Goal: Task Accomplishment & Management: Complete application form

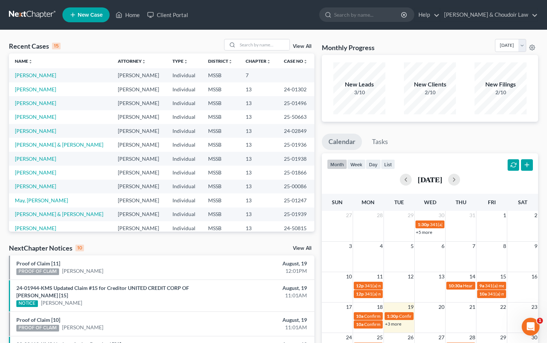
click at [87, 18] on span "New Case" at bounding box center [90, 15] width 25 height 6
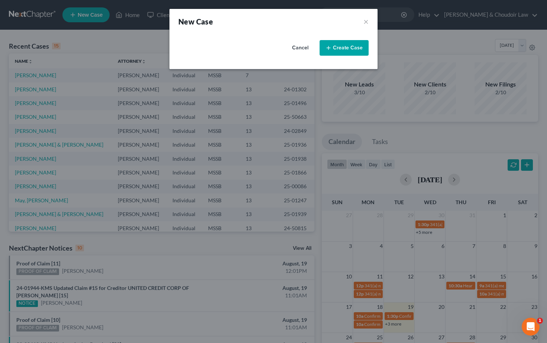
select select "44"
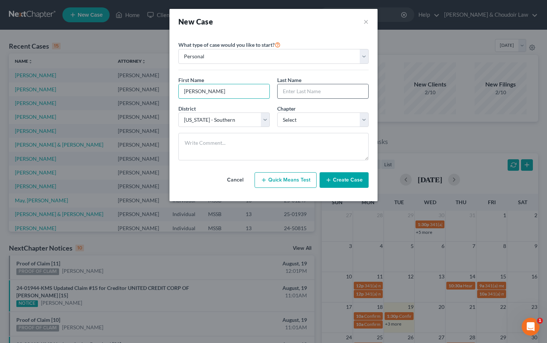
type input "[PERSON_NAME]"
select select "0"
click at [347, 180] on button "Create Case" at bounding box center [344, 180] width 49 height 16
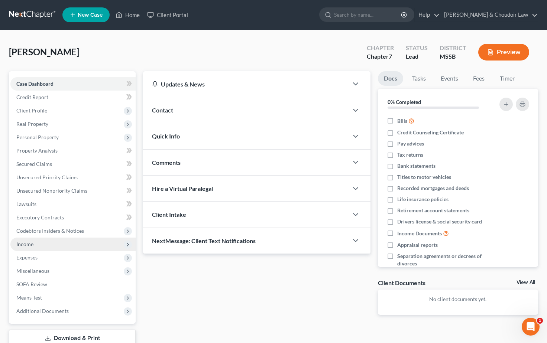
click at [27, 246] on span "Income" at bounding box center [24, 244] width 17 height 6
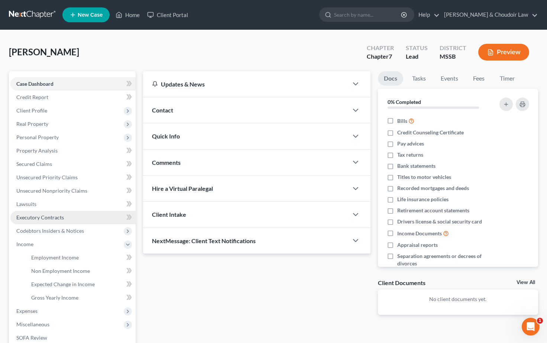
scroll to position [25, 0]
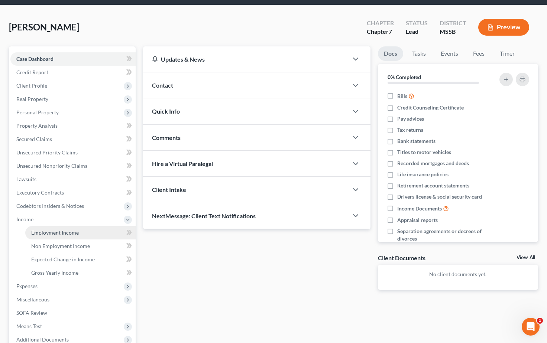
click at [48, 234] on span "Employment Income" at bounding box center [55, 233] width 48 height 6
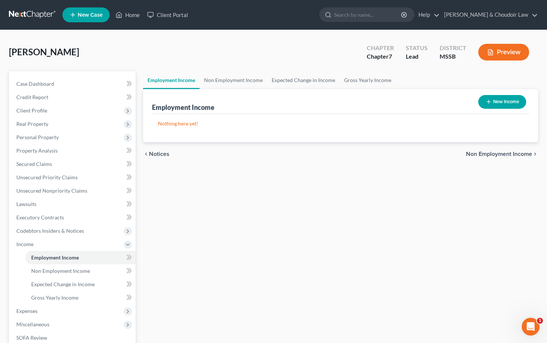
click at [496, 103] on button "New Income" at bounding box center [502, 102] width 48 height 14
select select "0"
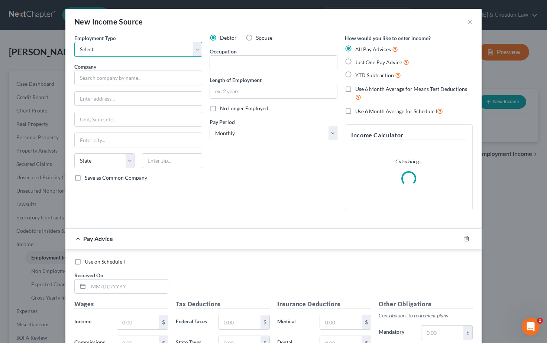
select select "0"
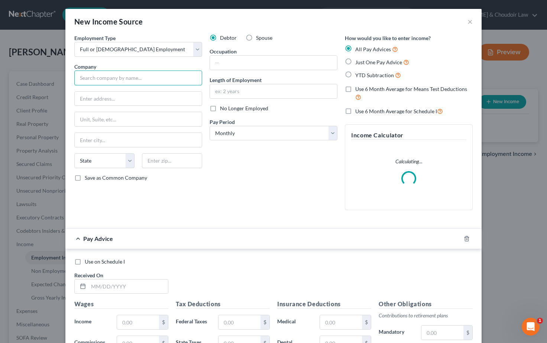
click at [111, 81] on input "text" at bounding box center [138, 78] width 128 height 15
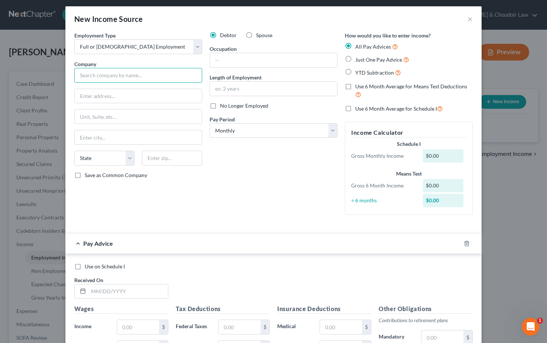
scroll to position [3, 0]
click at [91, 77] on input "text" at bounding box center [138, 75] width 128 height 15
click at [90, 75] on input "text" at bounding box center [138, 75] width 128 height 15
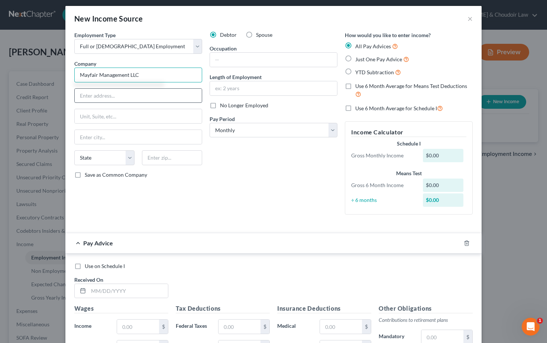
type input "Mayfair Management LLC"
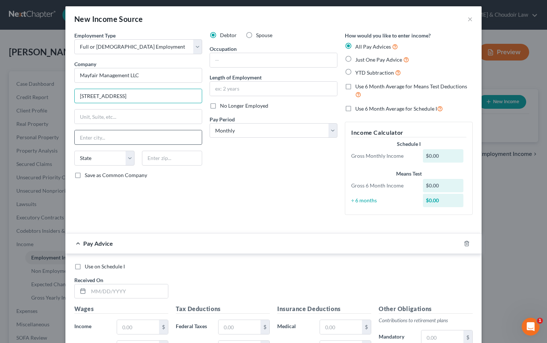
scroll to position [0, 0]
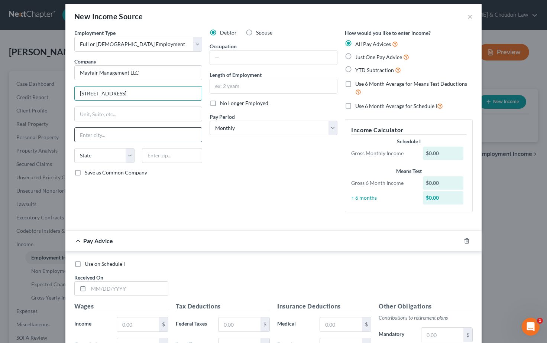
type input "[STREET_ADDRESS]"
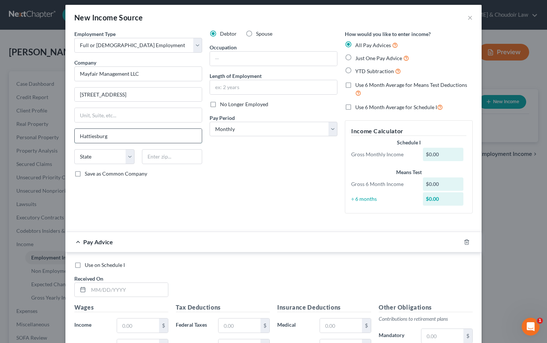
type input "Hattiesburg"
select select "25"
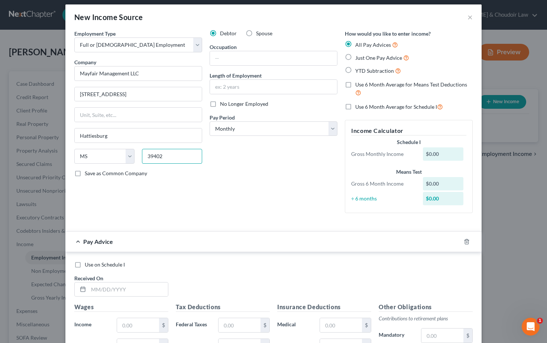
type input "39402"
click at [236, 161] on div "Debtor Spouse Occupation Length of Employment No Longer Employed Pay Period * S…" at bounding box center [273, 125] width 135 height 190
click at [230, 57] on input "text" at bounding box center [273, 58] width 127 height 14
click at [232, 85] on input "text" at bounding box center [273, 87] width 127 height 14
select select "2"
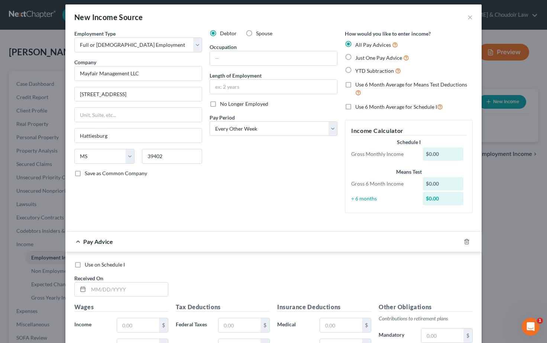
click at [251, 154] on div "Debtor Spouse Occupation Length of Employment No Longer Employed Pay Period * S…" at bounding box center [273, 125] width 135 height 190
click at [341, 109] on div "Debtor Spouse Occupation Length of Employment No Longer Employed Pay Period * S…" at bounding box center [273, 125] width 135 height 190
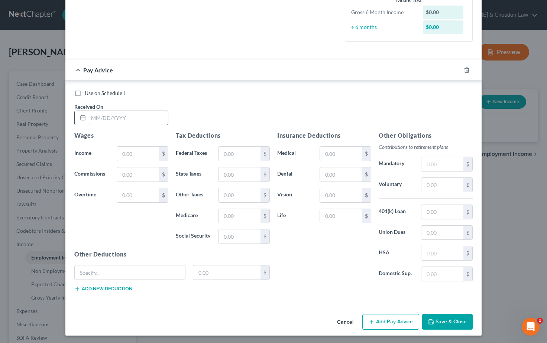
scroll to position [192, 0]
click at [104, 115] on input "text" at bounding box center [128, 119] width 80 height 14
click at [93, 118] on input "text" at bounding box center [128, 119] width 80 height 14
type input "[DATE]"
click at [136, 155] on input "text" at bounding box center [138, 154] width 42 height 14
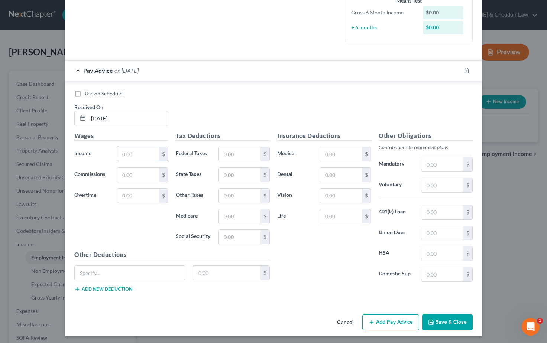
click at [129, 152] on input "text" at bounding box center [138, 154] width 42 height 14
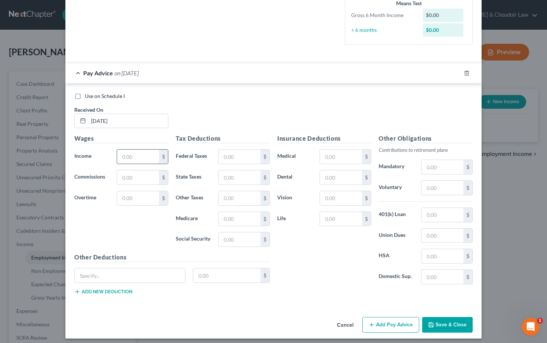
scroll to position [186, 0]
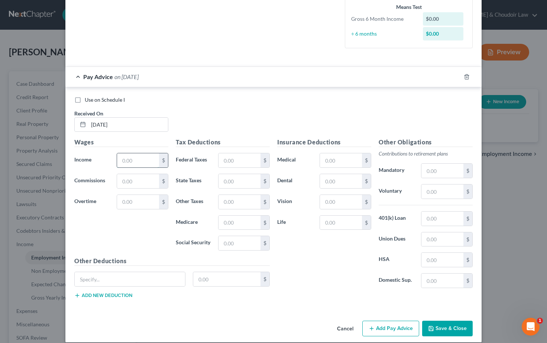
click at [131, 159] on input "text" at bounding box center [138, 161] width 42 height 14
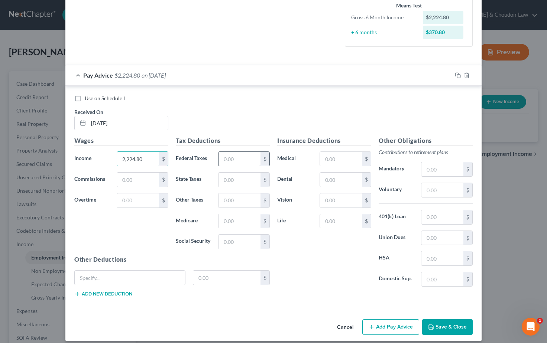
scroll to position [182, 0]
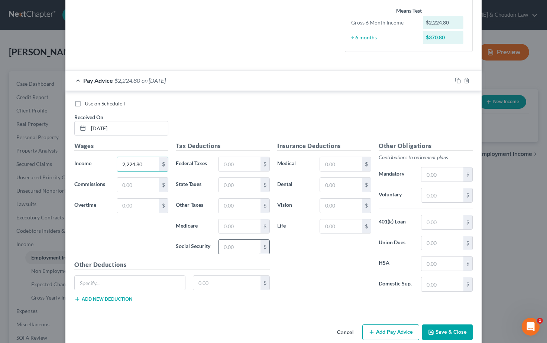
type input "2,224.80"
click at [238, 244] on input "text" at bounding box center [240, 247] width 42 height 14
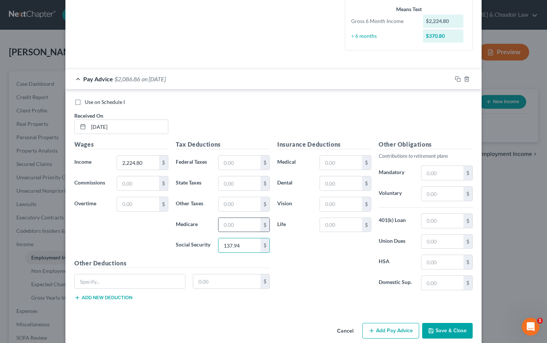
type input "137.94"
click at [238, 223] on input "text" at bounding box center [240, 225] width 42 height 14
type input "32.26"
click at [237, 162] on input "text" at bounding box center [240, 163] width 42 height 14
type input "196.08"
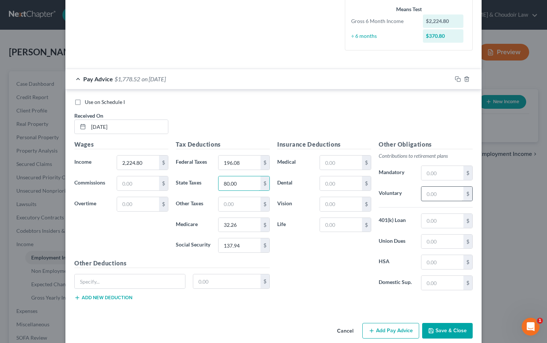
type input "80.00"
click at [441, 191] on input "text" at bounding box center [443, 194] width 42 height 14
type input "62.57"
click at [336, 263] on div "Insurance Deductions Medical $ Dental $ Vision $ Life $" at bounding box center [324, 217] width 101 height 156
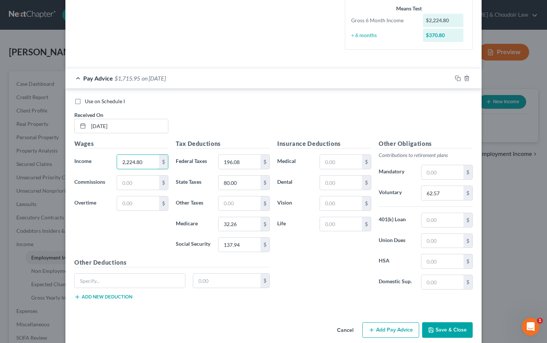
drag, startPoint x: 135, startPoint y: 159, endPoint x: 101, endPoint y: 157, distance: 33.9
click at [101, 157] on div "Income * 2,224.80 $" at bounding box center [121, 162] width 101 height 15
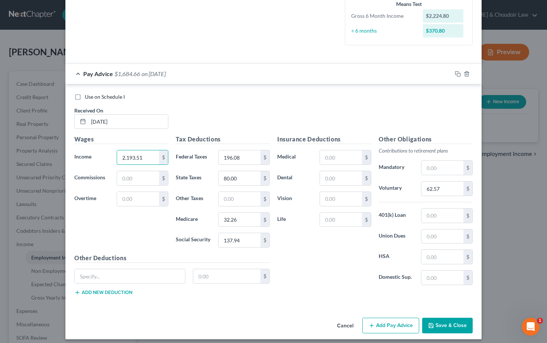
scroll to position [189, 0]
type input "2,193.51"
click at [132, 220] on div "Wages Income * 2,193.51 $ Commissions $ Overtime $" at bounding box center [121, 194] width 101 height 119
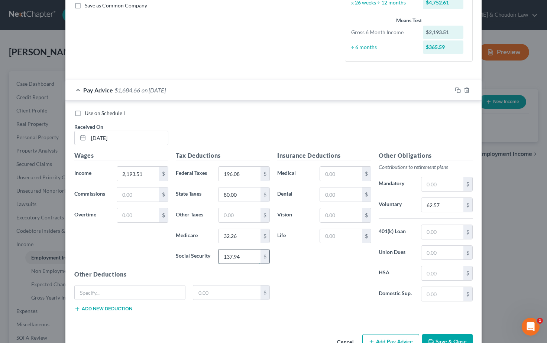
click at [248, 253] on input "137.94" at bounding box center [240, 257] width 42 height 14
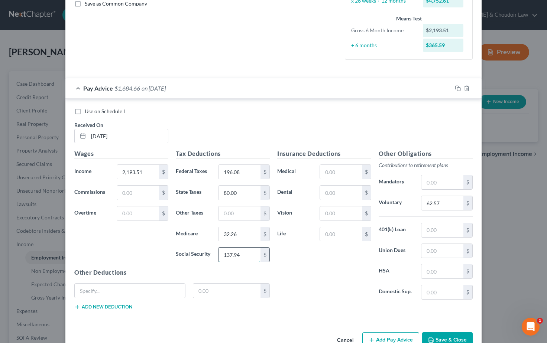
scroll to position [175, 0]
click at [242, 235] on input "32.26" at bounding box center [240, 234] width 42 height 14
click at [243, 164] on input "196.08" at bounding box center [240, 171] width 42 height 14
click at [243, 192] on input "80.00" at bounding box center [240, 192] width 42 height 14
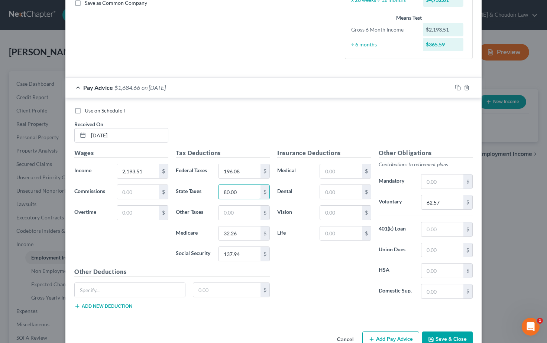
scroll to position [175, 0]
drag, startPoint x: 437, startPoint y: 200, endPoint x: 409, endPoint y: 199, distance: 27.5
click at [410, 199] on div "Voluntary 62.57 $" at bounding box center [425, 202] width 101 height 15
click at [344, 271] on div "Insurance Deductions Medical $ Dental $ Vision $ Life $" at bounding box center [324, 226] width 101 height 156
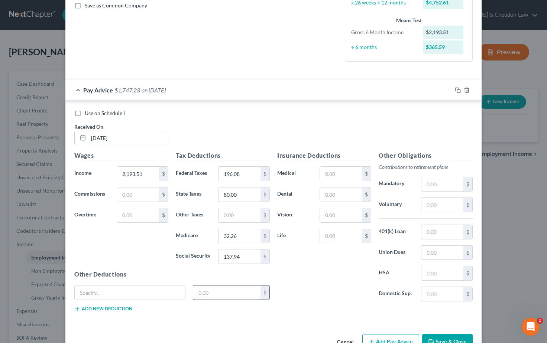
click at [228, 297] on input "text" at bounding box center [227, 293] width 68 height 14
type input "20.00"
type input "Phone Allowance"
click at [170, 271] on h5 "Other Deductions" at bounding box center [172, 274] width 196 height 9
click at [184, 270] on h5 "Other Deductions" at bounding box center [172, 274] width 196 height 9
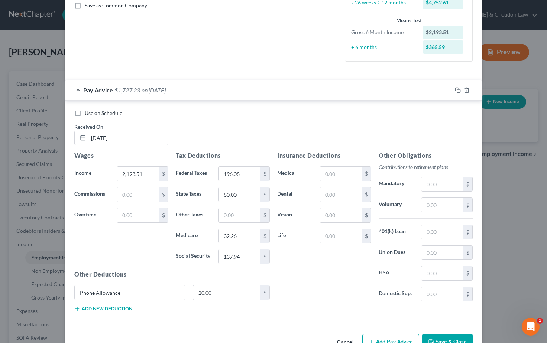
click at [281, 290] on div "Insurance Deductions Medical $ Dental $ Vision $ Life $" at bounding box center [324, 229] width 101 height 156
click at [179, 311] on div "Other Deductions Phone Allowance 20.00 $ Add new deduction" at bounding box center [172, 294] width 203 height 48
click at [172, 311] on div "Other Deductions Phone Allowance 20.00 $ Add new deduction" at bounding box center [172, 294] width 203 height 48
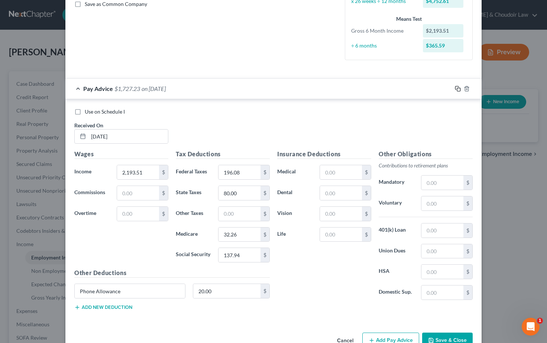
click at [458, 88] on icon "button" at bounding box center [458, 89] width 6 height 6
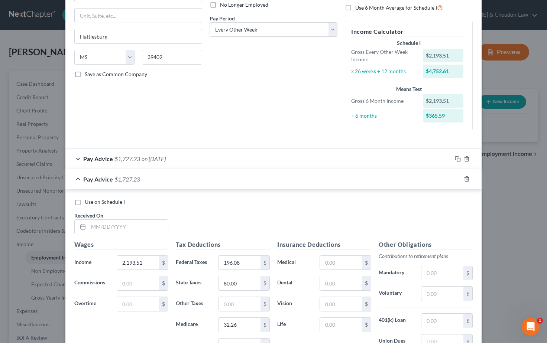
scroll to position [109, 0]
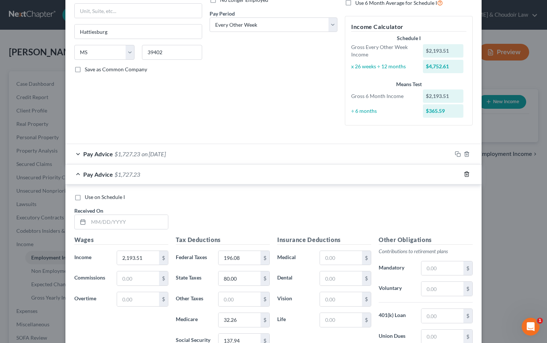
click at [467, 152] on icon "button" at bounding box center [467, 154] width 6 height 6
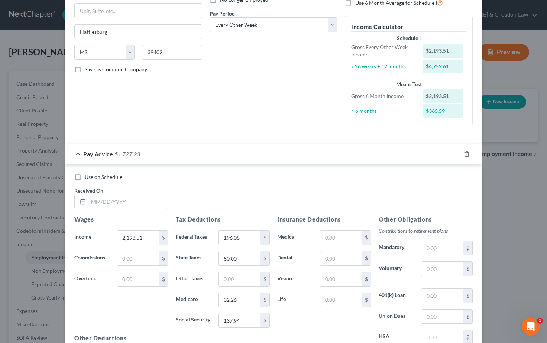
scroll to position [108, 0]
drag, startPoint x: 145, startPoint y: 236, endPoint x: 92, endPoint y: 236, distance: 53.2
click at [92, 236] on div "Income * 2,193.51 $" at bounding box center [121, 238] width 101 height 15
click at [112, 202] on input "text" at bounding box center [128, 203] width 80 height 14
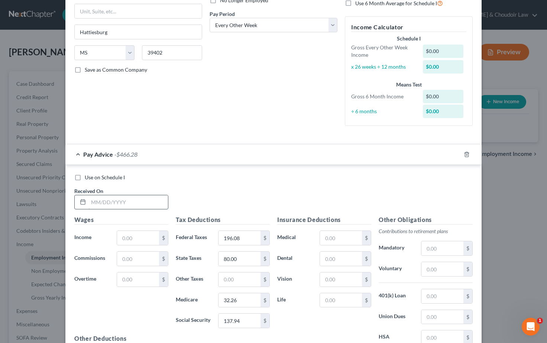
scroll to position [111, 0]
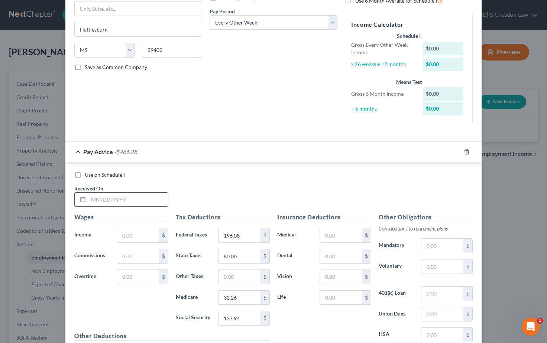
click at [110, 204] on input "text" at bounding box center [128, 200] width 80 height 14
click at [99, 199] on input "text" at bounding box center [128, 200] width 80 height 14
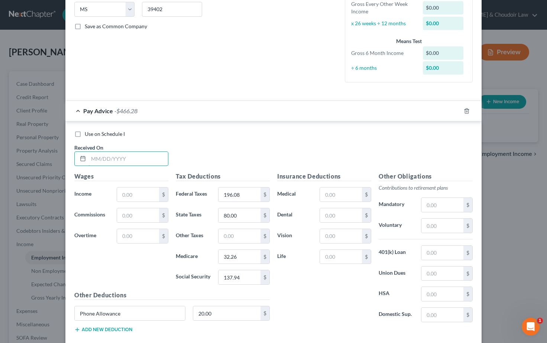
scroll to position [154, 0]
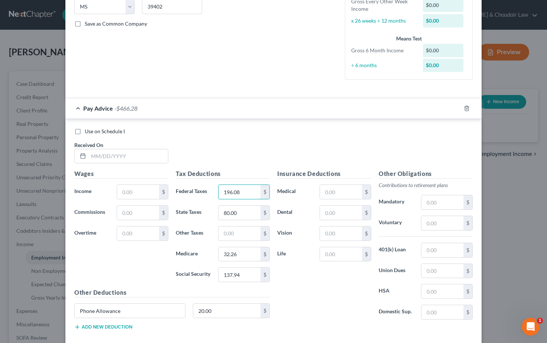
drag, startPoint x: 243, startPoint y: 192, endPoint x: 184, endPoint y: 191, distance: 59.1
click at [185, 191] on div "Federal Taxes 196.08 $" at bounding box center [222, 192] width 101 height 15
drag, startPoint x: 238, startPoint y: 211, endPoint x: 217, endPoint y: 212, distance: 21.2
drag, startPoint x: 240, startPoint y: 254, endPoint x: 210, endPoint y: 252, distance: 29.8
click at [210, 252] on div "Medicare 32.26 $" at bounding box center [222, 254] width 101 height 15
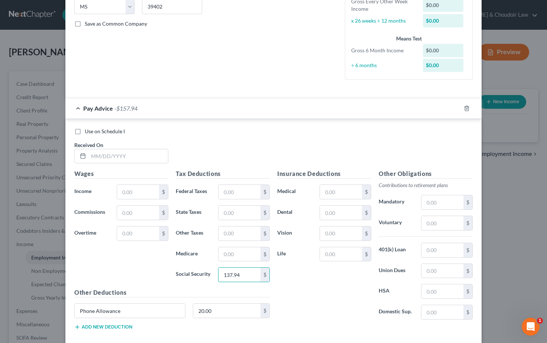
drag, startPoint x: 242, startPoint y: 273, endPoint x: 209, endPoint y: 272, distance: 32.7
click at [209, 272] on div "Social Security 137.94 $" at bounding box center [222, 275] width 101 height 15
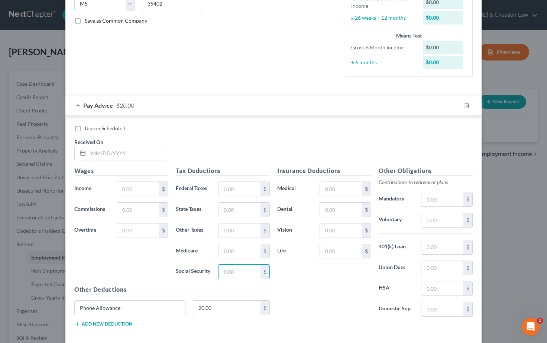
click at [194, 132] on div "Use on Schedule I Received On *" at bounding box center [274, 146] width 406 height 42
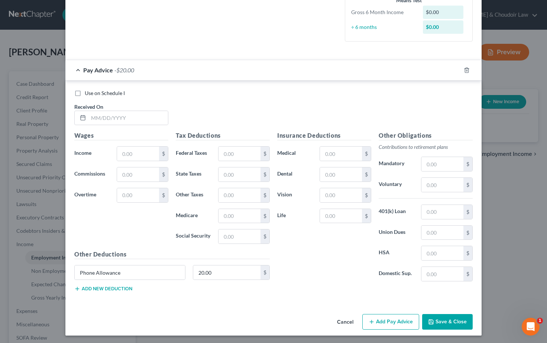
scroll to position [192, 0]
click at [94, 117] on input "text" at bounding box center [128, 119] width 80 height 14
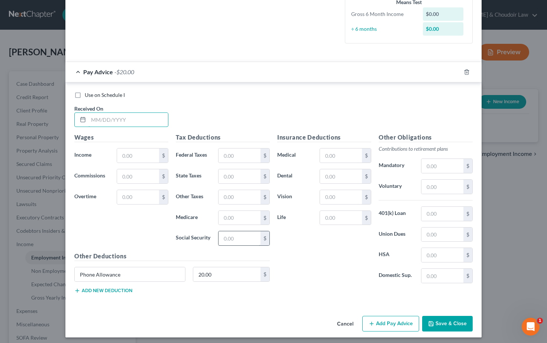
scroll to position [171, 0]
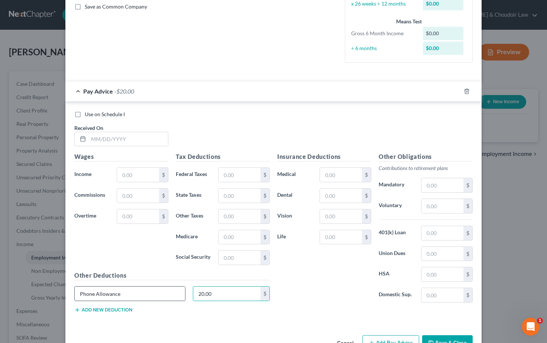
drag, startPoint x: 212, startPoint y: 293, endPoint x: 172, endPoint y: 293, distance: 39.8
click at [175, 294] on div "Phone Allowance 20.00 $" at bounding box center [172, 297] width 203 height 21
drag, startPoint x: 135, startPoint y: 292, endPoint x: 68, endPoint y: 291, distance: 66.5
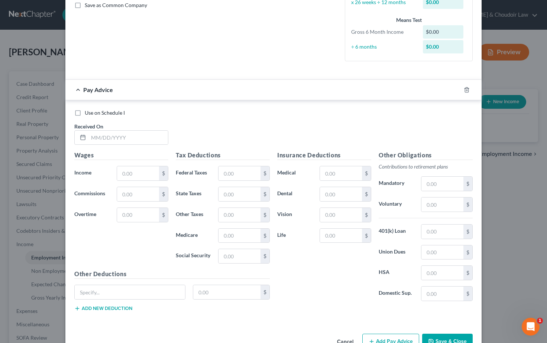
click at [158, 109] on div "Use on Schedule I" at bounding box center [273, 112] width 398 height 7
click at [120, 138] on input "text" at bounding box center [128, 138] width 80 height 14
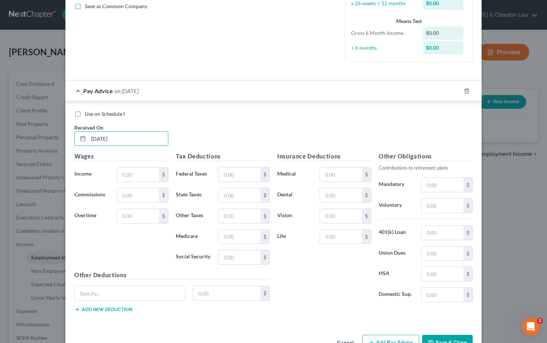
type input "[DATE]"
click at [194, 126] on div "Use on Schedule I Received On * [DATE]" at bounding box center [274, 131] width 406 height 42
click at [132, 173] on input "text" at bounding box center [138, 174] width 42 height 14
click at [190, 136] on div "Use on Schedule I Received On * [DATE]" at bounding box center [274, 131] width 406 height 42
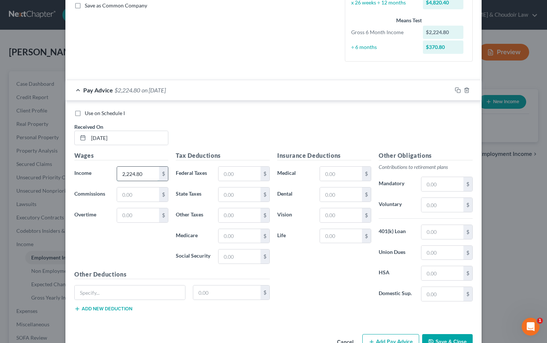
click at [132, 172] on input "2,224.80" at bounding box center [138, 174] width 42 height 14
type input "224.80"
click at [233, 259] on input "text" at bounding box center [240, 257] width 42 height 14
type input "137.94"
click at [239, 235] on input "text" at bounding box center [240, 236] width 42 height 14
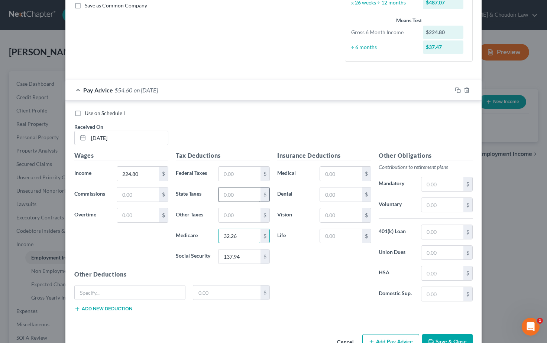
scroll to position [180, 0]
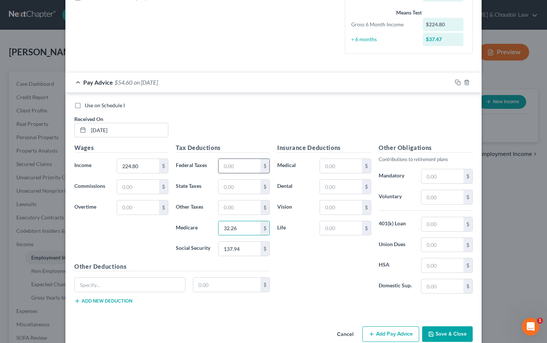
type input "32.26"
click at [236, 164] on input "text" at bounding box center [240, 166] width 42 height 14
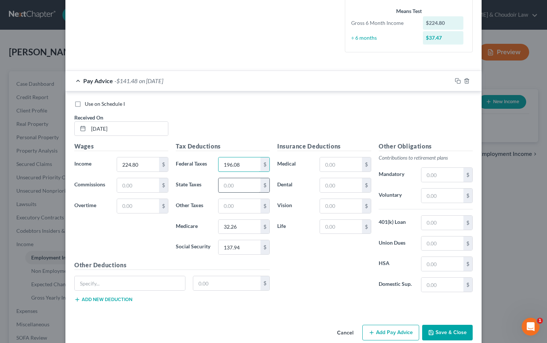
type input "196.08"
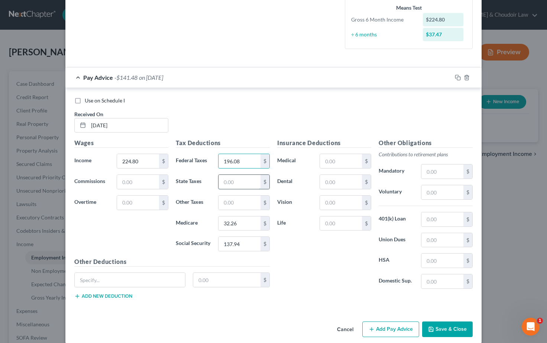
click at [238, 182] on input "text" at bounding box center [240, 182] width 42 height 14
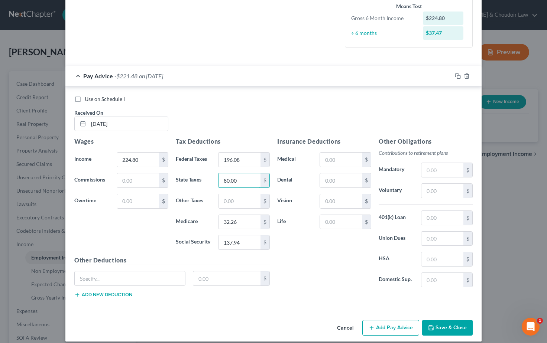
type input "80.00"
click at [326, 271] on div "Insurance Deductions Medical $ Dental $ Vision $ Life $" at bounding box center [324, 215] width 101 height 156
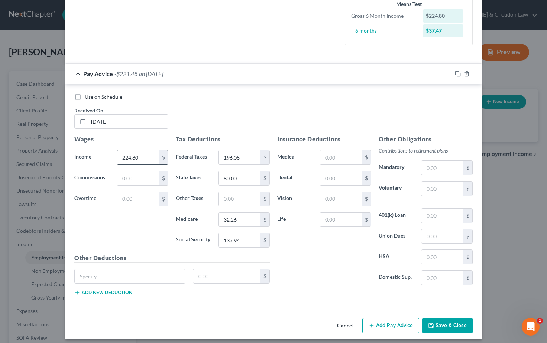
drag, startPoint x: 141, startPoint y: 158, endPoint x: 117, endPoint y: 158, distance: 23.1
click at [117, 158] on input "224.80" at bounding box center [138, 158] width 42 height 14
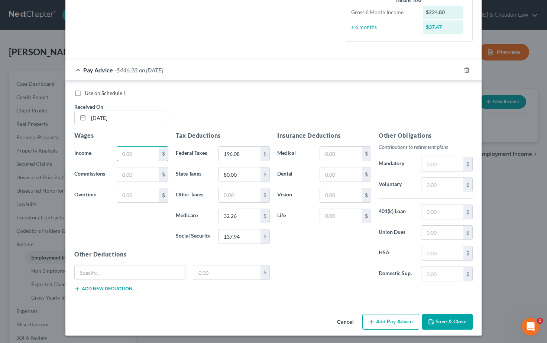
scroll to position [192, 0]
click at [141, 154] on input "text" at bounding box center [138, 154] width 42 height 14
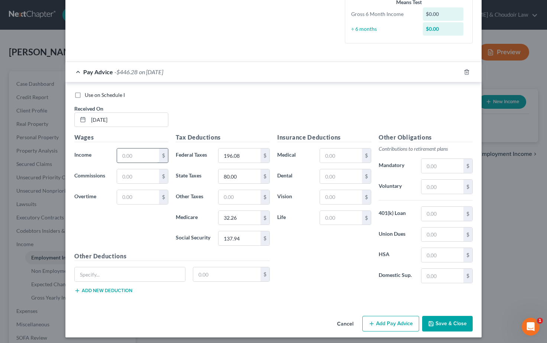
click at [133, 154] on input "text" at bounding box center [138, 156] width 42 height 14
type input "2,224.80"
click at [214, 107] on div "Use on Schedule I Received On * [DATE]" at bounding box center [274, 112] width 406 height 42
click at [435, 182] on input "text" at bounding box center [443, 187] width 42 height 14
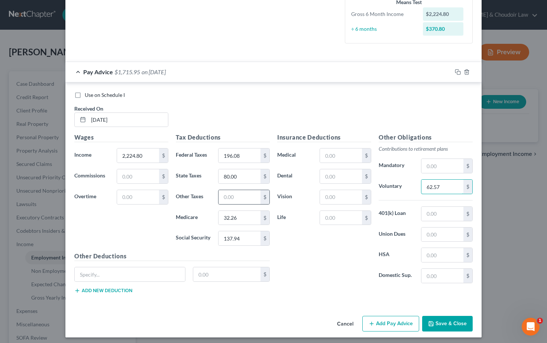
scroll to position [181, 0]
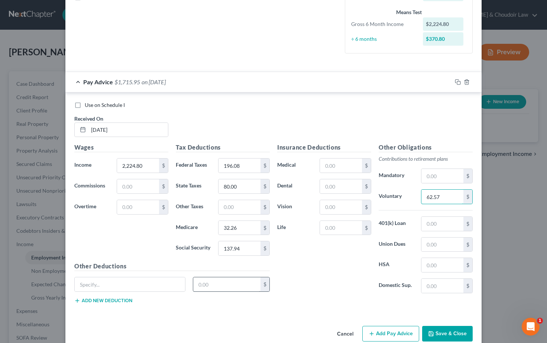
type input "62.57"
click at [233, 281] on input "text" at bounding box center [227, 285] width 68 height 14
type input "20.00"
click at [149, 285] on input "text" at bounding box center [130, 285] width 110 height 14
drag, startPoint x: 217, startPoint y: 283, endPoint x: 197, endPoint y: 284, distance: 20.1
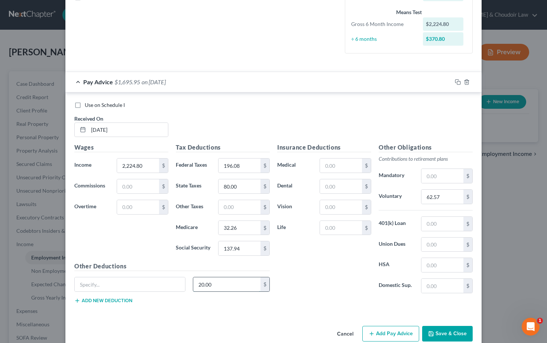
click at [197, 284] on input "20.00" at bounding box center [227, 285] width 68 height 14
click at [319, 279] on div "Insurance Deductions Medical $ Dental $ Vision $ Life $" at bounding box center [324, 221] width 101 height 156
drag, startPoint x: 142, startPoint y: 164, endPoint x: 97, endPoint y: 163, distance: 45.0
click at [97, 163] on div "Income * 2,224.80 $" at bounding box center [121, 165] width 101 height 15
click at [311, 261] on div "Insurance Deductions Medical $ Dental $ Vision $ Life $" at bounding box center [324, 221] width 101 height 156
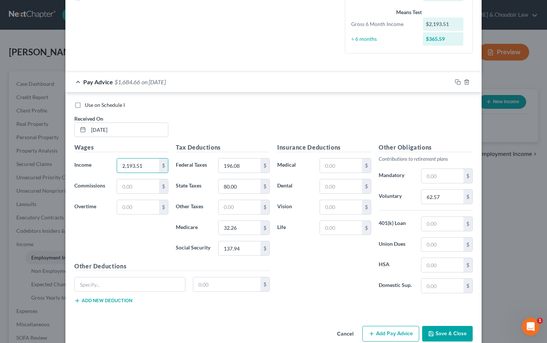
drag, startPoint x: 144, startPoint y: 165, endPoint x: 113, endPoint y: 166, distance: 31.2
click at [113, 166] on div "2,193.51 $" at bounding box center [142, 165] width 59 height 15
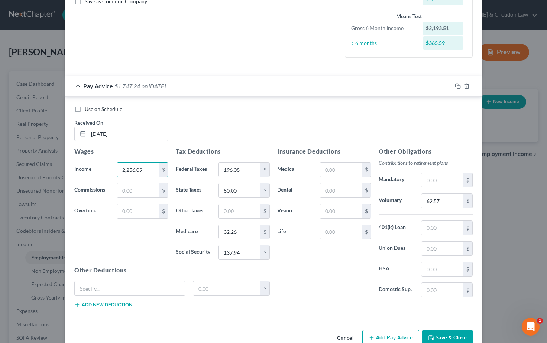
drag, startPoint x: 331, startPoint y: 270, endPoint x: 326, endPoint y: 265, distance: 6.8
click at [331, 270] on div "Insurance Deductions Medical $ Dental $ Vision $ Life $" at bounding box center [324, 225] width 101 height 156
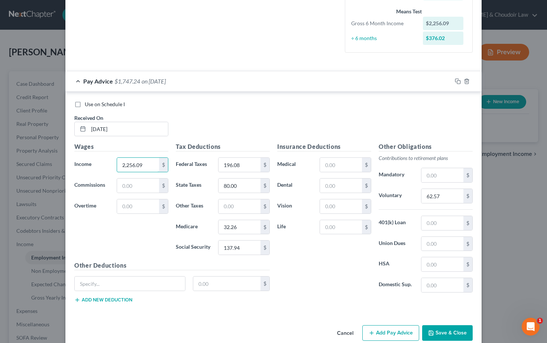
drag, startPoint x: 146, startPoint y: 163, endPoint x: 98, endPoint y: 162, distance: 48.3
click at [98, 162] on div "Income * 2,256.09 $" at bounding box center [121, 165] width 101 height 15
click at [318, 273] on div "Insurance Deductions Medical $ Dental $ Vision $ Life $" at bounding box center [324, 220] width 101 height 156
click at [132, 163] on input "2,224.80" at bounding box center [138, 165] width 42 height 14
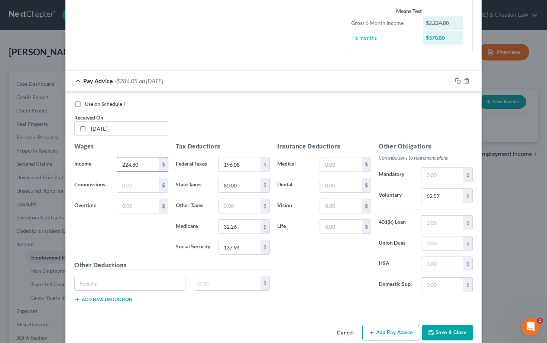
click at [132, 163] on input "224.80" at bounding box center [138, 165] width 42 height 14
drag, startPoint x: 141, startPoint y: 164, endPoint x: 115, endPoint y: 163, distance: 25.7
click at [115, 163] on div "224.80 $" at bounding box center [142, 164] width 59 height 15
type input "2,244.80"
click at [192, 126] on div "Use on Schedule I Received On * [DATE]" at bounding box center [274, 121] width 406 height 42
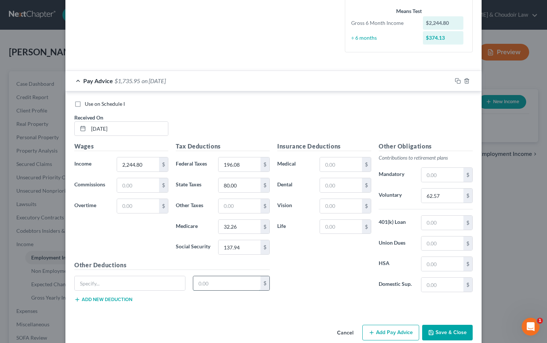
click at [216, 279] on input "text" at bounding box center [227, 284] width 68 height 14
type input "2"
click at [132, 162] on input "2,244.80" at bounding box center [138, 164] width 42 height 14
drag, startPoint x: 149, startPoint y: 163, endPoint x: 91, endPoint y: 154, distance: 58.0
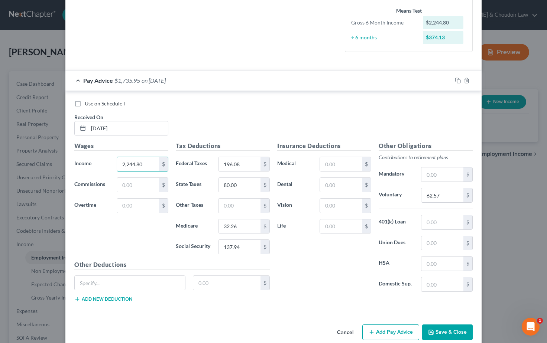
click at [91, 154] on div "Wages Income * 2,244.80 $ Commissions $ Overtime $" at bounding box center [121, 201] width 101 height 119
type input "222"
click at [467, 81] on icon "button" at bounding box center [467, 81] width 6 height 6
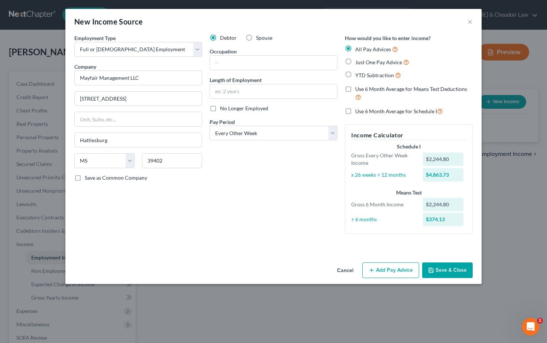
click at [397, 273] on button "Add Pay Advice" at bounding box center [390, 271] width 57 height 16
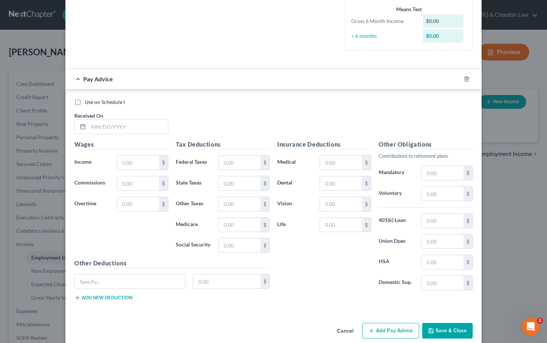
scroll to position [192, 0]
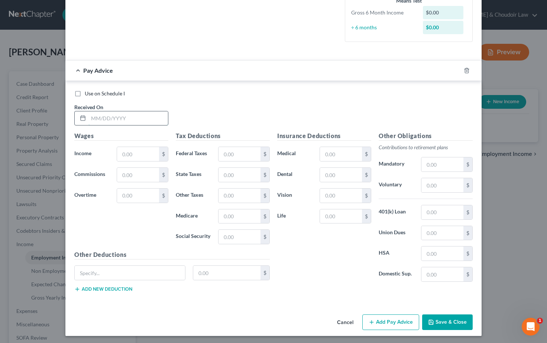
click at [93, 117] on input "text" at bounding box center [128, 119] width 80 height 14
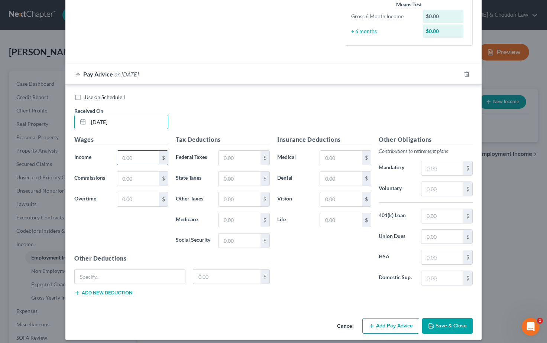
type input "[DATE]"
click at [135, 153] on input "text" at bounding box center [138, 158] width 42 height 14
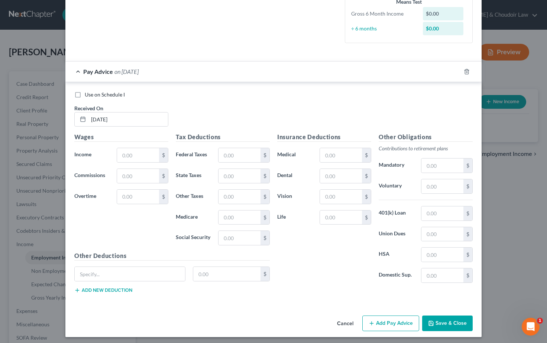
click at [207, 110] on div "Use on Schedule I Received On * [DATE]" at bounding box center [274, 112] width 406 height 42
click at [138, 152] on input "text" at bounding box center [138, 155] width 42 height 14
type input "2,224.80"
click at [233, 238] on input "text" at bounding box center [240, 239] width 42 height 14
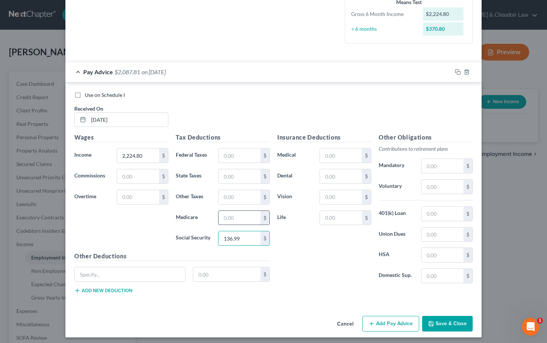
type input "136.99"
click at [243, 217] on input "text" at bounding box center [240, 218] width 42 height 14
type input "32.04"
click at [241, 154] on input "text" at bounding box center [240, 156] width 42 height 14
type input "186.73"
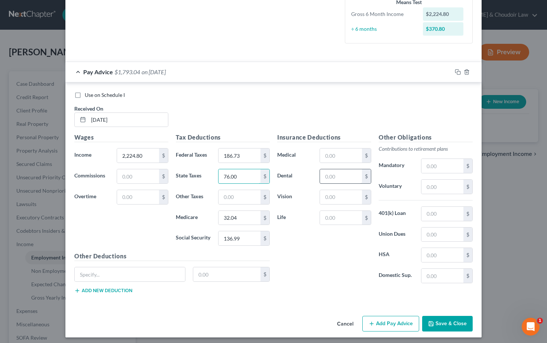
type input "76.00"
click at [349, 177] on input "text" at bounding box center [341, 177] width 42 height 14
type input "15.36"
click at [320, 261] on div "Insurance Deductions Medical $ Dental 15.36 $ Vision $ Life $" at bounding box center [324, 211] width 101 height 156
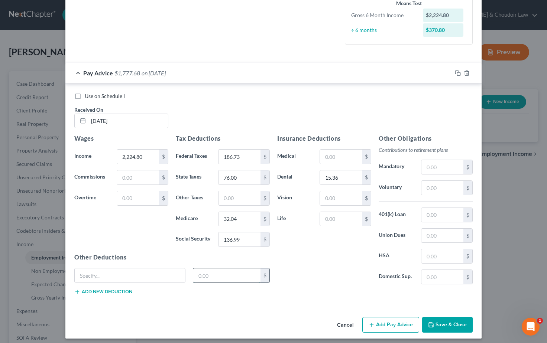
click at [207, 277] on input "text" at bounding box center [227, 276] width 68 height 14
type input "2"
click at [132, 155] on input "2,224.80" at bounding box center [138, 157] width 42 height 14
click at [134, 155] on input "2,224.80" at bounding box center [138, 157] width 42 height 14
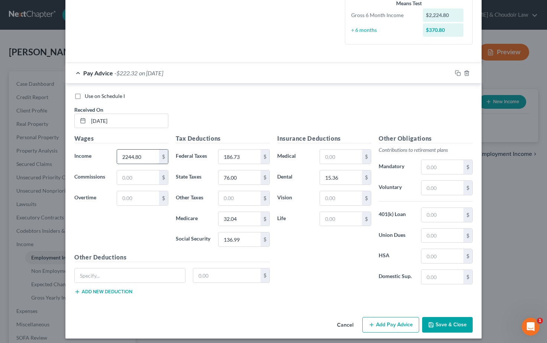
type input "2,244.80"
click at [456, 71] on icon "button" at bounding box center [458, 73] width 6 height 6
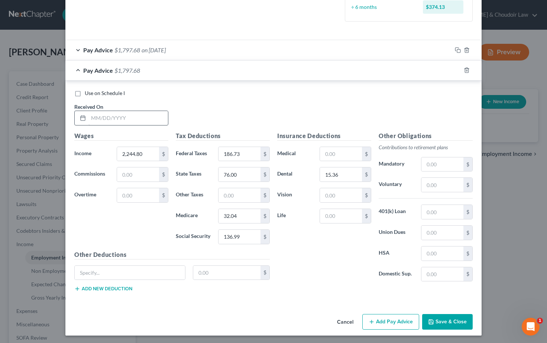
scroll to position [212, 0]
click at [100, 117] on input "text" at bounding box center [128, 119] width 80 height 14
click at [110, 116] on input "text" at bounding box center [128, 119] width 80 height 14
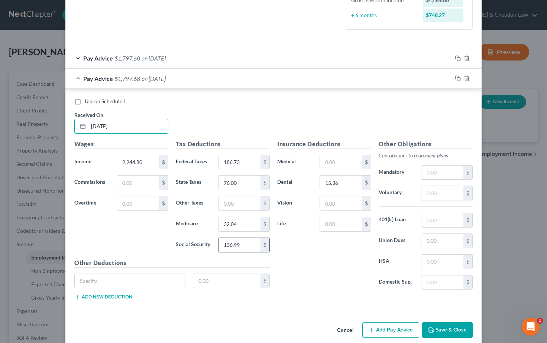
type input "[DATE]"
click at [247, 241] on input "136.99" at bounding box center [240, 245] width 42 height 14
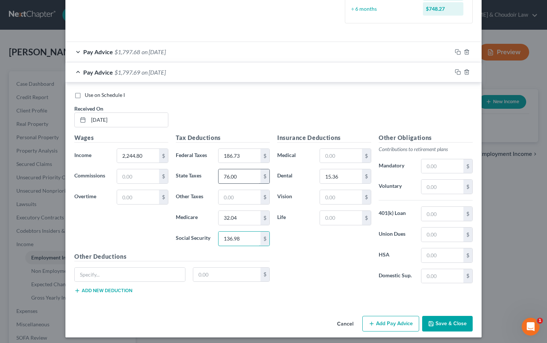
scroll to position [212, 0]
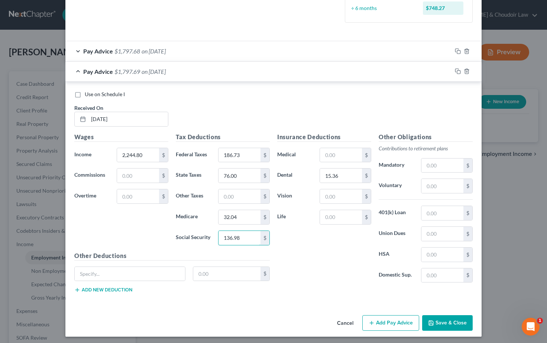
type input "136.98"
click at [341, 108] on div "Use on Schedule I Received On * [DATE]" at bounding box center [274, 112] width 406 height 42
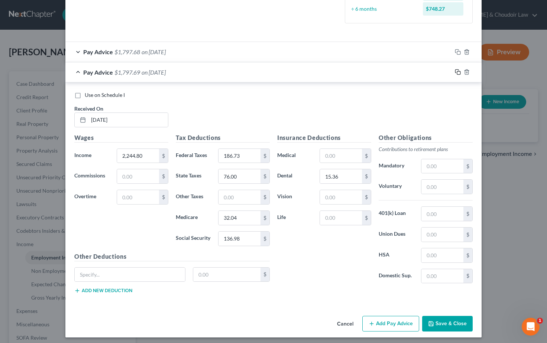
click at [457, 71] on icon "button" at bounding box center [458, 72] width 6 height 6
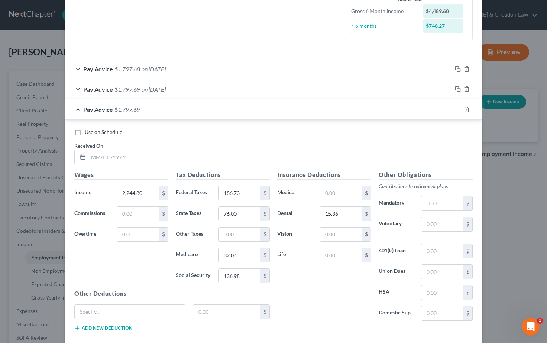
scroll to position [195, 0]
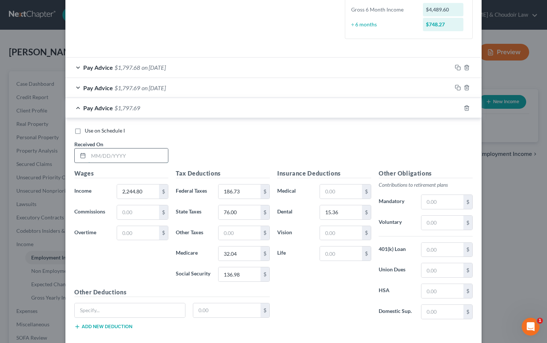
click at [114, 152] on input "text" at bounding box center [128, 156] width 80 height 14
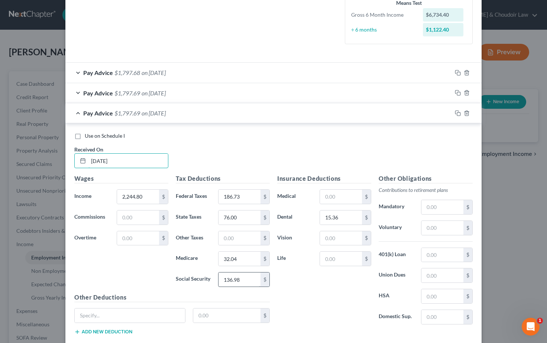
scroll to position [190, 0]
type input "[DATE]"
drag, startPoint x: 241, startPoint y: 279, endPoint x: 213, endPoint y: 278, distance: 27.9
click at [213, 279] on div "Social Security 136.98 $" at bounding box center [222, 279] width 101 height 15
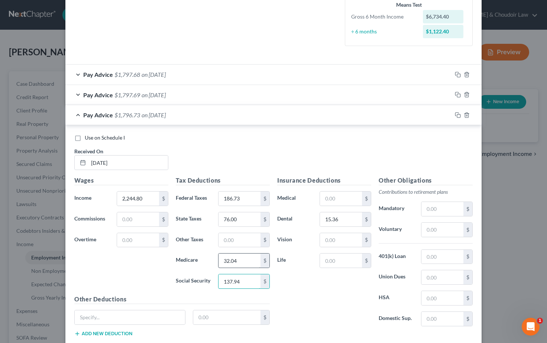
type input "137.94"
drag, startPoint x: 230, startPoint y: 256, endPoint x: 212, endPoint y: 257, distance: 18.2
click at [212, 257] on div "Medicare 32.04 $" at bounding box center [222, 261] width 101 height 15
drag, startPoint x: 238, startPoint y: 258, endPoint x: 217, endPoint y: 258, distance: 20.8
click at [217, 258] on div "32.04 $" at bounding box center [243, 261] width 59 height 15
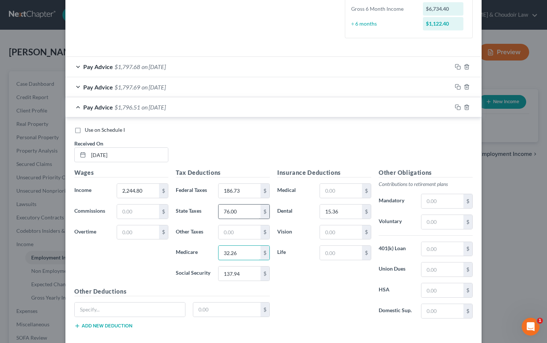
scroll to position [196, 0]
type input "32.26"
drag, startPoint x: 239, startPoint y: 190, endPoint x: 214, endPoint y: 189, distance: 25.3
click at [214, 189] on div "Federal Taxes 186.73 $" at bounding box center [222, 191] width 101 height 15
type input "188.57"
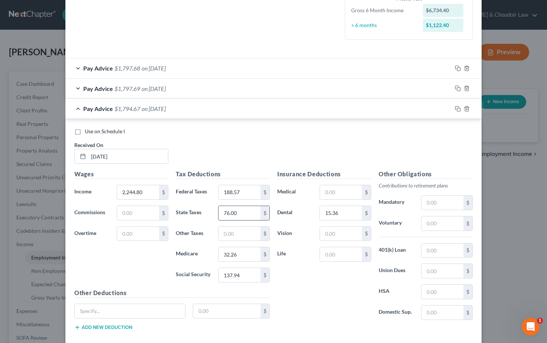
scroll to position [196, 0]
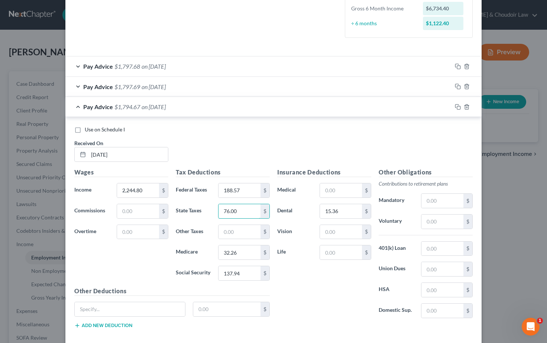
drag, startPoint x: 239, startPoint y: 210, endPoint x: 216, endPoint y: 211, distance: 22.7
click at [217, 211] on div "76.00 $" at bounding box center [243, 211] width 59 height 15
type input "77.00"
click at [309, 292] on div "Insurance Deductions Medical $ Dental 15.36 $ Vision $ Life $" at bounding box center [324, 246] width 101 height 156
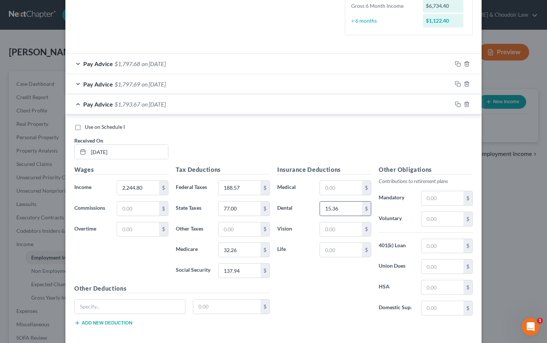
drag, startPoint x: 338, startPoint y: 201, endPoint x: 322, endPoint y: 206, distance: 16.6
click at [322, 206] on input "15.36" at bounding box center [341, 209] width 42 height 14
drag, startPoint x: 339, startPoint y: 207, endPoint x: 317, endPoint y: 207, distance: 21.6
click at [317, 207] on div "15.36 $" at bounding box center [345, 208] width 59 height 15
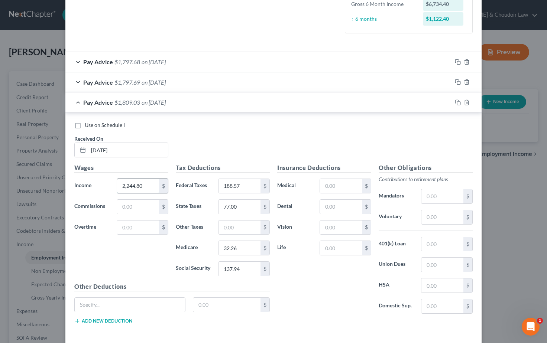
click at [146, 187] on input "2,244.80" at bounding box center [138, 186] width 42 height 14
drag, startPoint x: 128, startPoint y: 184, endPoint x: 104, endPoint y: 184, distance: 23.8
click at [104, 184] on div "Income * 2,244.80 $" at bounding box center [121, 186] width 101 height 15
type input "2,311.02"
click at [308, 281] on div "Insurance Deductions Medical $ Dental $ Vision $ Life $" at bounding box center [324, 242] width 101 height 156
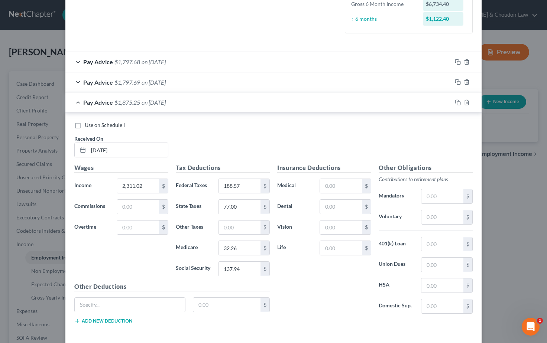
scroll to position [203, 0]
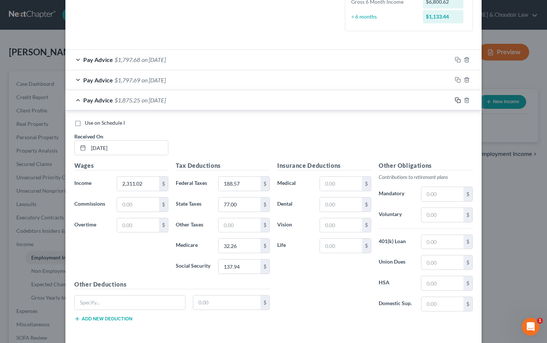
click at [460, 99] on icon "button" at bounding box center [458, 100] width 6 height 6
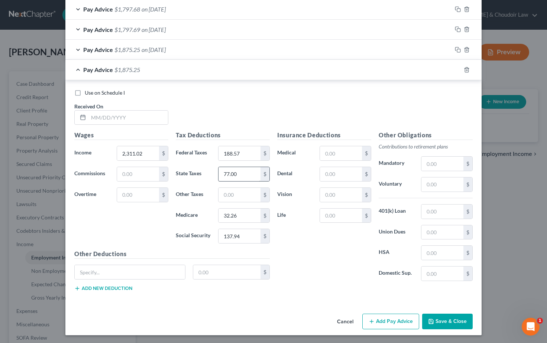
scroll to position [252, 0]
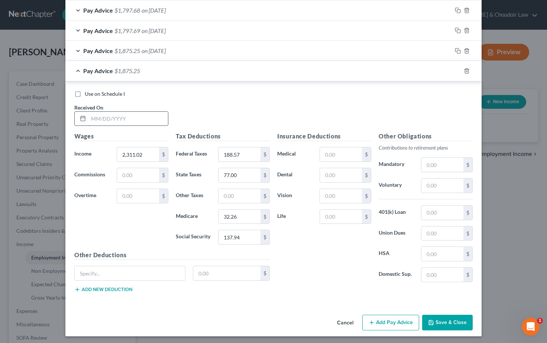
click at [107, 117] on input "text" at bounding box center [128, 119] width 80 height 14
type input "[DATE]"
drag, startPoint x: 143, startPoint y: 152, endPoint x: 117, endPoint y: 152, distance: 26.0
click at [118, 153] on input "2,311.02" at bounding box center [138, 155] width 42 height 14
type input "2,316.03"
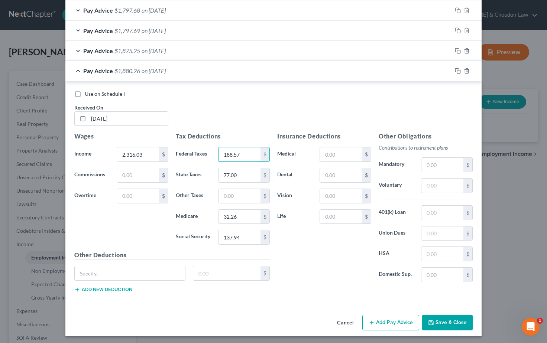
drag, startPoint x: 232, startPoint y: 152, endPoint x: 208, endPoint y: 151, distance: 23.8
click at [208, 151] on div "Federal Taxes 188.57 $" at bounding box center [222, 154] width 101 height 15
drag, startPoint x: 235, startPoint y: 152, endPoint x: 222, endPoint y: 152, distance: 12.7
click at [223, 152] on input "188.57" at bounding box center [240, 155] width 42 height 14
type input "189.17"
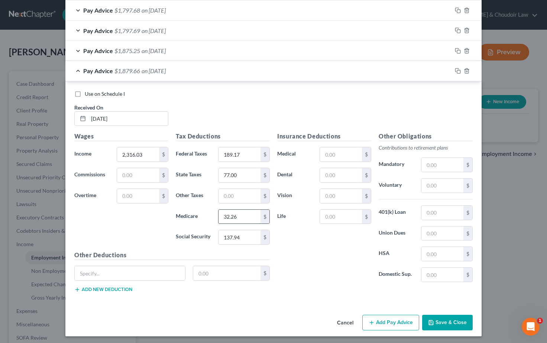
click at [241, 217] on input "32.26" at bounding box center [240, 217] width 42 height 14
drag, startPoint x: 238, startPoint y: 216, endPoint x: 222, endPoint y: 214, distance: 15.7
click at [222, 214] on input "32.26" at bounding box center [240, 217] width 42 height 14
type input "32.33"
drag, startPoint x: 241, startPoint y: 235, endPoint x: 217, endPoint y: 235, distance: 23.1
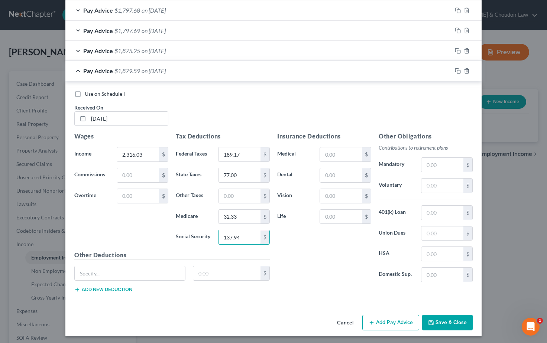
click at [217, 235] on div "137.94 $" at bounding box center [243, 237] width 59 height 15
type input "138.25"
click at [306, 242] on div "Insurance Deductions Medical $ Dental $ Vision $ Life $" at bounding box center [324, 210] width 101 height 156
click at [457, 70] on rect "button" at bounding box center [458, 71] width 3 height 3
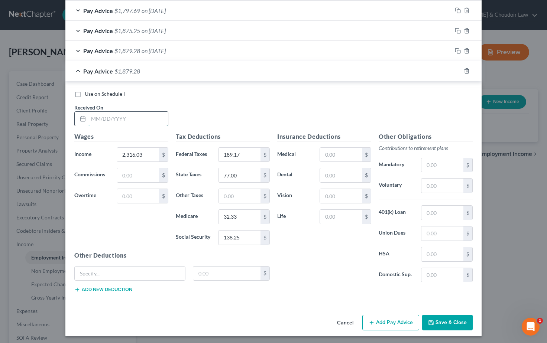
click at [96, 117] on input "text" at bounding box center [128, 119] width 80 height 14
type input "[DATE]"
drag, startPoint x: 142, startPoint y: 152, endPoint x: 113, endPoint y: 152, distance: 29.0
click at [113, 152] on div "2,316.03 $" at bounding box center [142, 155] width 59 height 15
type input "2,224.80"
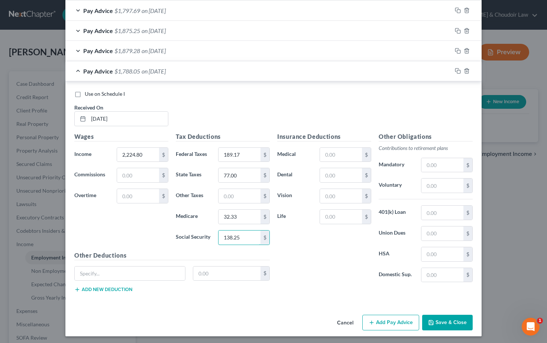
drag, startPoint x: 242, startPoint y: 238, endPoint x: 197, endPoint y: 237, distance: 45.0
click at [197, 237] on div "Social Security 138.25 $" at bounding box center [222, 237] width 101 height 15
type input "137.94"
drag, startPoint x: 232, startPoint y: 214, endPoint x: 214, endPoint y: 213, distance: 17.1
click at [215, 213] on div "32.33 $" at bounding box center [243, 217] width 59 height 15
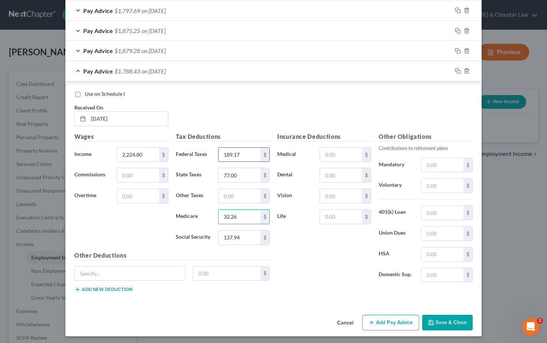
type input "32.26"
drag, startPoint x: 244, startPoint y: 151, endPoint x: 207, endPoint y: 154, distance: 36.9
click at [207, 154] on div "Federal Taxes 189.17 $" at bounding box center [222, 155] width 101 height 15
type input "188.57"
click at [226, 108] on div "Use on Schedule I Received On * [DATE]" at bounding box center [274, 111] width 406 height 42
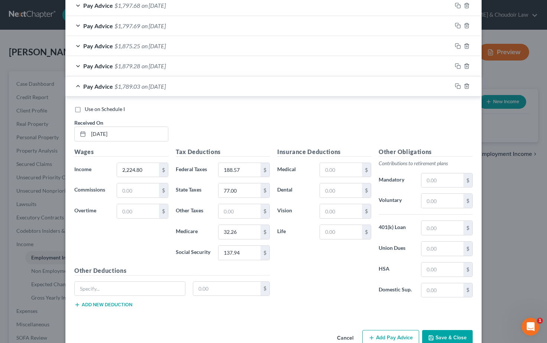
scroll to position [257, 0]
click at [457, 84] on icon "button" at bounding box center [458, 87] width 6 height 6
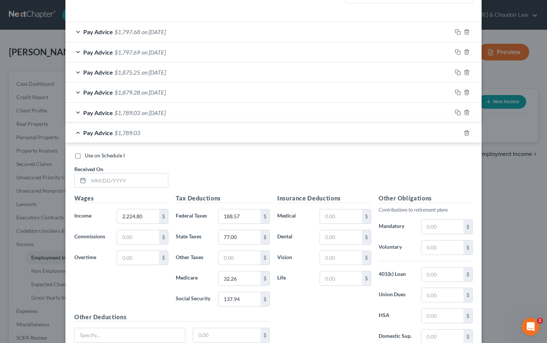
scroll to position [293, 0]
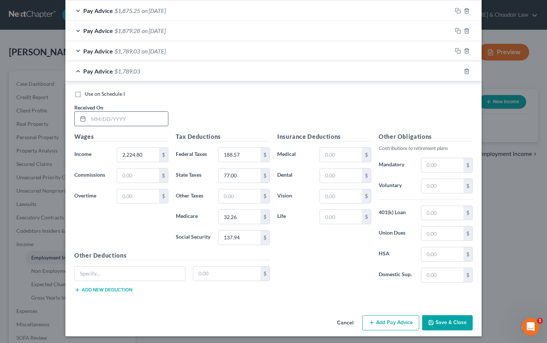
click at [105, 118] on input "text" at bounding box center [128, 119] width 80 height 14
type input "[DATE]"
drag, startPoint x: 143, startPoint y: 152, endPoint x: 104, endPoint y: 152, distance: 39.0
click at [104, 152] on div "Income * 2,224.80 $" at bounding box center [121, 155] width 101 height 15
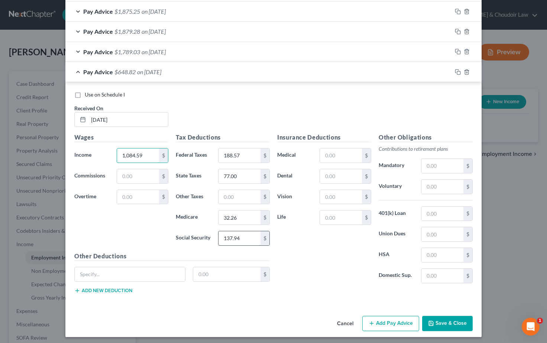
type input "1,084.59"
drag, startPoint x: 238, startPoint y: 236, endPoint x: 217, endPoint y: 236, distance: 21.6
click at [217, 236] on div "137.94 $" at bounding box center [243, 238] width 59 height 15
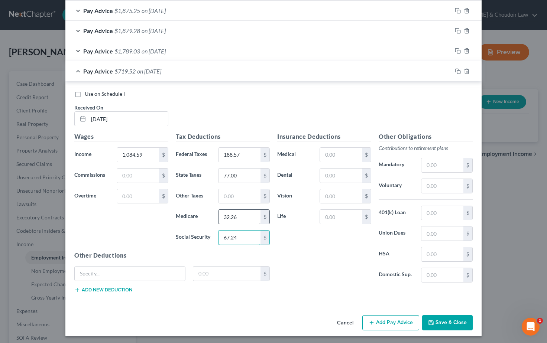
type input "67.24"
drag, startPoint x: 238, startPoint y: 214, endPoint x: 216, endPoint y: 215, distance: 21.9
click at [216, 215] on div "32.26 $" at bounding box center [243, 217] width 59 height 15
type input "15.72"
drag, startPoint x: 240, startPoint y: 153, endPoint x: 210, endPoint y: 152, distance: 30.1
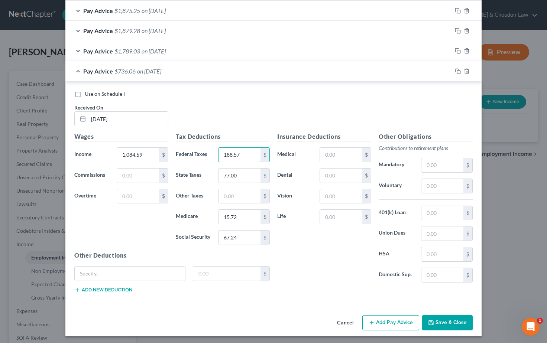
click at [211, 152] on div "Federal Taxes 188.57 $" at bounding box center [222, 155] width 101 height 15
type input "51.75"
drag, startPoint x: 241, startPoint y: 174, endPoint x: 211, endPoint y: 174, distance: 29.7
type input "27.00"
click at [219, 99] on div "Use on Schedule I Received On * [DATE]" at bounding box center [274, 111] width 406 height 42
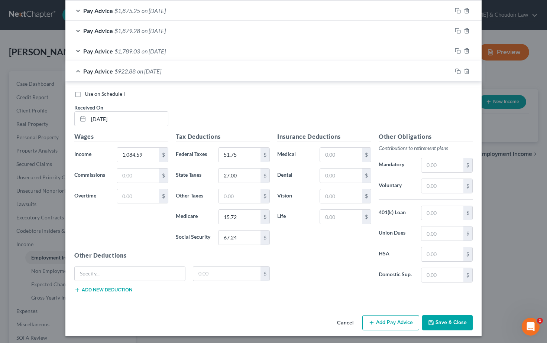
drag, startPoint x: 457, startPoint y: 68, endPoint x: 450, endPoint y: 71, distance: 7.4
click at [457, 68] on icon "button" at bounding box center [458, 71] width 6 height 6
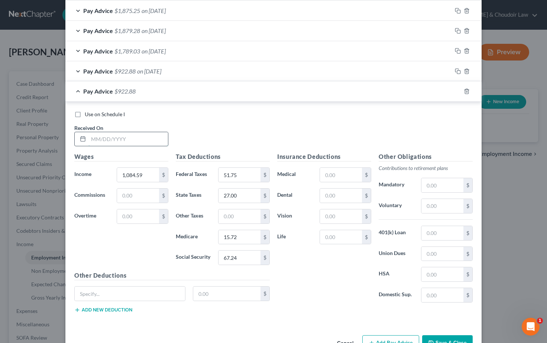
click at [113, 135] on input "text" at bounding box center [128, 139] width 80 height 14
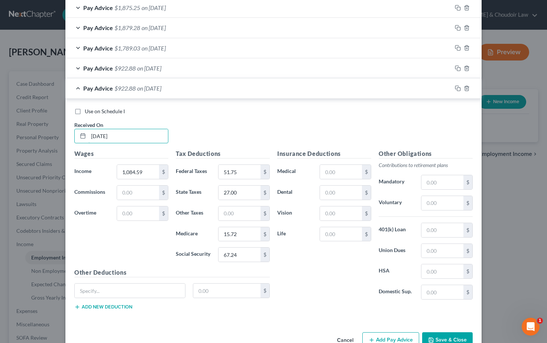
scroll to position [287, 0]
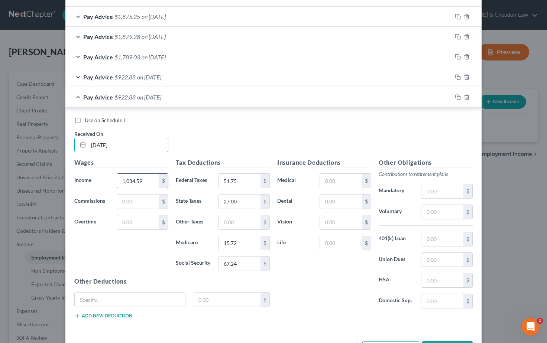
type input "[DATE]"
drag, startPoint x: 145, startPoint y: 180, endPoint x: 107, endPoint y: 179, distance: 37.6
click at [107, 179] on div "Income * 1,084.59 $" at bounding box center [121, 181] width 101 height 15
type input "2,078.80"
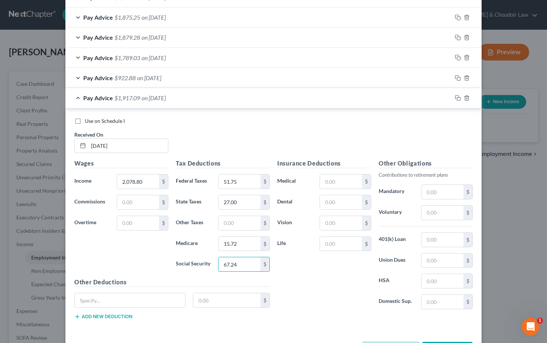
drag, startPoint x: 240, startPoint y: 262, endPoint x: 211, endPoint y: 263, distance: 29.0
click at [211, 263] on div "Social Security 67.24 $" at bounding box center [222, 264] width 101 height 15
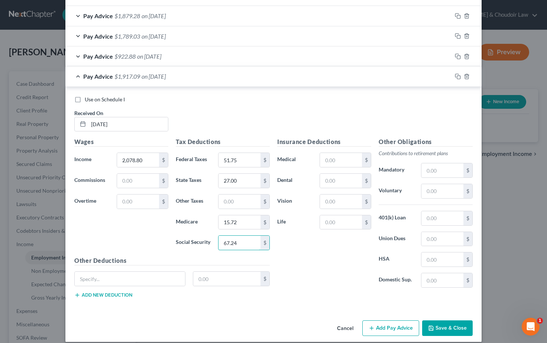
scroll to position [309, 0]
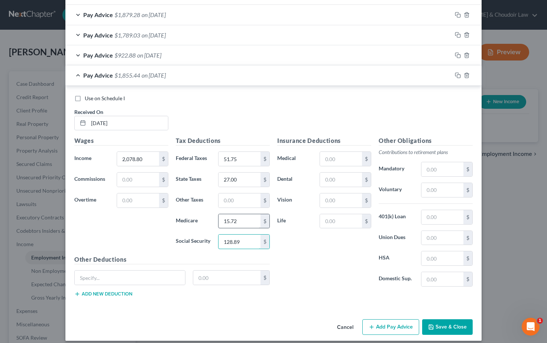
type input "128.89"
drag, startPoint x: 241, startPoint y: 220, endPoint x: 216, endPoint y: 220, distance: 24.9
click at [216, 220] on div "15.72 $" at bounding box center [243, 221] width 59 height 15
type input "30.15"
drag, startPoint x: 239, startPoint y: 157, endPoint x: 209, endPoint y: 157, distance: 30.9
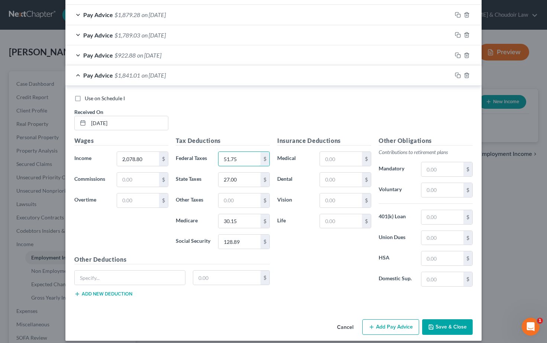
click at [209, 157] on div "Federal Taxes 51.75 $" at bounding box center [222, 159] width 101 height 15
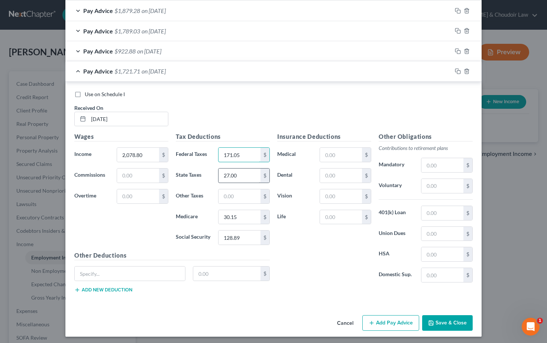
type input "171.05"
drag, startPoint x: 221, startPoint y: 172, endPoint x: 210, endPoint y: 172, distance: 10.8
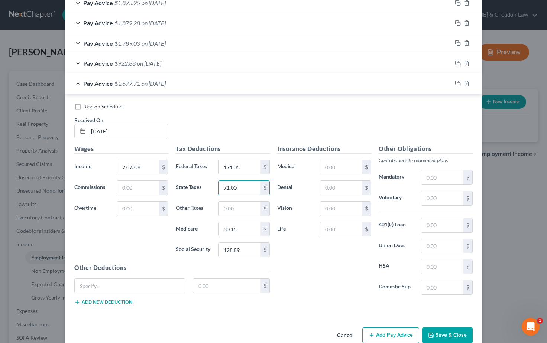
scroll to position [297, 0]
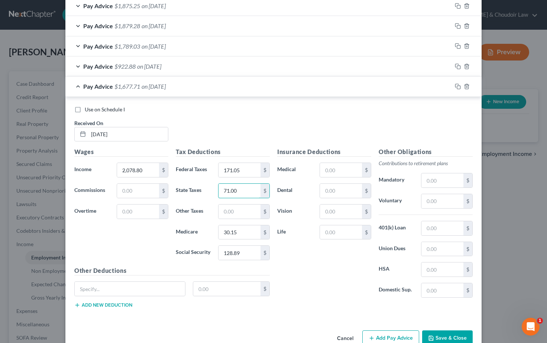
type input "71.00"
click at [223, 119] on div "Use on Schedule I Received On * [DATE]" at bounding box center [274, 127] width 406 height 42
click at [135, 169] on input "2,078.80" at bounding box center [138, 170] width 42 height 14
click at [132, 167] on input "2,078.80" at bounding box center [138, 170] width 42 height 14
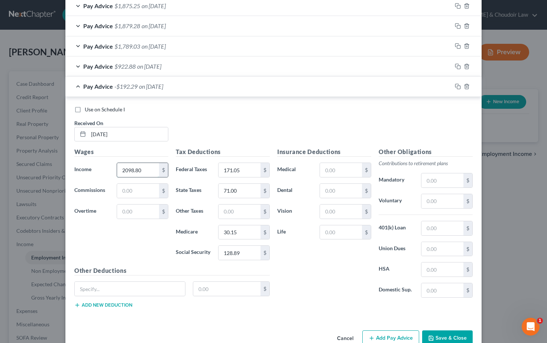
type input "2,098.80"
click at [213, 121] on div "Use on Schedule I Received On * [DATE]" at bounding box center [274, 127] width 406 height 42
click at [457, 84] on icon "button" at bounding box center [458, 87] width 6 height 6
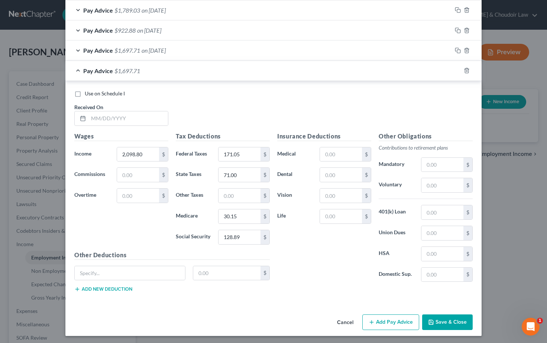
scroll to position [333, 0]
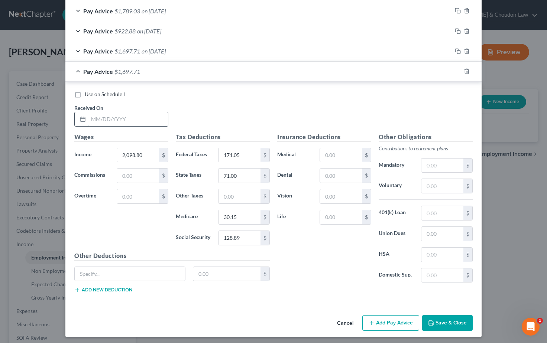
click at [97, 116] on input "text" at bounding box center [128, 119] width 80 height 14
type input "[DATE]"
drag, startPoint x: 148, startPoint y: 152, endPoint x: 105, endPoint y: 151, distance: 43.1
click at [105, 151] on div "Income * 2,098.80 $" at bounding box center [121, 155] width 101 height 15
type input "3,249.09"
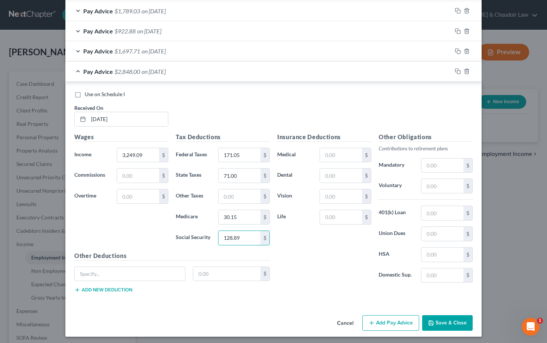
drag, startPoint x: 243, startPoint y: 236, endPoint x: 200, endPoint y: 234, distance: 42.8
click at [200, 234] on div "Social Security 128.89 $" at bounding box center [222, 238] width 101 height 15
type input "144.40"
drag, startPoint x: 229, startPoint y: 214, endPoint x: 214, endPoint y: 215, distance: 15.2
click at [214, 215] on div "Medicare 30.15 $" at bounding box center [222, 217] width 101 height 15
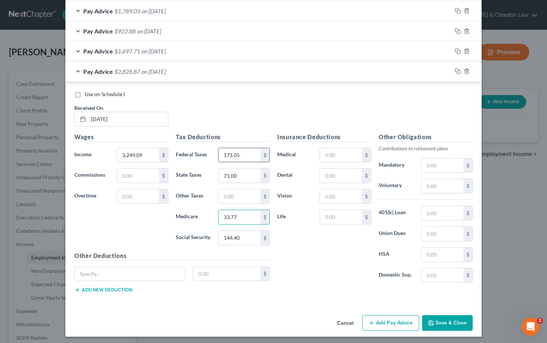
type input "33.77"
drag, startPoint x: 241, startPoint y: 151, endPoint x: 203, endPoint y: 151, distance: 37.9
click at [203, 151] on div "Federal Taxes 171.05 $" at bounding box center [222, 155] width 101 height 15
type input "201.09"
drag, startPoint x: 238, startPoint y: 171, endPoint x: 210, endPoint y: 174, distance: 28.4
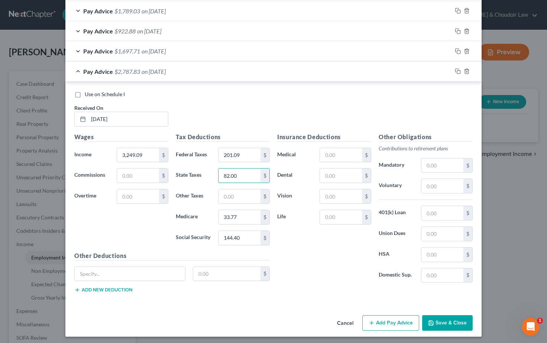
type input "82.00"
click at [201, 97] on div "Use on Schedule I Received On * [DATE]" at bounding box center [274, 112] width 406 height 42
click at [123, 152] on input "3,249.09" at bounding box center [138, 155] width 42 height 14
click at [124, 152] on input "3,249.09" at bounding box center [138, 155] width 42 height 14
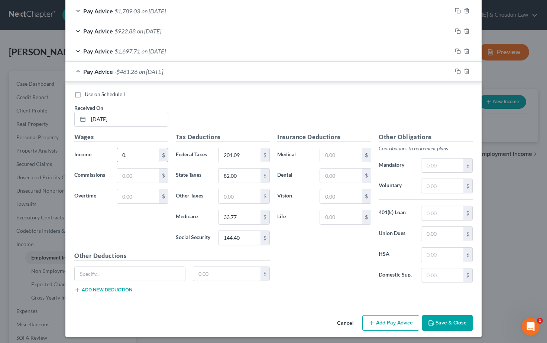
type input "0"
type input "2,349.09"
click at [206, 97] on div "Use on Schedule I Received On * [DATE]" at bounding box center [274, 112] width 406 height 42
click at [457, 68] on icon "button" at bounding box center [458, 71] width 6 height 6
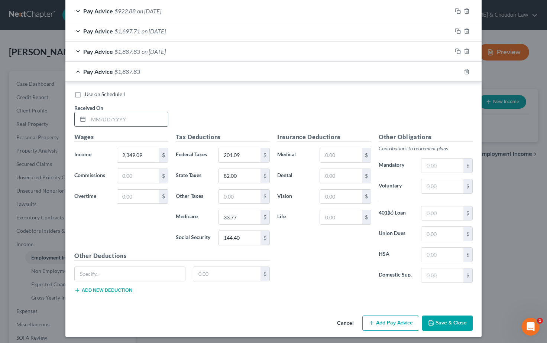
click at [101, 116] on input "text" at bounding box center [128, 119] width 80 height 14
type input "[DATE]"
drag, startPoint x: 143, startPoint y: 155, endPoint x: 120, endPoint y: 153, distance: 23.8
click at [120, 153] on input "2,349.09" at bounding box center [138, 155] width 42 height 14
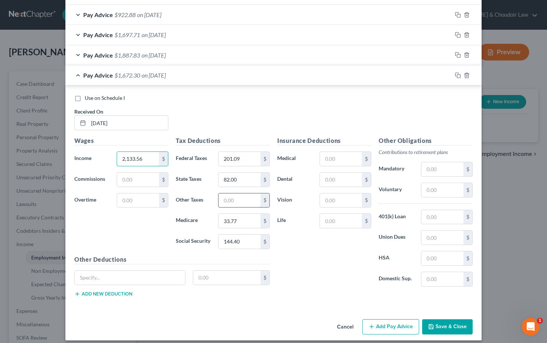
scroll to position [348, 0]
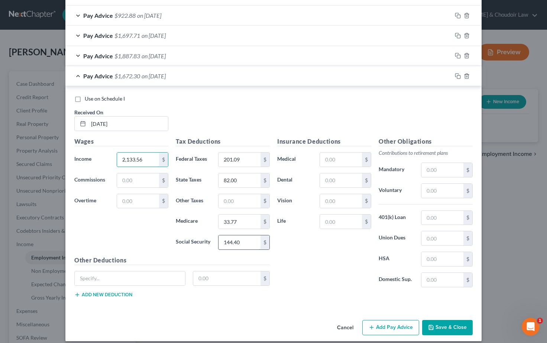
type input "2,133.56"
drag, startPoint x: 243, startPoint y: 239, endPoint x: 220, endPoint y: 239, distance: 22.7
click at [220, 239] on input "144.40" at bounding box center [240, 243] width 42 height 14
type input "131.04"
drag, startPoint x: 234, startPoint y: 220, endPoint x: 227, endPoint y: 221, distance: 6.7
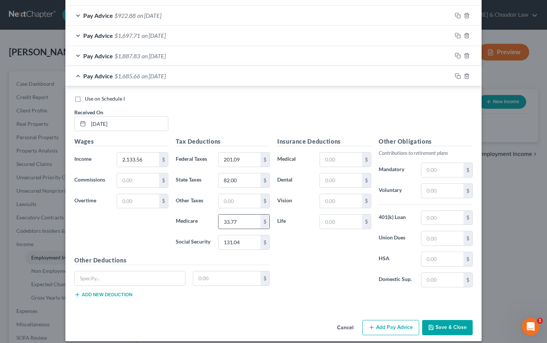
click at [227, 221] on input "33.77" at bounding box center [240, 222] width 42 height 14
type input "3"
type input "30.65"
drag, startPoint x: 242, startPoint y: 157, endPoint x: 217, endPoint y: 156, distance: 25.7
click at [217, 156] on div "201.09 $" at bounding box center [243, 159] width 59 height 15
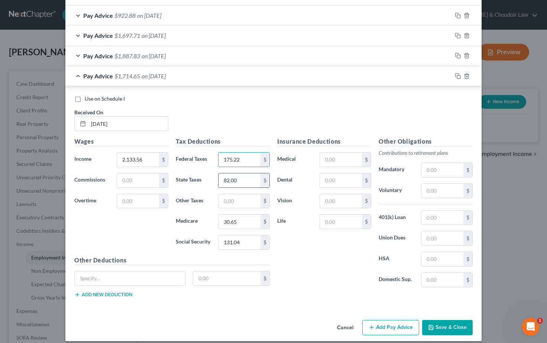
type input "175.22"
drag, startPoint x: 241, startPoint y: 178, endPoint x: 207, endPoint y: 177, distance: 33.1
type input "72.00"
click at [249, 102] on div "Use on Schedule I Received On * [DATE]" at bounding box center [274, 116] width 406 height 42
click at [456, 75] on icon "button" at bounding box center [458, 76] width 6 height 6
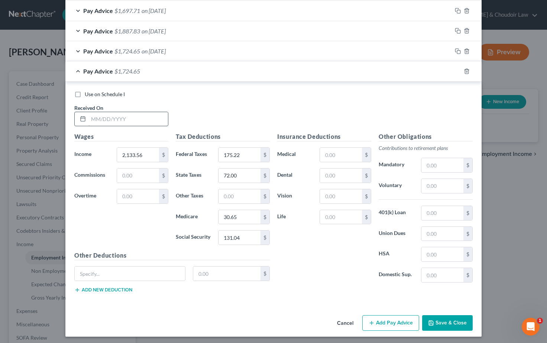
scroll to position [373, 0]
click at [100, 117] on input "text" at bounding box center [128, 120] width 80 height 14
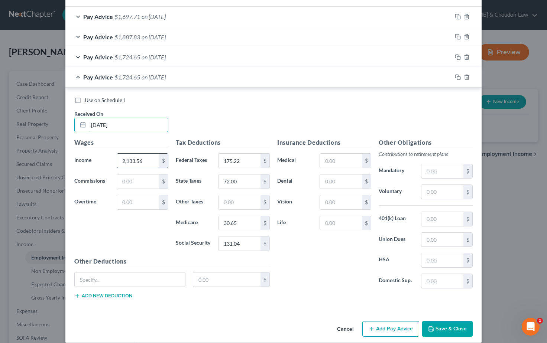
scroll to position [368, 0]
type input "[DATE]"
drag, startPoint x: 144, startPoint y: 157, endPoint x: 105, endPoint y: 155, distance: 39.1
click at [105, 155] on div "Income * 2,133.56 $" at bounding box center [121, 160] width 101 height 15
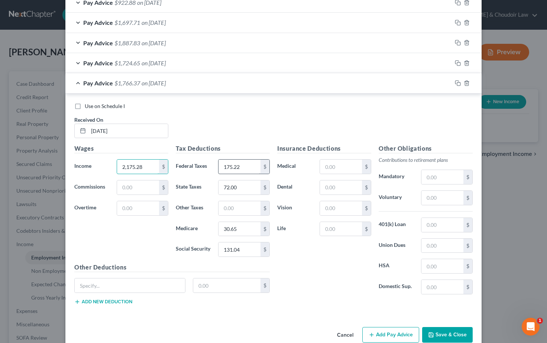
type input "2,175.28"
drag, startPoint x: 246, startPoint y: 164, endPoint x: 209, endPoint y: 164, distance: 36.4
click at [209, 164] on div "Federal Taxes 175.22 $" at bounding box center [222, 166] width 101 height 15
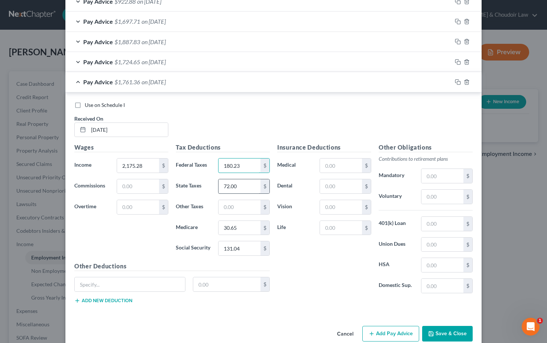
type input "180.23"
drag, startPoint x: 230, startPoint y: 183, endPoint x: 215, endPoint y: 183, distance: 14.5
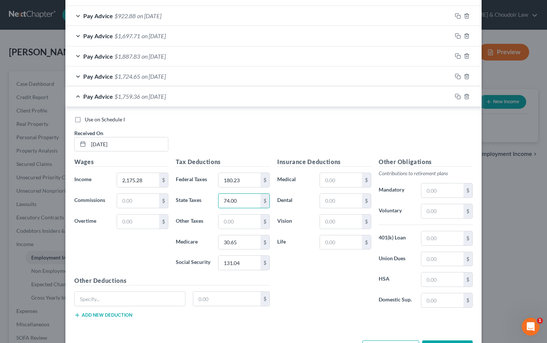
scroll to position [353, 0]
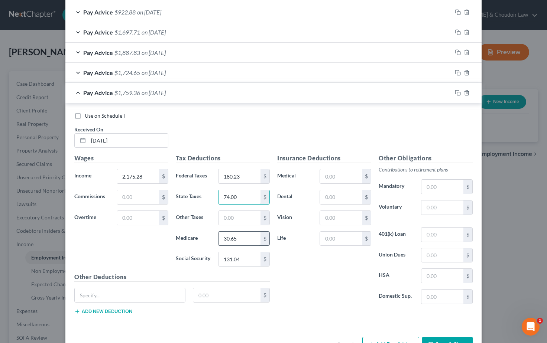
type input "74.00"
drag, startPoint x: 235, startPoint y: 238, endPoint x: 204, endPoint y: 235, distance: 31.0
click at [204, 235] on div "Medicare 30.65 $" at bounding box center [222, 239] width 101 height 15
type input "31.25"
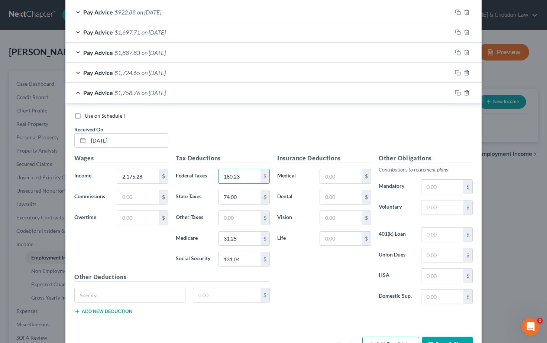
drag, startPoint x: 241, startPoint y: 172, endPoint x: 208, endPoint y: 172, distance: 33.1
click at [208, 172] on div "Federal Taxes 180.23 $" at bounding box center [222, 176] width 101 height 15
drag, startPoint x: 244, startPoint y: 258, endPoint x: 208, endPoint y: 256, distance: 35.8
click at [208, 256] on div "Social Security 131.04 $" at bounding box center [222, 259] width 101 height 15
type input "133.63"
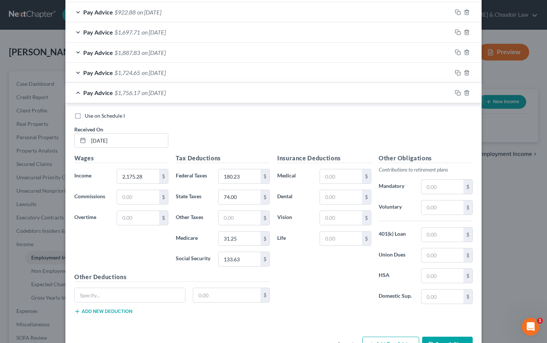
click at [303, 275] on div "Insurance Deductions Medical $ Dental $ Vision $ Life $" at bounding box center [324, 232] width 101 height 156
click at [455, 90] on icon "button" at bounding box center [456, 91] width 3 height 3
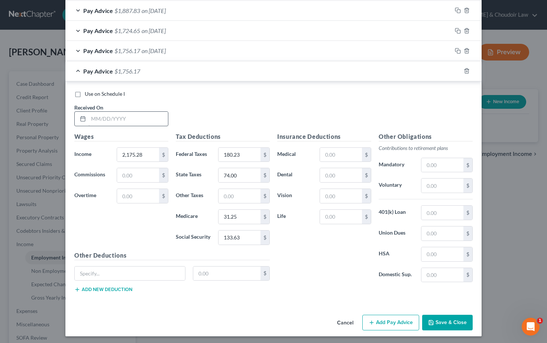
scroll to position [393, 0]
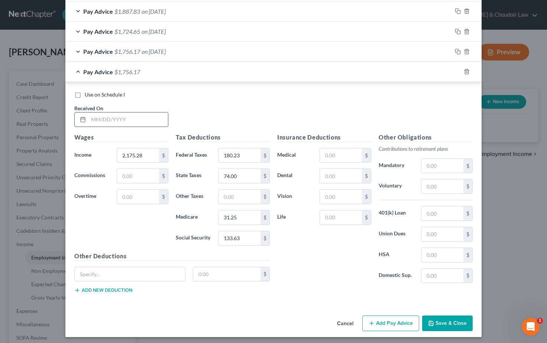
click at [99, 113] on input "text" at bounding box center [128, 120] width 80 height 14
type input "[DATE]"
drag, startPoint x: 146, startPoint y: 153, endPoint x: 116, endPoint y: 152, distance: 29.4
click at [117, 152] on div "2,175.28 $" at bounding box center [143, 155] width 52 height 15
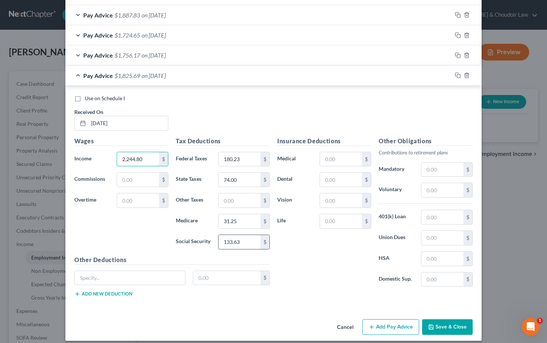
type input "2,244.80"
drag, startPoint x: 245, startPoint y: 239, endPoint x: 215, endPoint y: 239, distance: 30.1
click at [214, 239] on div "133.63 $" at bounding box center [243, 242] width 59 height 15
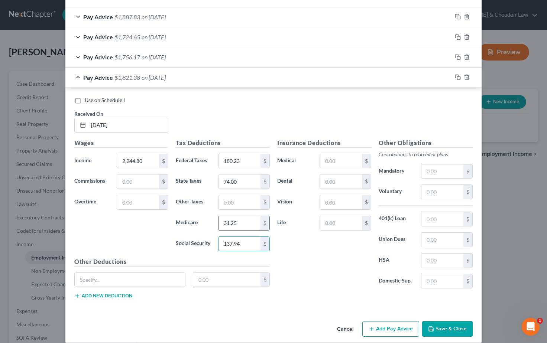
type input "137.94"
drag, startPoint x: 241, startPoint y: 221, endPoint x: 215, endPoint y: 221, distance: 26.0
click at [215, 221] on div "31.25 $" at bounding box center [243, 223] width 59 height 15
type input "32.26"
drag, startPoint x: 235, startPoint y: 157, endPoint x: 213, endPoint y: 155, distance: 22.7
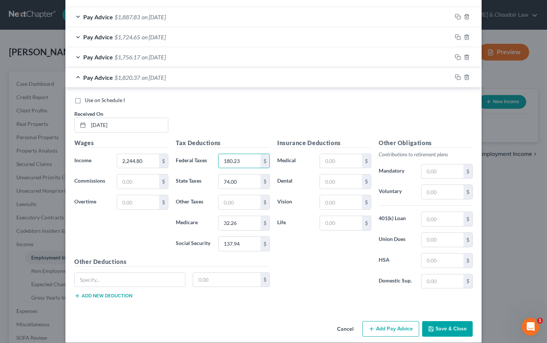
click at [213, 155] on div "Federal Taxes 180.23 $" at bounding box center [222, 161] width 101 height 15
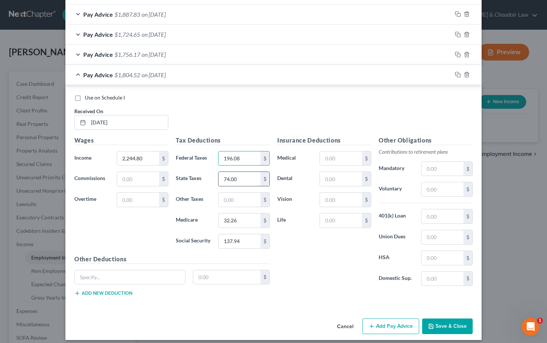
type input "196.08"
drag, startPoint x: 239, startPoint y: 178, endPoint x: 217, endPoint y: 177, distance: 21.2
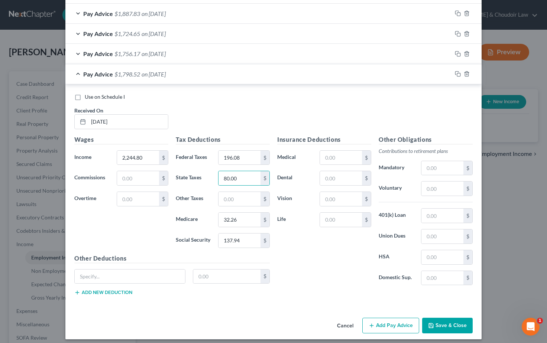
click at [245, 111] on div "Use on Schedule I Received On * [DATE]" at bounding box center [274, 114] width 406 height 42
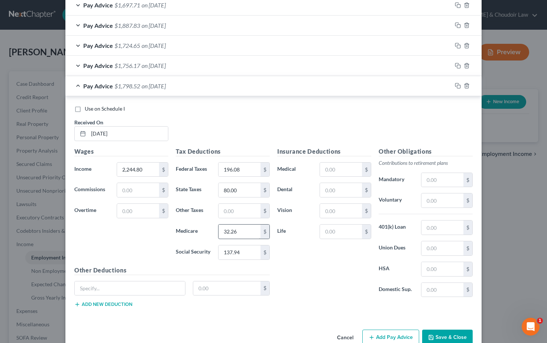
scroll to position [378, 0]
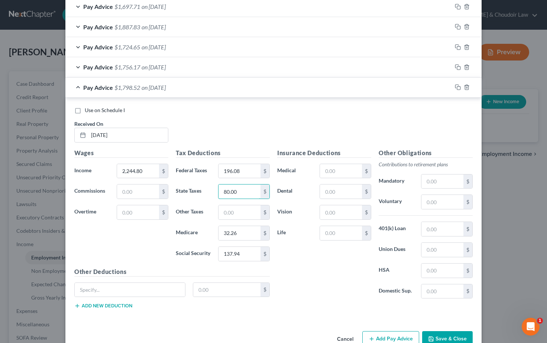
drag, startPoint x: 237, startPoint y: 190, endPoint x: 214, endPoint y: 189, distance: 22.7
click at [214, 189] on div "80.00 $" at bounding box center [243, 191] width 59 height 15
type input "80.00"
click at [448, 198] on input "text" at bounding box center [443, 201] width 42 height 14
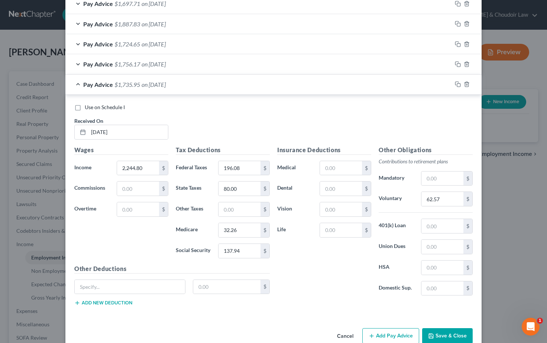
click at [360, 125] on div "Use on Schedule I Received On * [DATE]" at bounding box center [274, 125] width 406 height 42
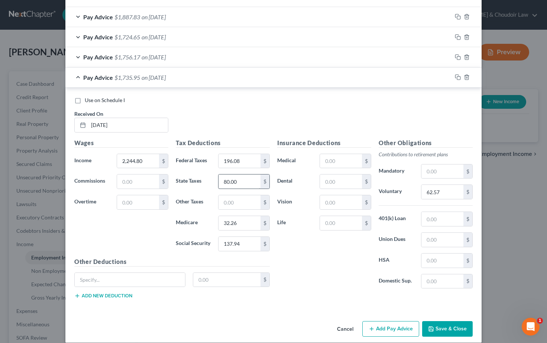
scroll to position [389, 0]
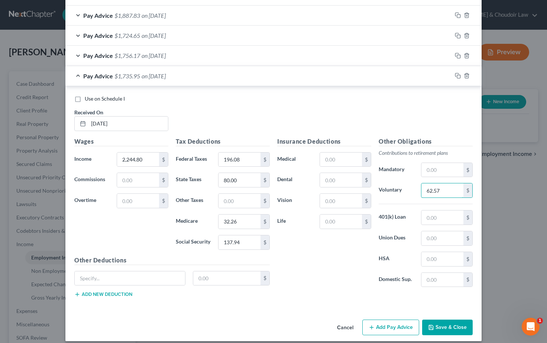
drag, startPoint x: 422, startPoint y: 186, endPoint x: 409, endPoint y: 186, distance: 13.8
click at [409, 186] on div "Voluntary 62.57 $" at bounding box center [425, 190] width 101 height 15
type input "0"
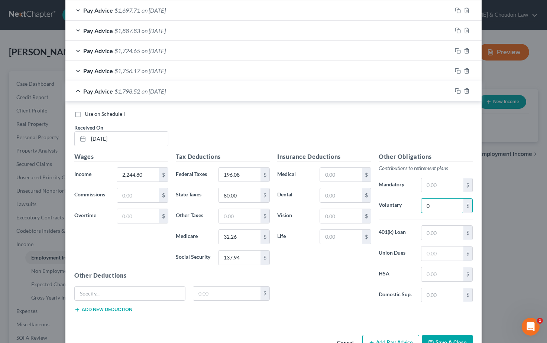
scroll to position [372, 0]
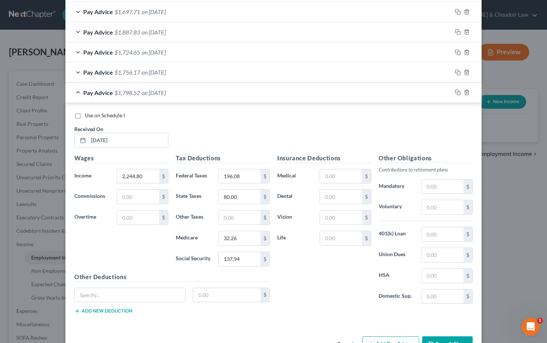
click at [344, 133] on div "Use on Schedule I Received On * [DATE]" at bounding box center [274, 133] width 406 height 42
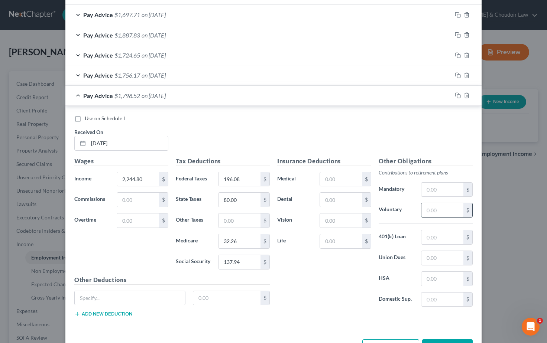
scroll to position [372, 0]
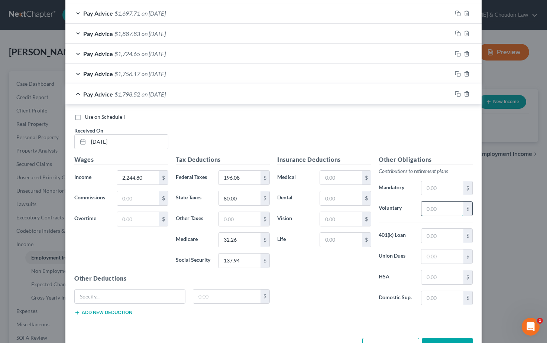
click at [437, 207] on input "text" at bounding box center [443, 209] width 42 height 14
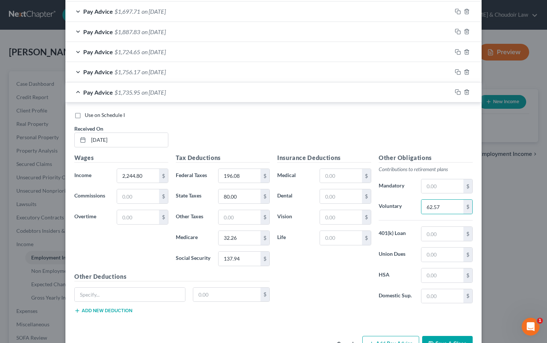
click at [344, 107] on div "Use on Schedule I Received On * [DATE] Wages Income * 2,244.80 $ Commissions $ …" at bounding box center [273, 214] width 416 height 223
drag, startPoint x: 445, startPoint y: 205, endPoint x: 387, endPoint y: 202, distance: 57.7
click at [387, 202] on div "Voluntary 62.57 $" at bounding box center [425, 207] width 101 height 15
type input "0"
drag, startPoint x: 146, startPoint y: 173, endPoint x: 109, endPoint y: 172, distance: 37.9
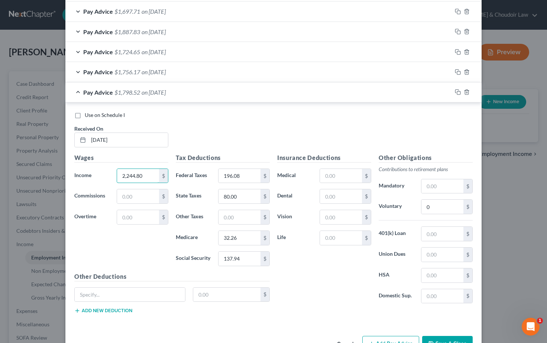
click at [109, 172] on div "Income * 2,244.80 $" at bounding box center [121, 176] width 101 height 15
type input "2"
type input "2,307.37"
click at [225, 108] on div "Use on Schedule I Received On * [DATE] Wages Income * 2,307.37 $ Commissions $ …" at bounding box center [273, 214] width 416 height 223
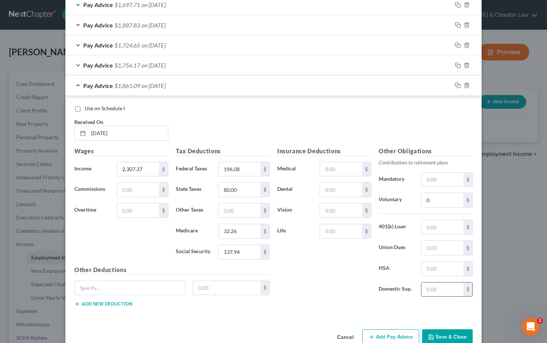
scroll to position [372, 0]
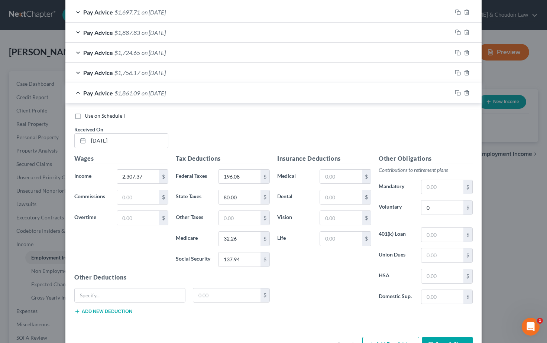
click at [442, 338] on button "Save & Close" at bounding box center [447, 345] width 51 height 16
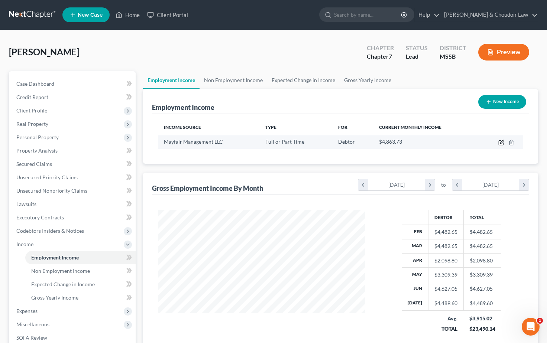
scroll to position [1, 0]
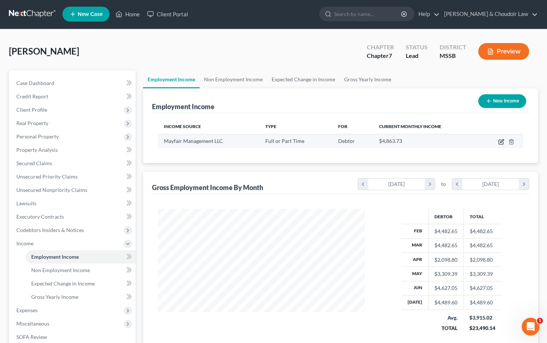
click at [501, 143] on icon "button" at bounding box center [501, 142] width 6 height 6
select select "0"
select select "25"
select select "2"
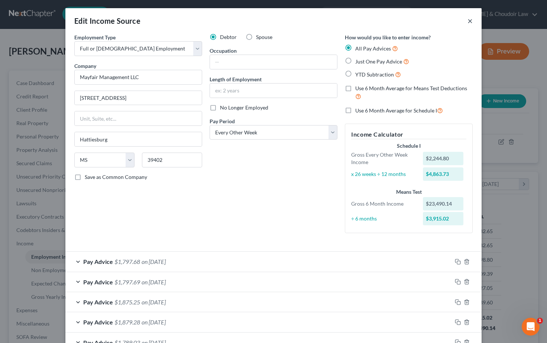
click at [470, 22] on button "×" at bounding box center [470, 20] width 5 height 9
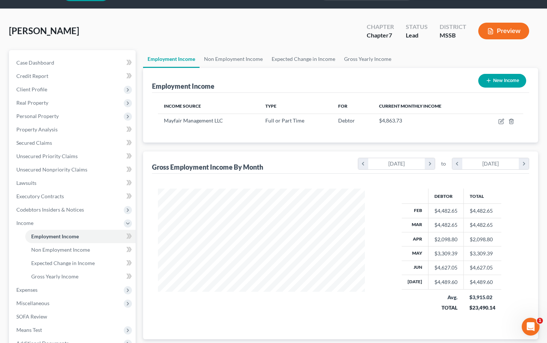
scroll to position [0, 0]
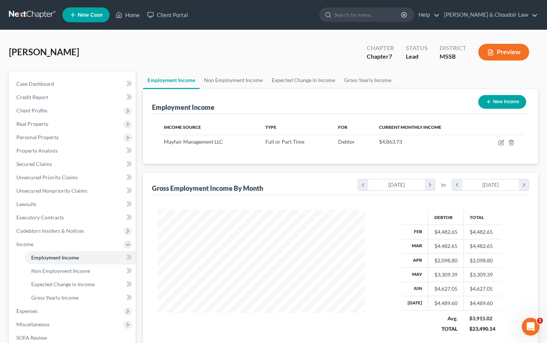
click at [33, 16] on link at bounding box center [33, 14] width 48 height 13
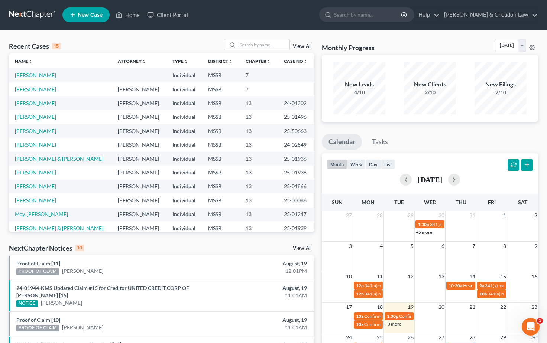
click at [29, 77] on link "[PERSON_NAME]" at bounding box center [35, 75] width 41 height 6
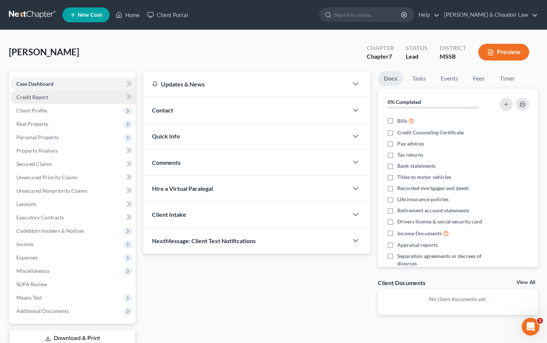
click at [30, 100] on link "Credit Report" at bounding box center [72, 97] width 125 height 13
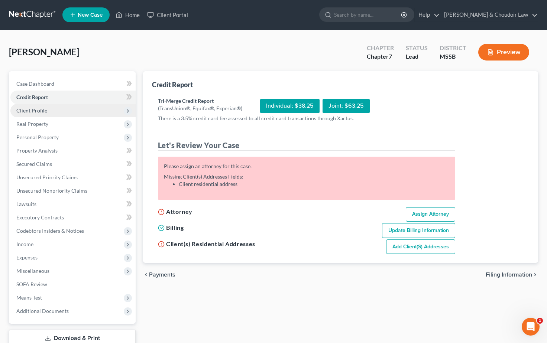
click at [30, 110] on span "Client Profile" at bounding box center [31, 110] width 31 height 6
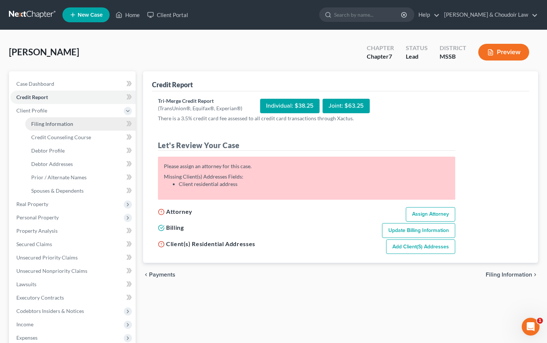
click at [54, 122] on span "Filing Information" at bounding box center [52, 124] width 42 height 6
select select "1"
select select "0"
select select "25"
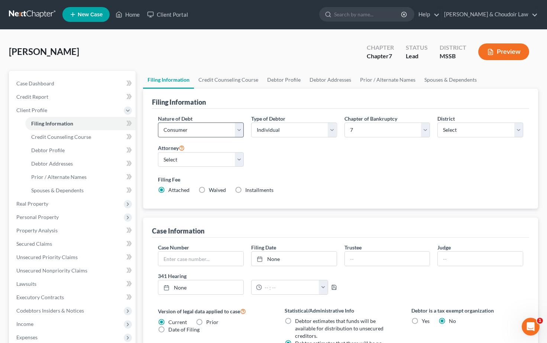
scroll to position [2, 0]
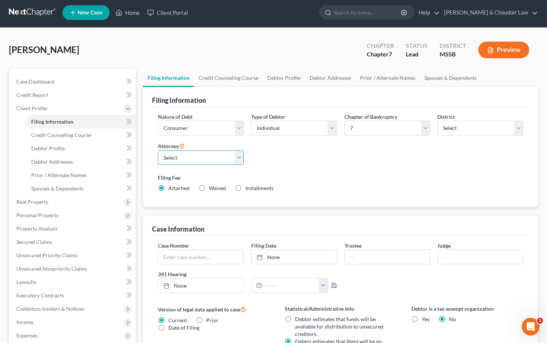
select select "0"
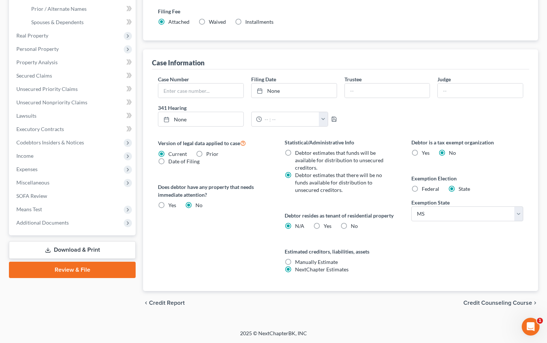
scroll to position [169, 0]
click at [35, 35] on span "Real Property" at bounding box center [32, 35] width 32 height 6
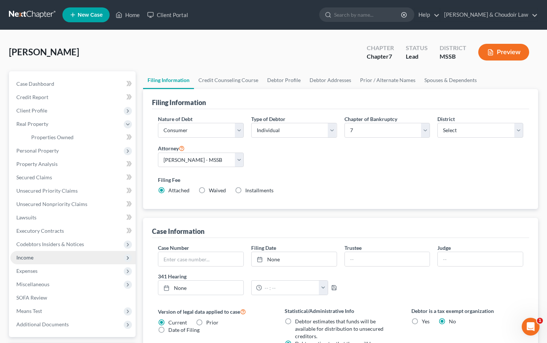
scroll to position [0, 0]
click at [41, 13] on link at bounding box center [33, 14] width 48 height 13
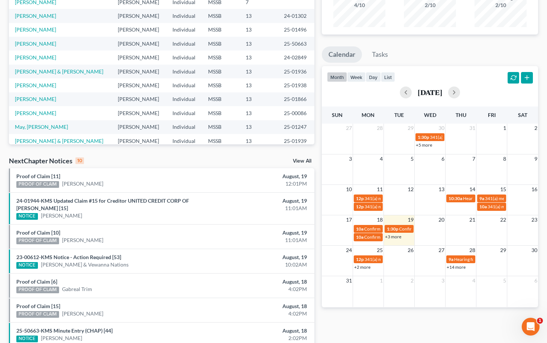
scroll to position [88, 0]
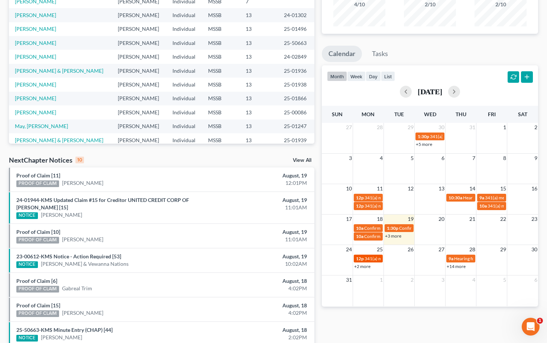
click at [369, 259] on span "341(a) meeting for [PERSON_NAME]" at bounding box center [401, 259] width 72 height 6
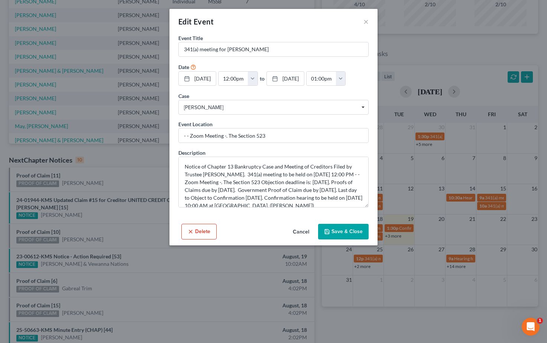
drag, startPoint x: 303, startPoint y: 232, endPoint x: 319, endPoint y: 243, distance: 20.0
click at [303, 232] on button "Cancel" at bounding box center [301, 232] width 28 height 15
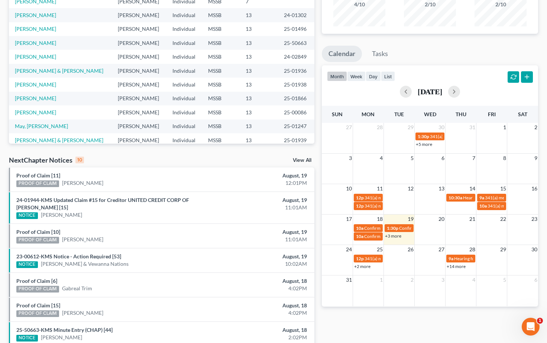
click at [364, 267] on link "+2 more" at bounding box center [362, 267] width 16 height 6
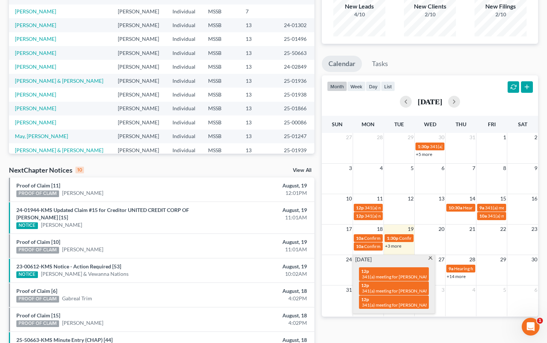
scroll to position [74, 0]
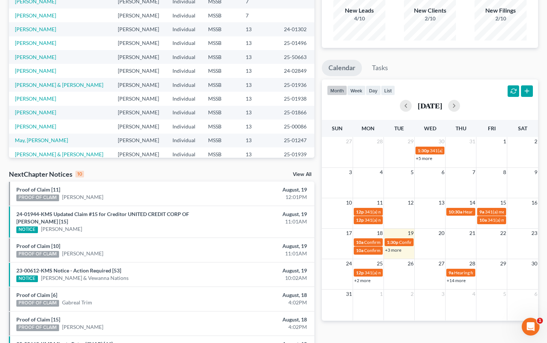
click at [454, 280] on link "+14 more" at bounding box center [456, 281] width 19 height 6
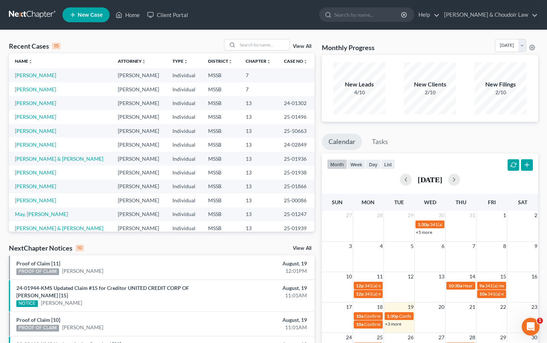
scroll to position [0, 0]
click at [83, 13] on span "New Case" at bounding box center [90, 15] width 25 height 6
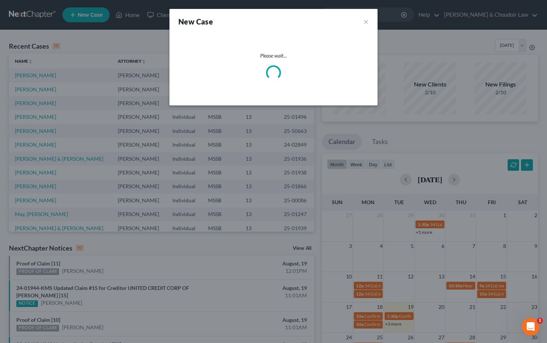
select select "44"
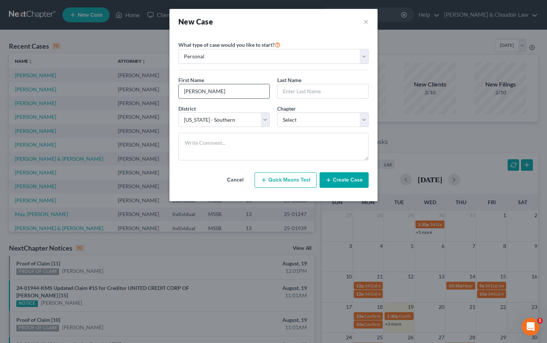
type input "Erin"
type input "Dunbar"
select select "0"
click at [352, 183] on button "Create Case" at bounding box center [344, 180] width 49 height 16
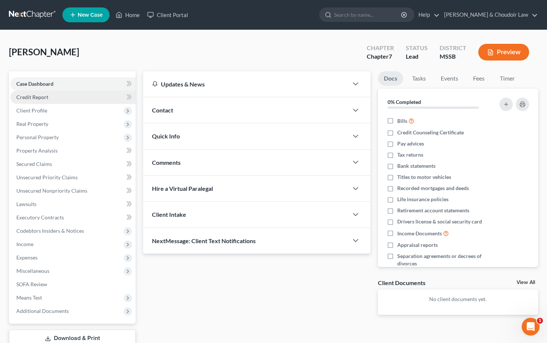
click at [35, 99] on span "Credit Report" at bounding box center [32, 97] width 32 height 6
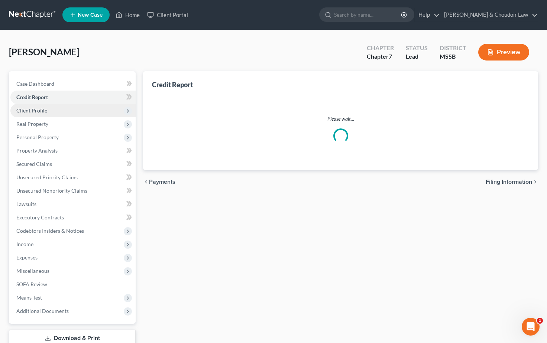
click at [35, 110] on span "Client Profile" at bounding box center [31, 110] width 31 height 6
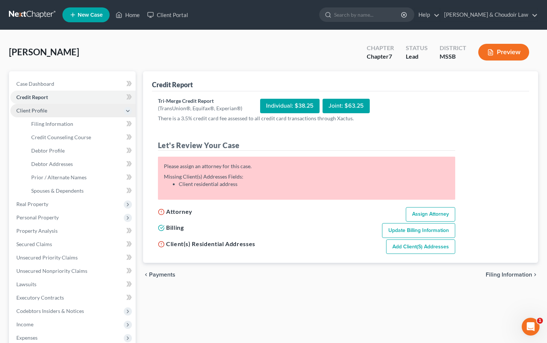
scroll to position [1, 0]
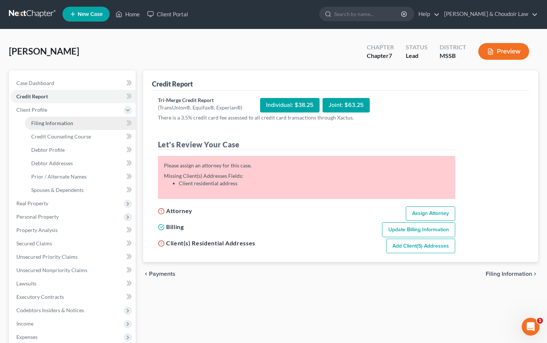
click at [43, 126] on link "Filing Information" at bounding box center [80, 123] width 110 height 13
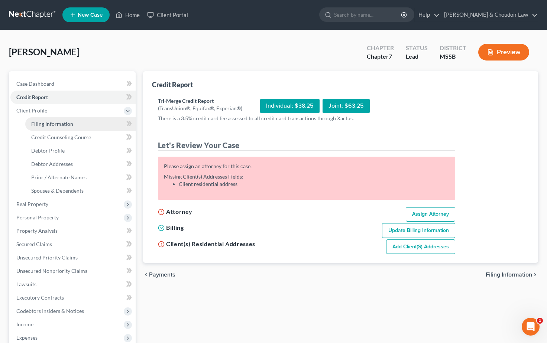
select select "1"
select select "0"
select select "44"
select select "25"
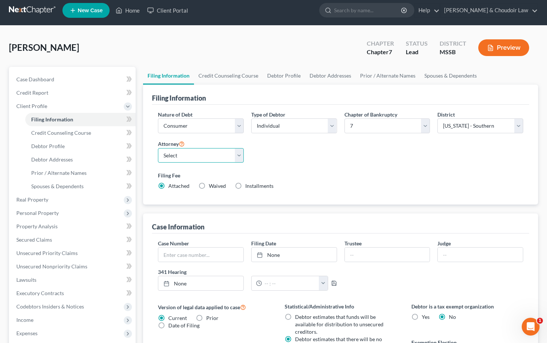
scroll to position [5, 0]
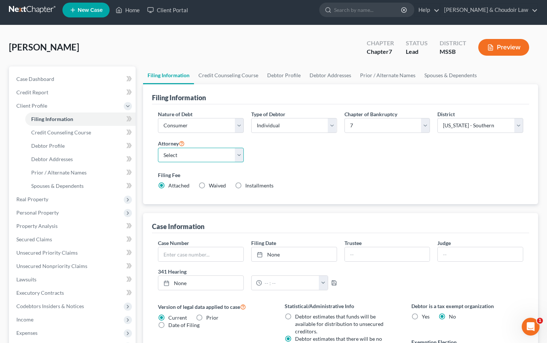
select select "0"
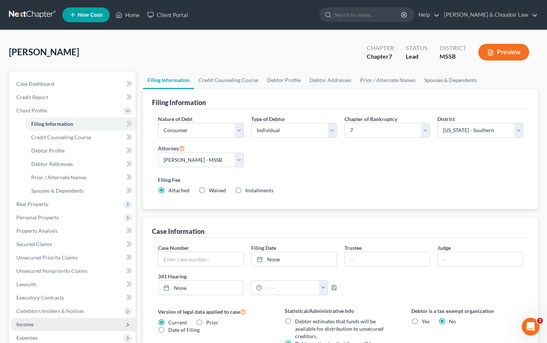
click at [47, 325] on span "Income" at bounding box center [72, 324] width 125 height 13
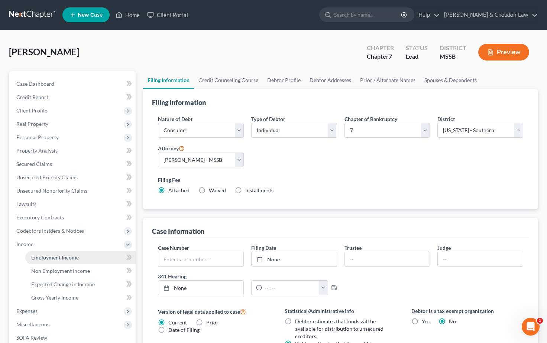
click at [51, 258] on span "Employment Income" at bounding box center [55, 258] width 48 height 6
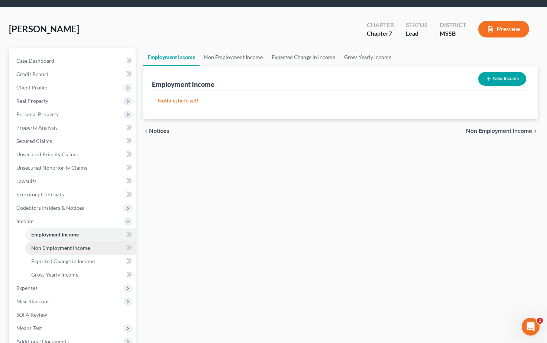
scroll to position [24, 0]
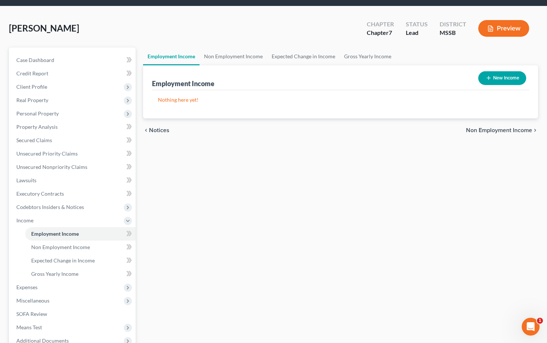
click at [500, 75] on button "New Income" at bounding box center [502, 78] width 48 height 14
select select "0"
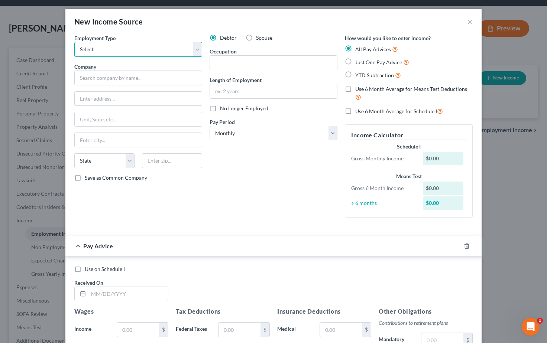
select select "1"
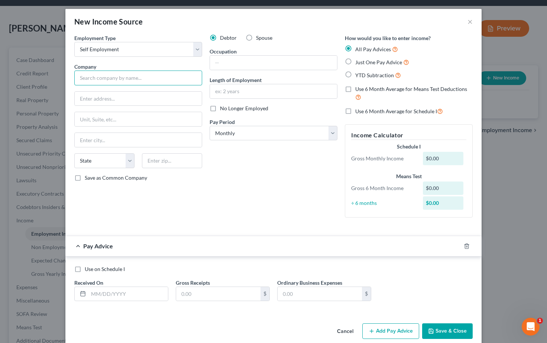
click at [112, 79] on input "text" at bounding box center [138, 78] width 128 height 15
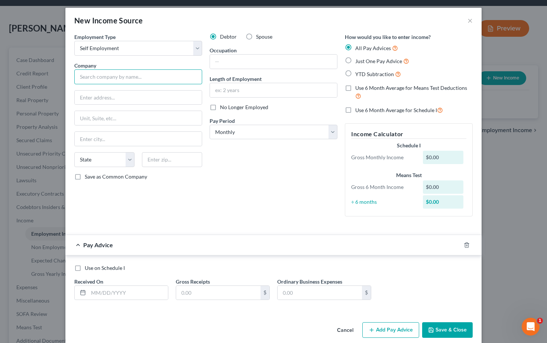
click at [114, 78] on input "text" at bounding box center [138, 77] width 128 height 15
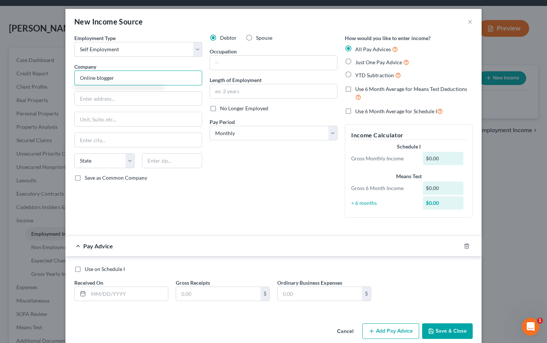
scroll to position [3, 0]
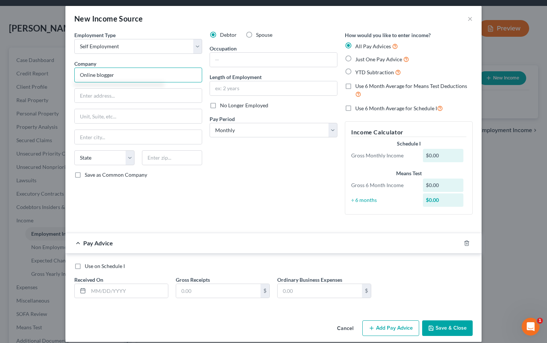
drag, startPoint x: 123, startPoint y: 73, endPoint x: 62, endPoint y: 74, distance: 61.3
click at [62, 74] on div "New Income Source × Employment Type * Select Full or Part Time Employment Self …" at bounding box center [273, 171] width 547 height 343
type input "Self"
click at [255, 62] on input "text" at bounding box center [273, 60] width 127 height 14
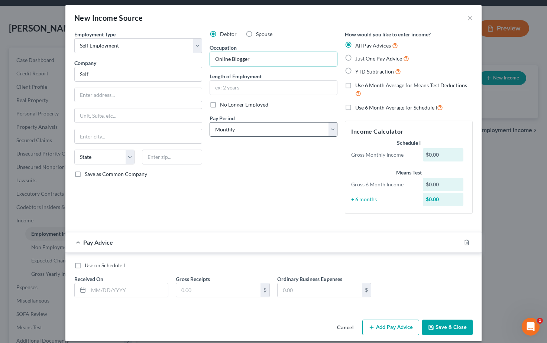
type input "Online Blogger"
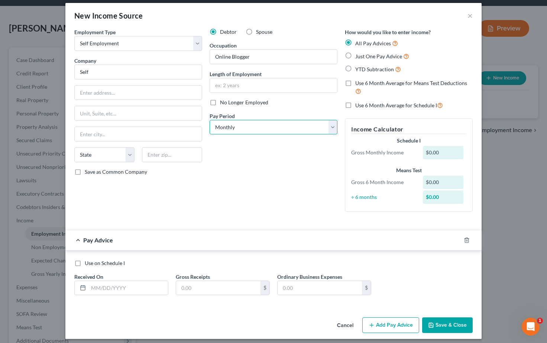
select select "3"
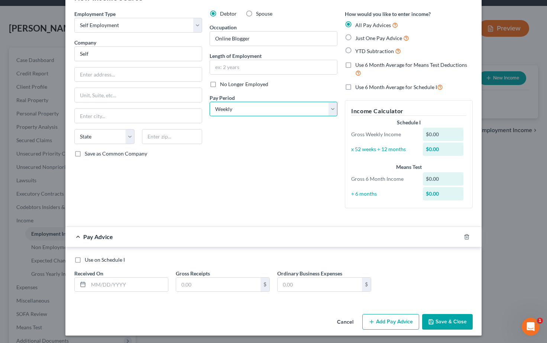
scroll to position [24, 0]
click at [109, 284] on input "text" at bounding box center [128, 285] width 80 height 14
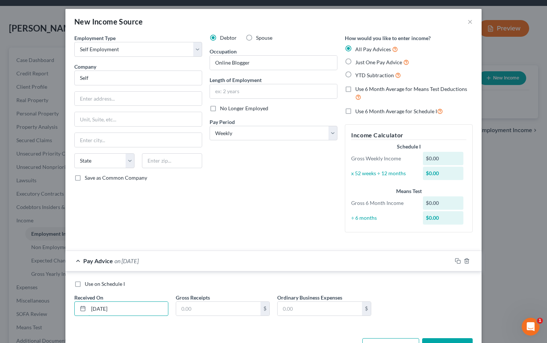
scroll to position [0, 0]
type input "06/04/2025"
click at [200, 305] on input "text" at bounding box center [218, 309] width 84 height 14
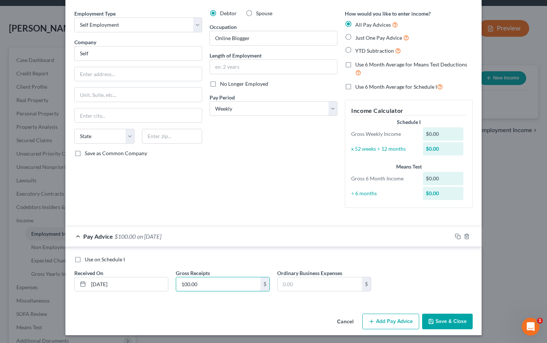
scroll to position [24, 0]
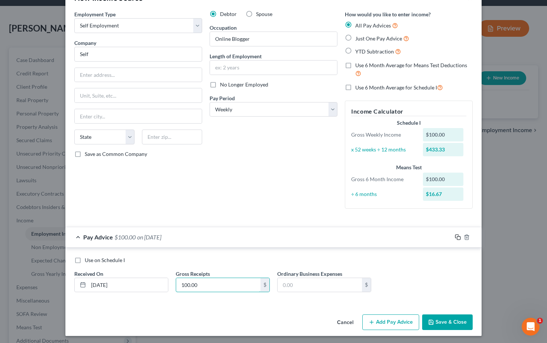
type input "100.00"
click at [458, 236] on icon "button" at bounding box center [458, 238] width 6 height 6
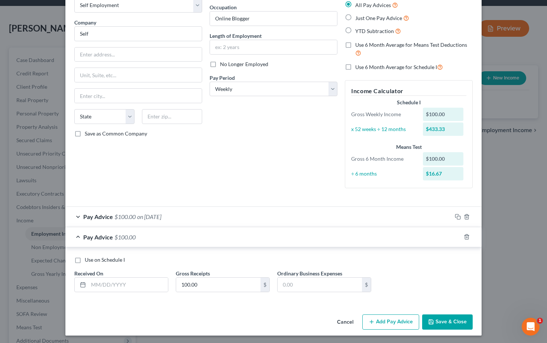
scroll to position [44, 0]
click at [103, 281] on input "text" at bounding box center [128, 285] width 80 height 14
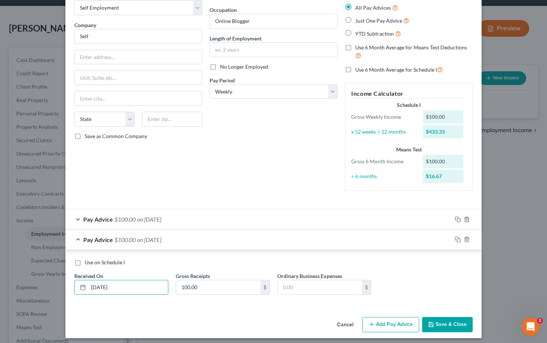
scroll to position [41, 0]
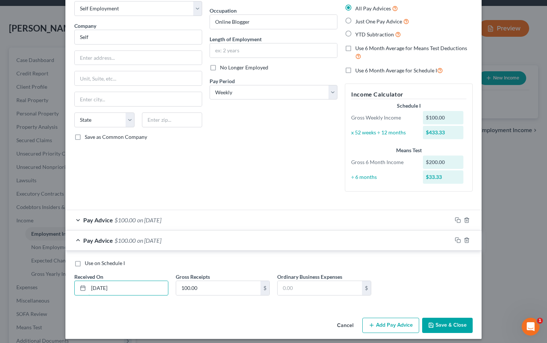
type input "04/29/2025"
click at [402, 321] on button "Add Pay Advice" at bounding box center [390, 326] width 57 height 16
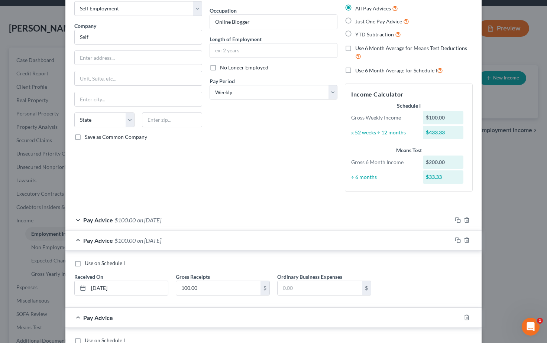
click at [378, 237] on div "Pay Advice $100.00 on 04/29/2025" at bounding box center [258, 241] width 387 height 20
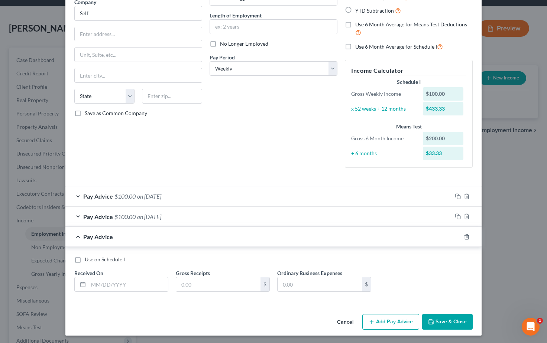
scroll to position [64, 0]
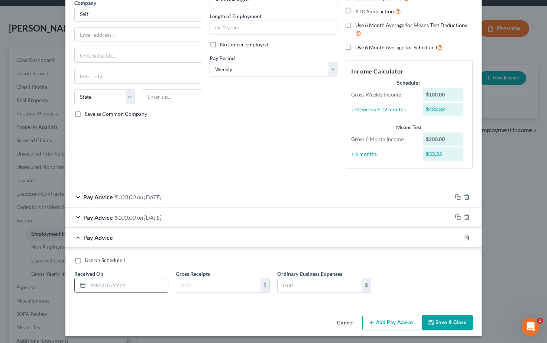
click at [98, 284] on input "text" at bounding box center [128, 285] width 80 height 14
type input "01/31/2025"
click at [188, 286] on input "text" at bounding box center [218, 285] width 84 height 14
type input "50.00"
click at [458, 237] on icon "button" at bounding box center [458, 238] width 6 height 6
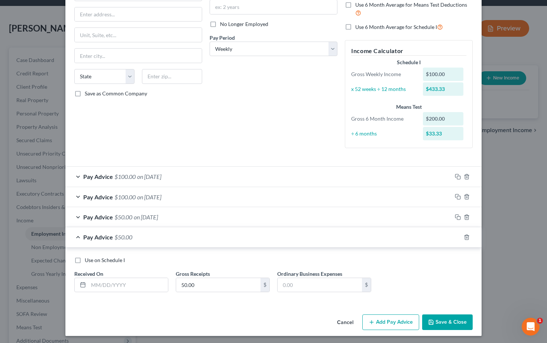
scroll to position [84, 0]
click at [108, 284] on input "text" at bounding box center [128, 286] width 80 height 14
type input "02/"
drag, startPoint x: 110, startPoint y: 284, endPoint x: 83, endPoint y: 285, distance: 27.1
click at [83, 285] on div "02/" at bounding box center [121, 285] width 94 height 15
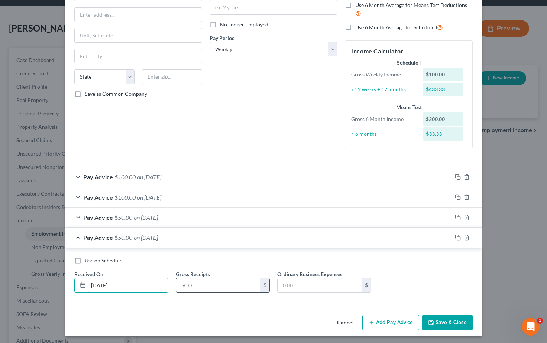
type input "02/18/2025"
drag, startPoint x: 187, startPoint y: 285, endPoint x: 196, endPoint y: 285, distance: 9.0
click at [187, 285] on input "50.00" at bounding box center [218, 286] width 84 height 14
drag, startPoint x: 196, startPoint y: 285, endPoint x: 175, endPoint y: 285, distance: 20.4
click at [175, 285] on div "Gross Receipts 50.00 $" at bounding box center [222, 282] width 101 height 23
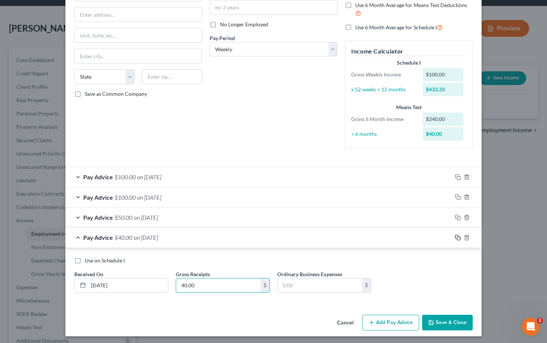
type input "40.00"
click at [458, 236] on icon "button" at bounding box center [458, 238] width 6 height 6
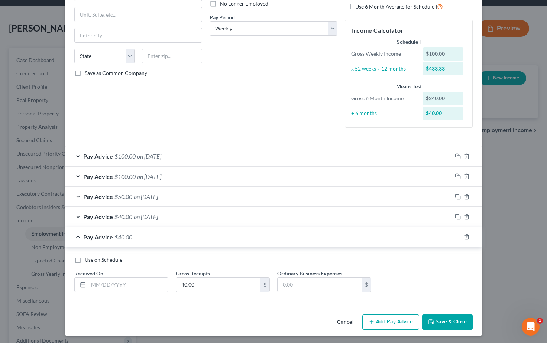
scroll to position [104, 0]
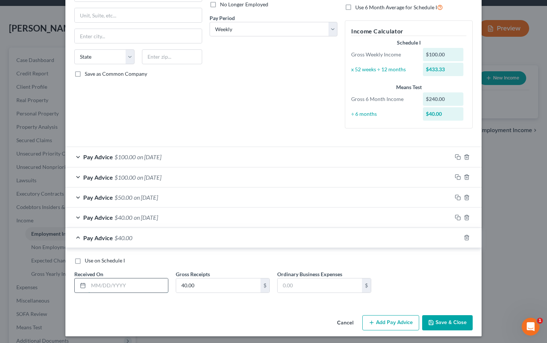
click at [98, 283] on input "text" at bounding box center [128, 286] width 80 height 14
type input "04/30/2025"
drag, startPoint x: 202, startPoint y: 285, endPoint x: 167, endPoint y: 285, distance: 35.3
click at [167, 285] on div "Use on Schedule I Received On * 04/30/2025 Gross Receipts 40.00 $ Ordinary Busi…" at bounding box center [274, 278] width 406 height 42
type input "15.00"
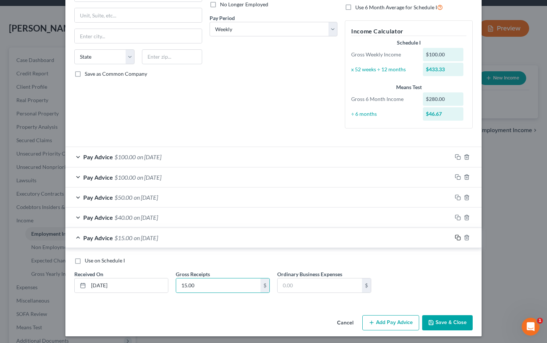
click at [458, 238] on icon "button" at bounding box center [458, 238] width 6 height 6
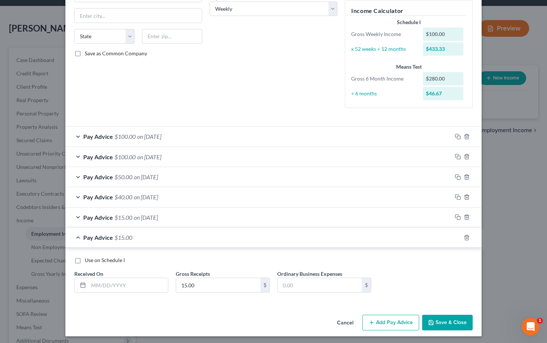
scroll to position [124, 0]
click at [112, 285] on input "text" at bounding box center [128, 286] width 80 height 14
type input "01/21/2025"
drag, startPoint x: 225, startPoint y: 285, endPoint x: 176, endPoint y: 284, distance: 48.7
click at [176, 284] on div "15.00 $" at bounding box center [223, 285] width 94 height 15
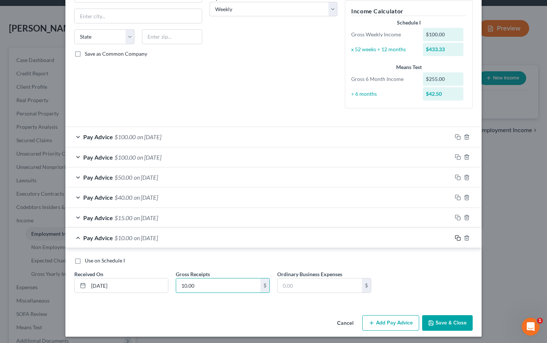
type input "10.00"
click at [458, 236] on icon "button" at bounding box center [458, 238] width 6 height 6
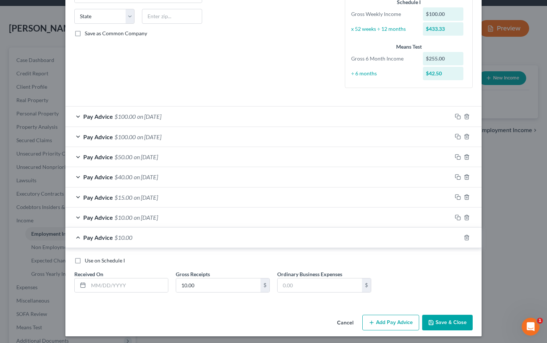
scroll to position [144, 0]
click at [112, 285] on input "text" at bounding box center [128, 286] width 80 height 14
type input "08/05/2025"
drag, startPoint x: 206, startPoint y: 288, endPoint x: 175, endPoint y: 286, distance: 30.9
click at [175, 286] on div "Gross Receipts 10.00 $" at bounding box center [222, 282] width 101 height 23
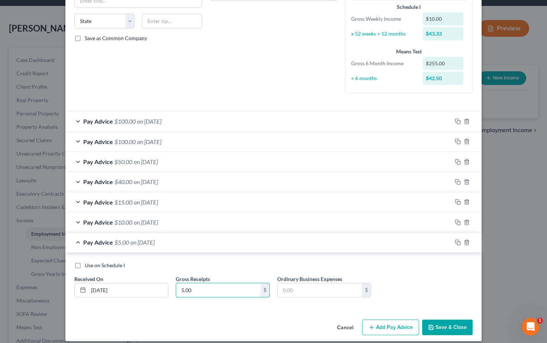
scroll to position [145, 0]
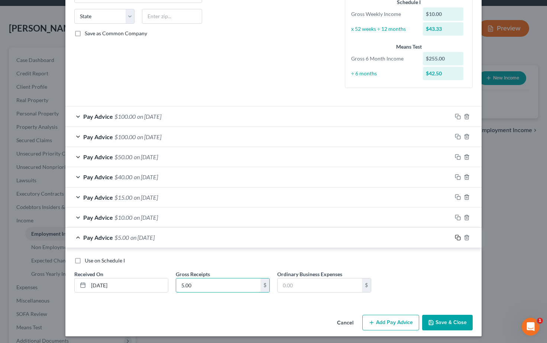
type input "5.00"
click at [458, 236] on icon "button" at bounding box center [458, 238] width 6 height 6
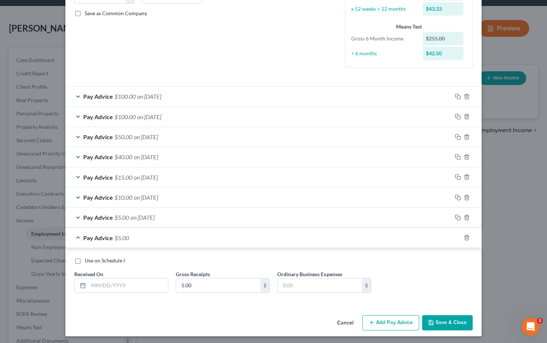
scroll to position [164, 0]
click at [129, 281] on input "text" at bounding box center [128, 286] width 80 height 14
type input "04/05/2025"
click at [458, 236] on icon "button" at bounding box center [458, 238] width 6 height 6
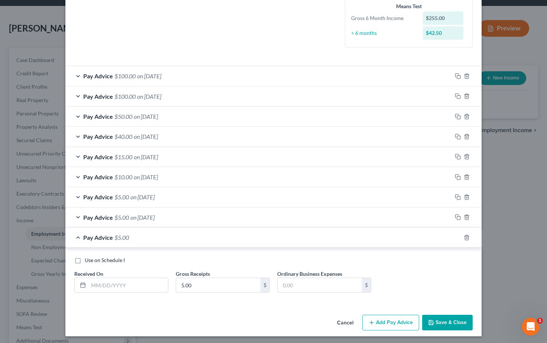
scroll to position [184, 0]
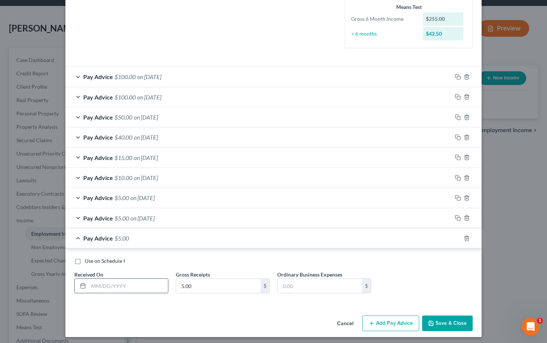
click at [113, 284] on input "text" at bounding box center [128, 286] width 80 height 14
type input "04/05/2025"
click at [459, 236] on icon "button" at bounding box center [458, 239] width 6 height 6
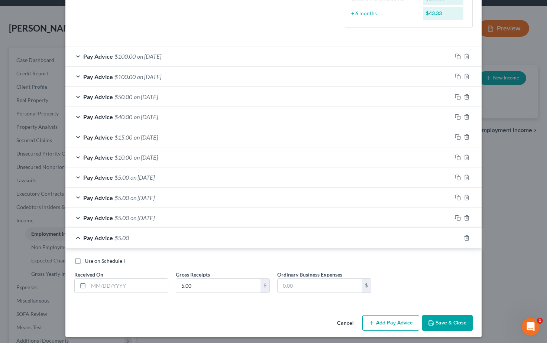
scroll to position [204, 0]
click at [108, 283] on input "text" at bounding box center [128, 287] width 80 height 14
type input "04/18/2025"
click at [457, 236] on icon "button" at bounding box center [458, 239] width 6 height 6
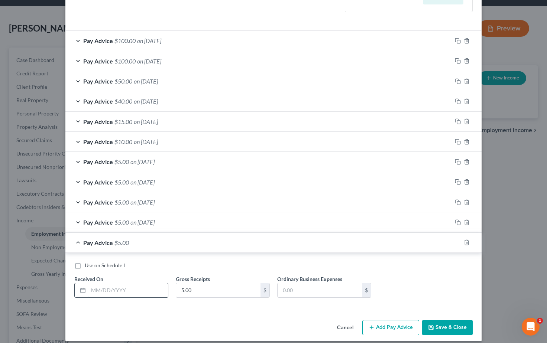
scroll to position [220, 0]
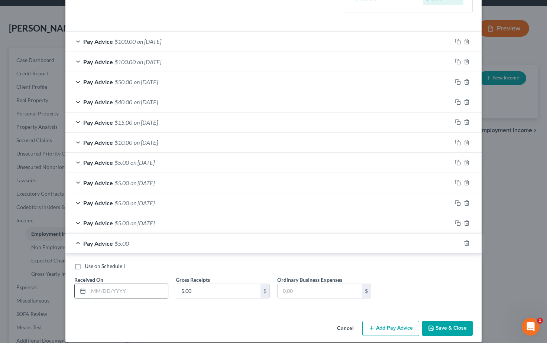
click at [130, 284] on input "text" at bounding box center [128, 291] width 80 height 14
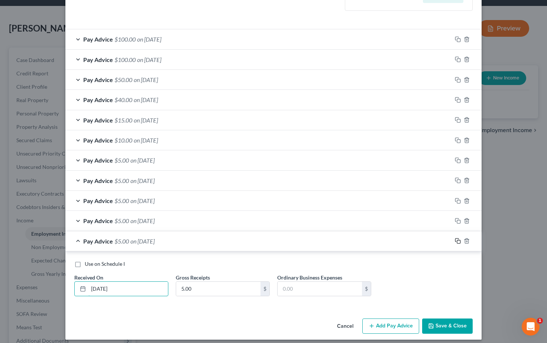
type input "03/18/2025"
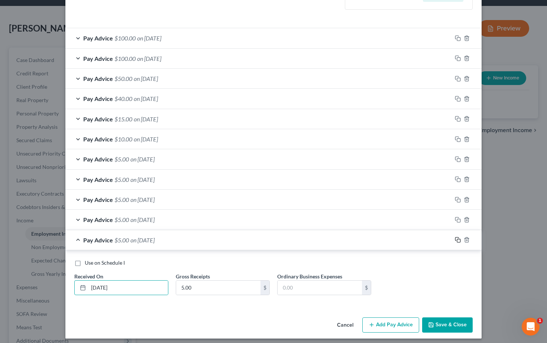
click at [456, 238] on icon "button" at bounding box center [458, 240] width 6 height 6
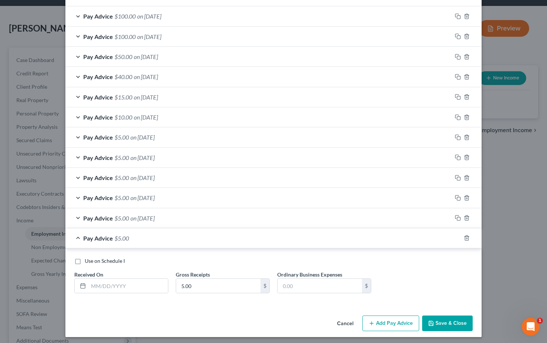
scroll to position [245, 0]
click at [101, 283] on input "text" at bounding box center [128, 287] width 80 height 14
type input "02/18/2025"
click at [458, 236] on icon "button" at bounding box center [458, 239] width 6 height 6
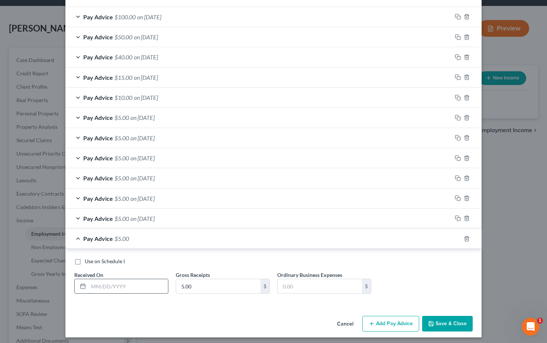
click at [99, 284] on input "text" at bounding box center [128, 287] width 80 height 14
type input "02/05/2025"
drag, startPoint x: 457, startPoint y: 237, endPoint x: 454, endPoint y: 235, distance: 3.8
click at [457, 237] on icon "button" at bounding box center [458, 239] width 6 height 6
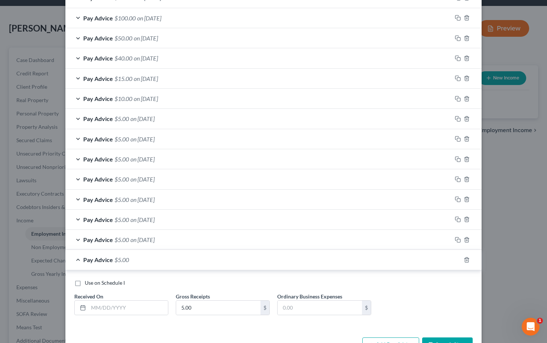
scroll to position [262, 0]
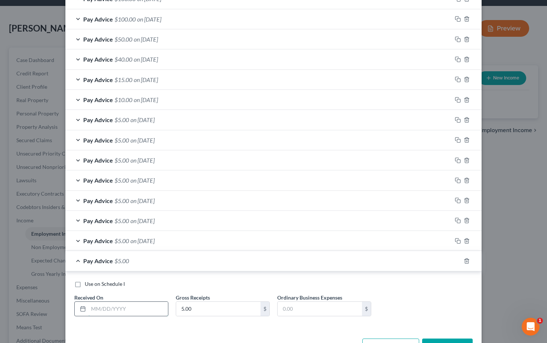
click at [98, 304] on input "text" at bounding box center [128, 309] width 80 height 14
type input "01/18/2025"
click at [458, 259] on icon "button" at bounding box center [458, 261] width 6 height 6
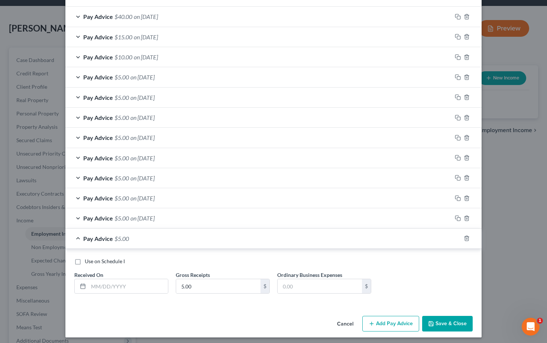
scroll to position [305, 0]
click at [145, 282] on input "text" at bounding box center [128, 287] width 80 height 14
type input "08/03/2025"
drag, startPoint x: 196, startPoint y: 285, endPoint x: 186, endPoint y: 285, distance: 10.0
click at [186, 285] on input "5.00" at bounding box center [218, 287] width 84 height 14
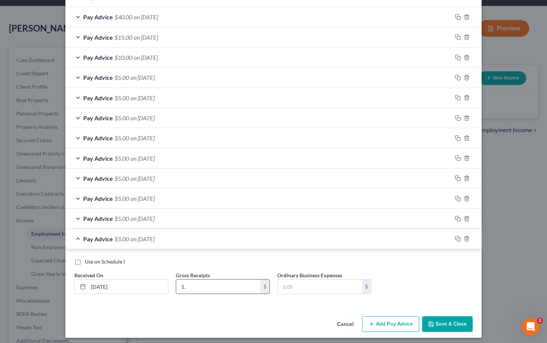
type input "5"
type input "2.99"
click at [458, 236] on icon "button" at bounding box center [458, 239] width 6 height 6
click at [127, 285] on input "text" at bounding box center [128, 287] width 80 height 14
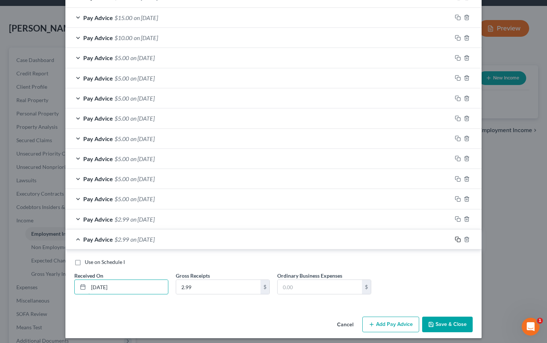
type input "07/03/2025"
click at [459, 237] on icon "button" at bounding box center [458, 240] width 6 height 6
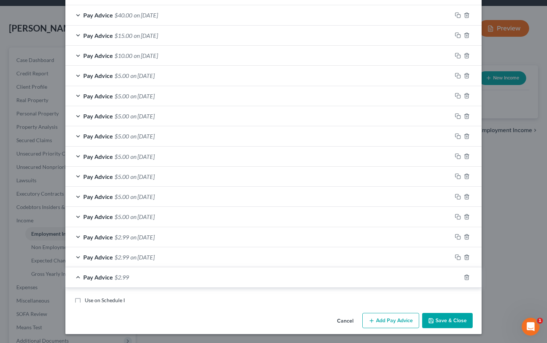
scroll to position [303, 0]
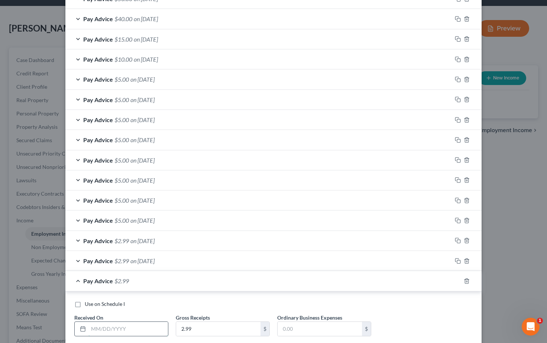
click at [128, 329] on input "text" at bounding box center [128, 329] width 80 height 14
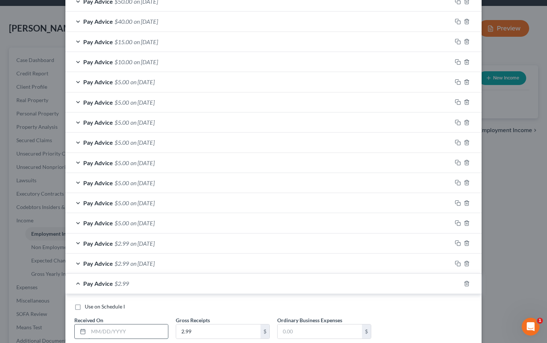
scroll to position [299, 0]
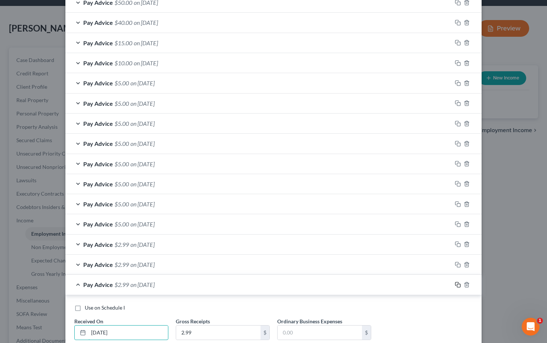
type input "06/03/2025"
drag, startPoint x: 460, startPoint y: 281, endPoint x: 439, endPoint y: 280, distance: 21.2
click at [460, 282] on icon "button" at bounding box center [458, 285] width 6 height 6
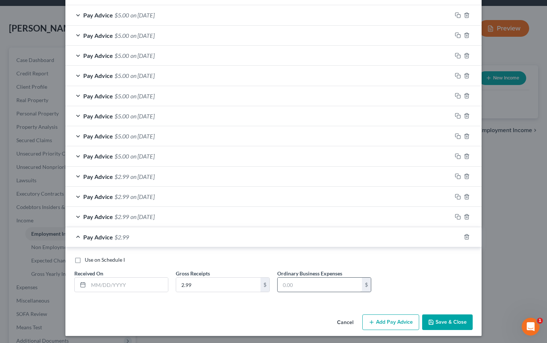
scroll to position [365, 0]
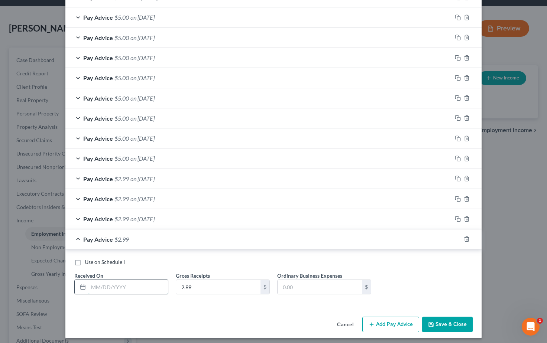
click at [96, 285] on input "text" at bounding box center [128, 287] width 80 height 14
type input "05/03/2025"
click at [458, 239] on rect "button" at bounding box center [458, 240] width 3 height 3
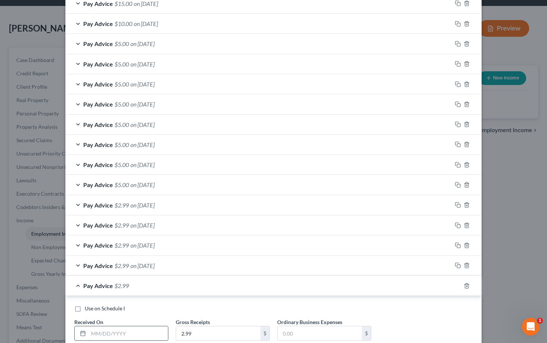
click at [124, 328] on input "text" at bounding box center [128, 334] width 80 height 14
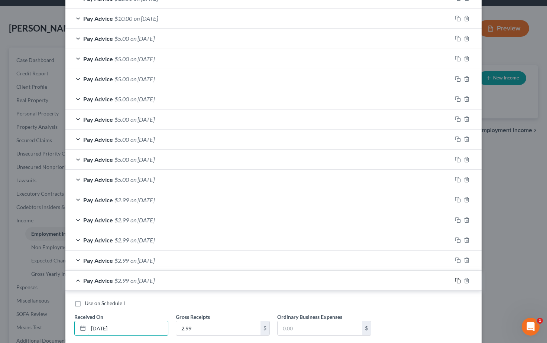
type input "04/03/2025"
drag, startPoint x: 458, startPoint y: 278, endPoint x: 451, endPoint y: 272, distance: 9.5
click at [458, 278] on icon "button" at bounding box center [458, 281] width 6 height 6
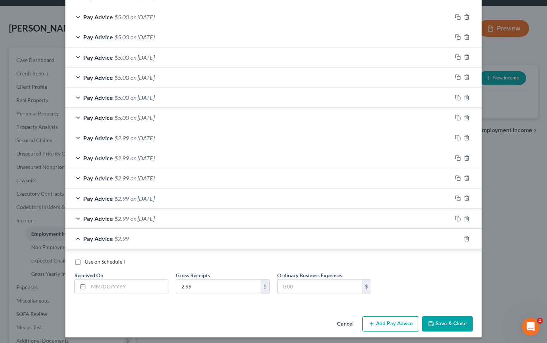
scroll to position [405, 0]
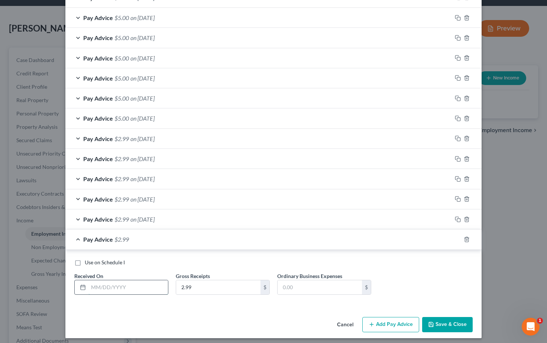
click at [109, 285] on input "text" at bounding box center [128, 288] width 80 height 14
type input "03/03/2025"
click at [446, 325] on button "Save & Close" at bounding box center [447, 325] width 51 height 16
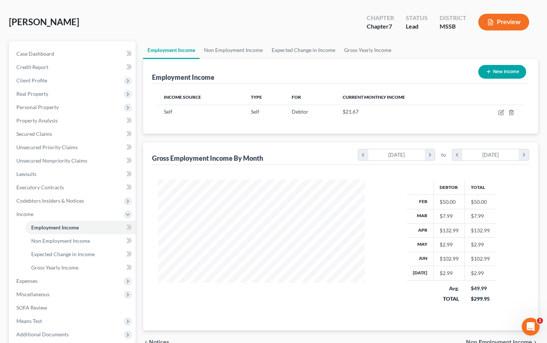
scroll to position [30, 0]
click at [501, 113] on icon "button" at bounding box center [501, 111] width 3 height 3
select select "1"
select select "3"
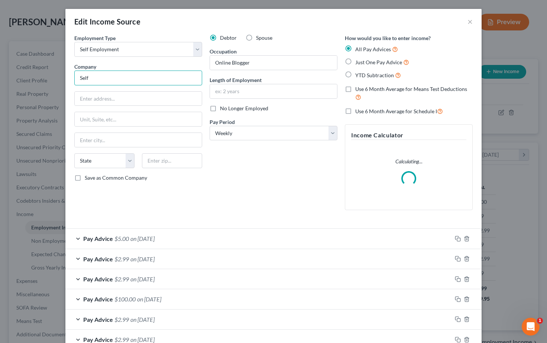
click at [131, 81] on input "Self" at bounding box center [138, 78] width 128 height 15
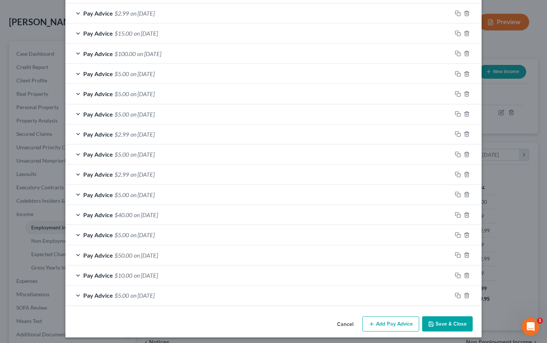
scroll to position [349, 0]
type input "Self / Erin Dunbar online blogging"
click at [450, 321] on button "Save & Close" at bounding box center [447, 325] width 51 height 16
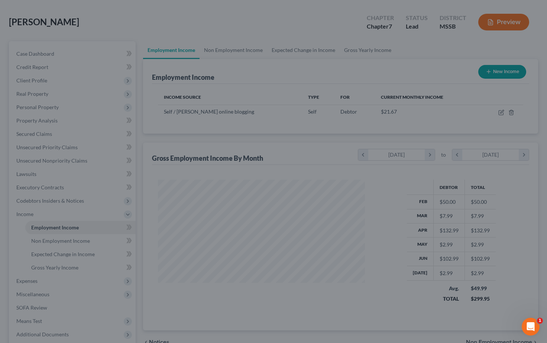
scroll to position [31, 0]
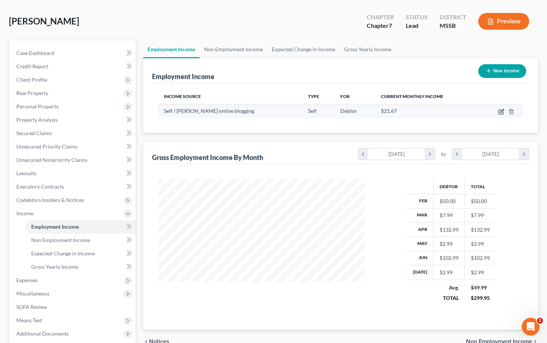
click at [499, 111] on icon "button" at bounding box center [501, 112] width 4 height 4
select select "1"
select select "3"
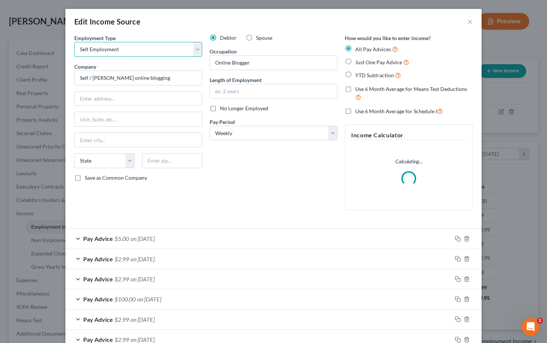
select select "0"
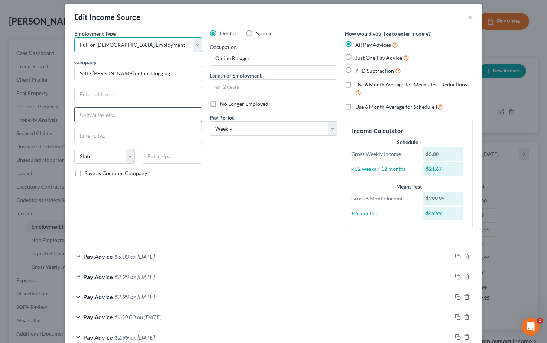
scroll to position [15, 0]
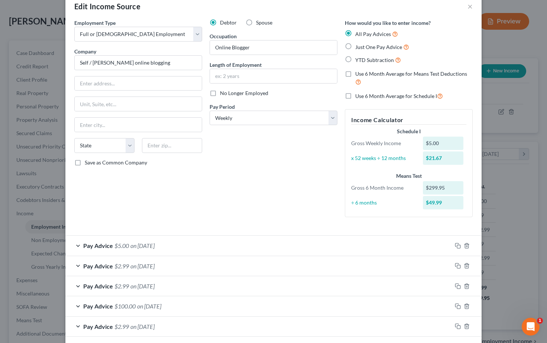
click at [471, 6] on button "×" at bounding box center [470, 6] width 5 height 9
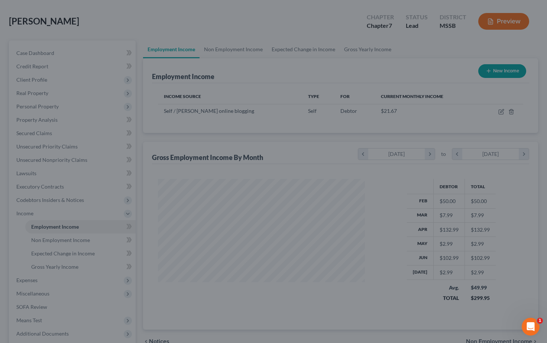
scroll to position [16, 0]
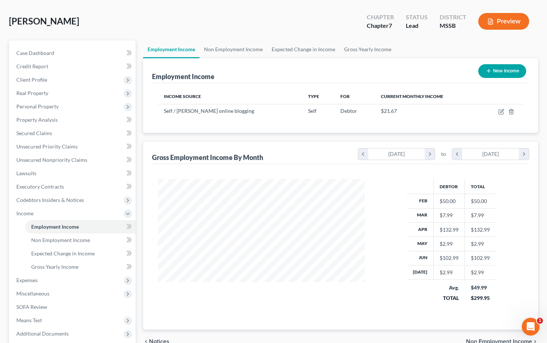
click at [497, 72] on button "New Income" at bounding box center [502, 71] width 48 height 14
select select "0"
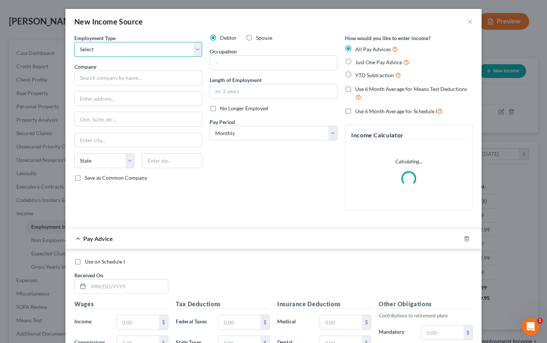
select select "0"
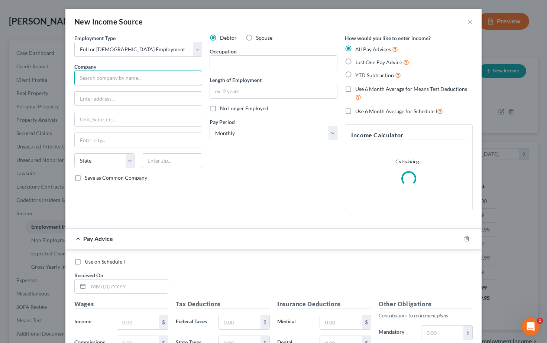
click at [121, 80] on input "text" at bounding box center [138, 78] width 128 height 15
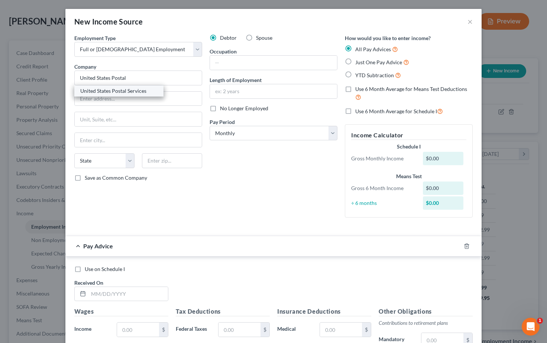
click at [124, 91] on div "United States Postal Services" at bounding box center [118, 90] width 77 height 7
type input "United States Postal Services"
type input "407 Brookhaven Street"
type input "Brookhaven"
select select "25"
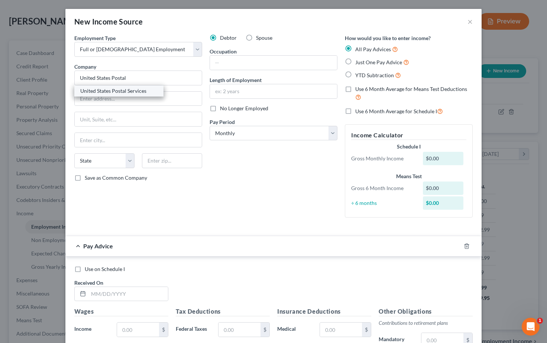
type input "39601"
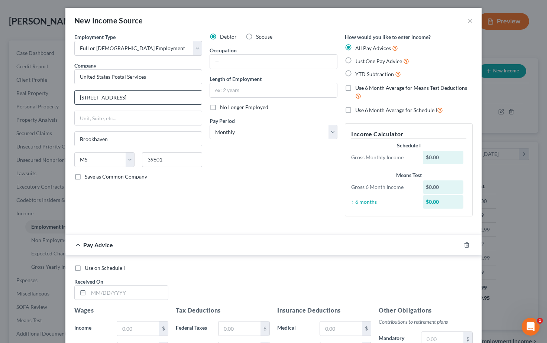
scroll to position [0, 0]
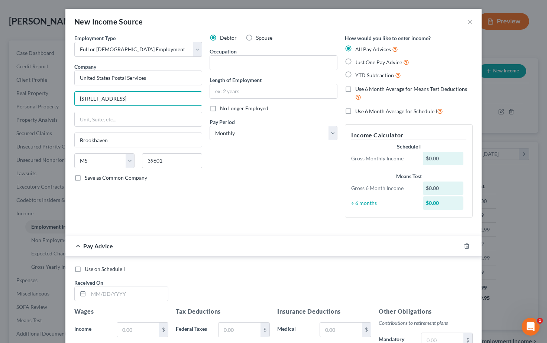
drag, startPoint x: 142, startPoint y: 98, endPoint x: 58, endPoint y: 96, distance: 83.7
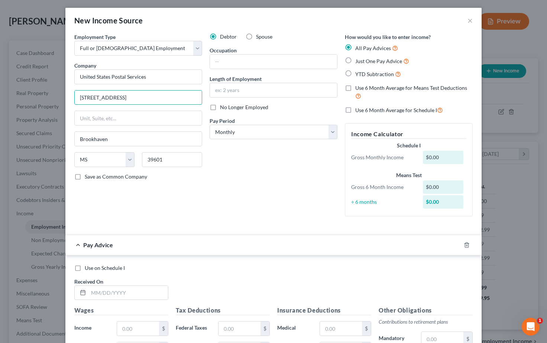
type input "407 Brookhaven Street"
click at [231, 62] on input "text" at bounding box center [273, 62] width 127 height 14
type input "Manager"
select select "2"
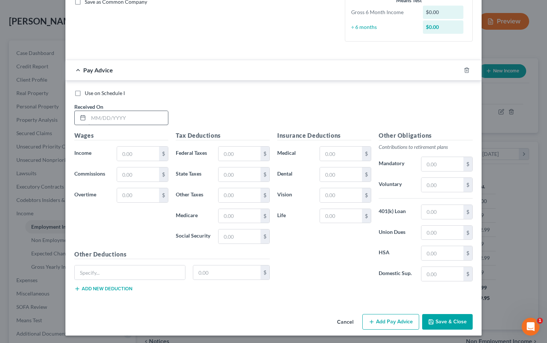
scroll to position [176, 0]
click at [91, 116] on input "text" at bounding box center [128, 119] width 80 height 14
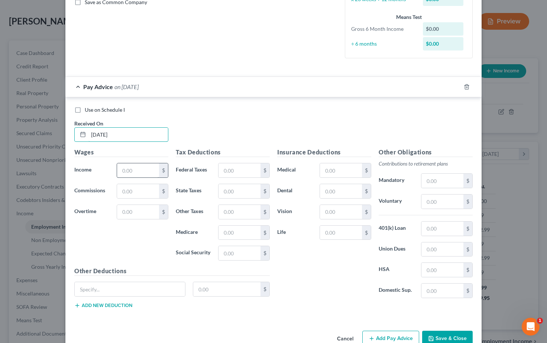
type input "08/15/2025"
click at [138, 167] on input "text" at bounding box center [138, 171] width 42 height 14
type input "2,181.70"
click at [433, 197] on input "text" at bounding box center [443, 202] width 42 height 14
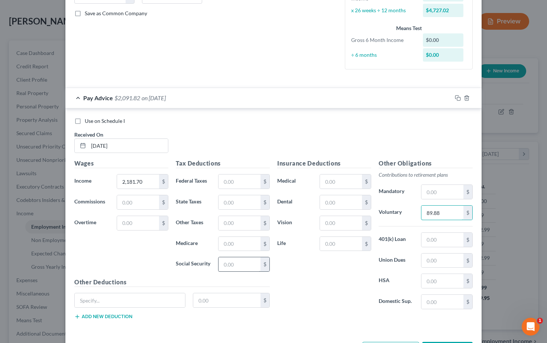
type input "89.88"
click at [229, 266] on input "text" at bounding box center [240, 265] width 42 height 14
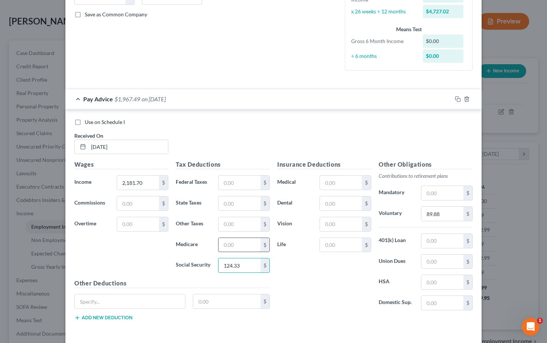
type input "124.33"
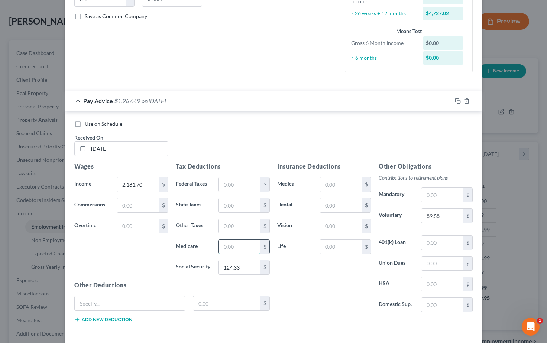
click at [238, 240] on input "text" at bounding box center [240, 247] width 42 height 14
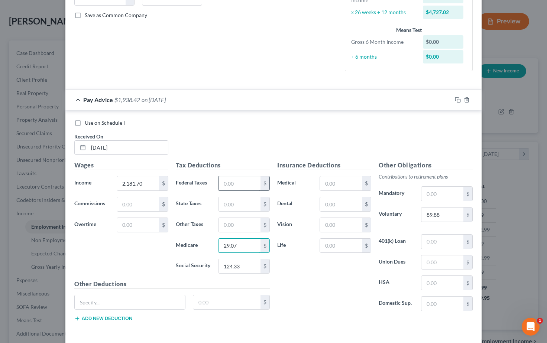
type input "29.07"
click at [238, 183] on input "text" at bounding box center [240, 184] width 42 height 14
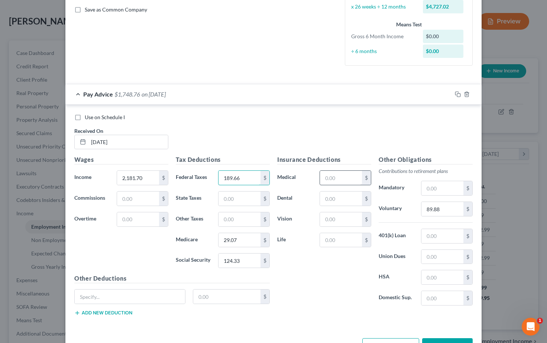
type input "189.66"
click at [346, 176] on input "text" at bounding box center [341, 178] width 42 height 14
type input "127.21"
type input "63.00"
click at [351, 222] on input "text" at bounding box center [341, 220] width 42 height 14
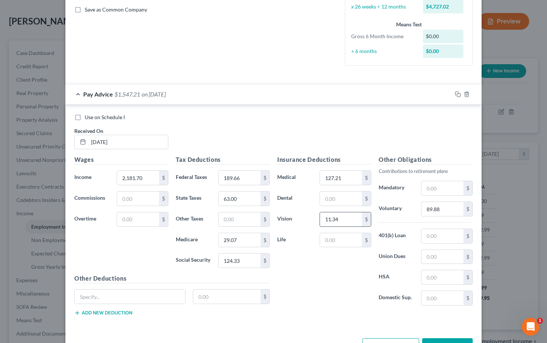
scroll to position [168, 0]
type input "11.34"
click at [348, 196] on input "text" at bounding box center [341, 199] width 42 height 14
type input "37.90"
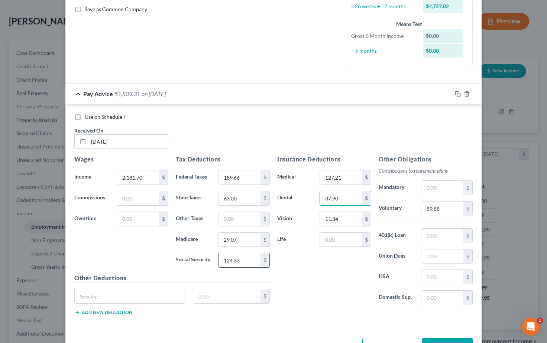
click at [248, 258] on input "124.33" at bounding box center [240, 261] width 42 height 14
type input "124.40"
click at [242, 235] on input "29.07" at bounding box center [240, 240] width 42 height 14
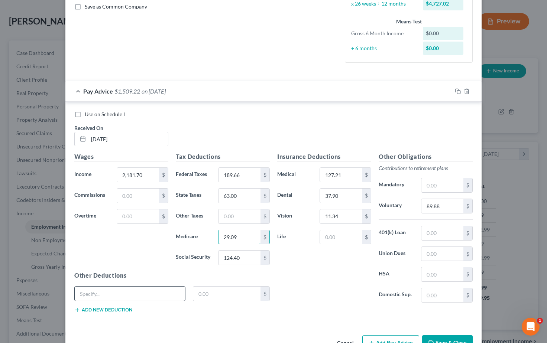
type input "29.09"
type input "Thrift Savings"
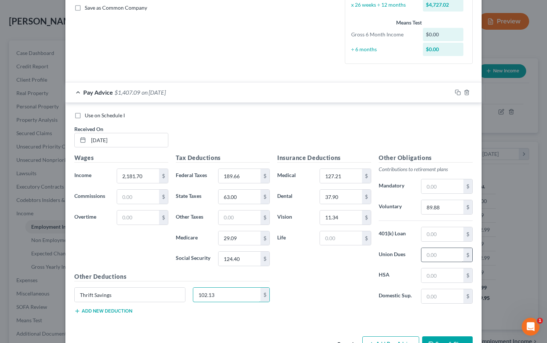
type input "102.13"
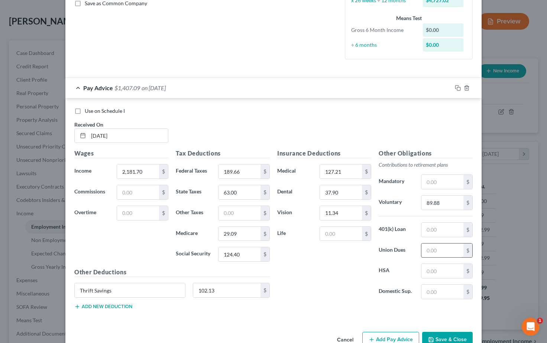
click at [429, 253] on input "text" at bounding box center [443, 251] width 42 height 14
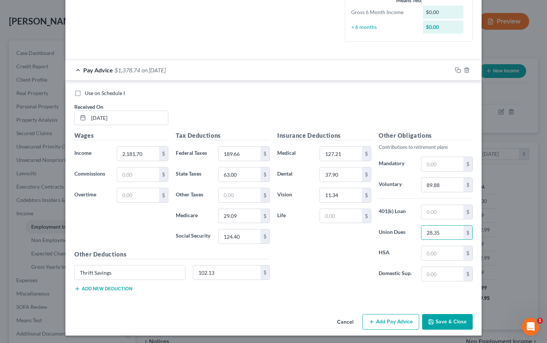
scroll to position [192, 0]
type input "28.35"
click at [88, 287] on button "Add new deduction" at bounding box center [103, 290] width 58 height 6
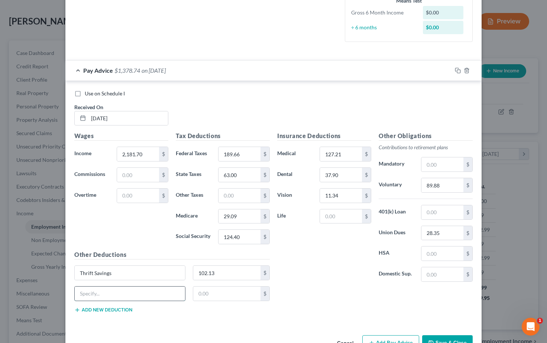
scroll to position [193, 0]
type input "a"
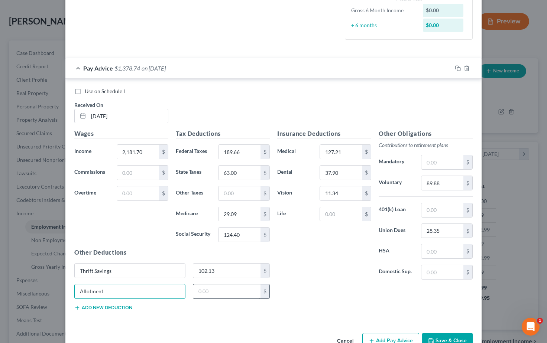
type input "Allotment"
click at [206, 285] on input "text" at bounding box center [227, 292] width 68 height 14
type input "154.70"
click at [291, 280] on div "Insurance Deductions Medical 127.21 $ Dental 37.90 $ Vision 11.34 $ Life $" at bounding box center [324, 207] width 101 height 156
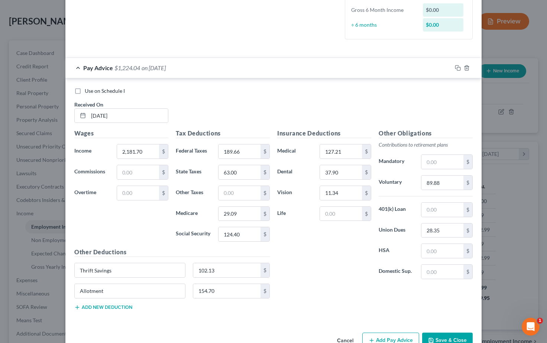
scroll to position [206, 0]
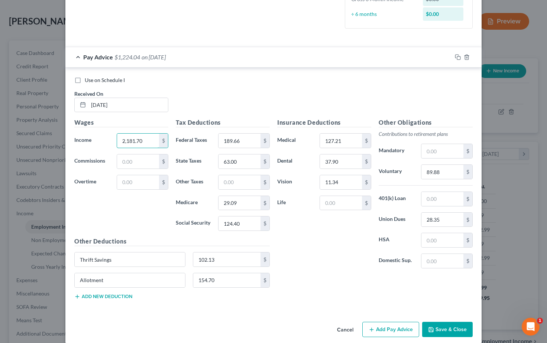
drag, startPoint x: 145, startPoint y: 138, endPoint x: 112, endPoint y: 136, distance: 33.1
click at [112, 136] on div "Income * 2,181.70 $" at bounding box center [121, 140] width 101 height 15
type input "2,336.40"
click at [319, 256] on div "Insurance Deductions Medical 127.21 $ Dental 37.90 $ Vision 11.34 $ Life $" at bounding box center [324, 196] width 101 height 156
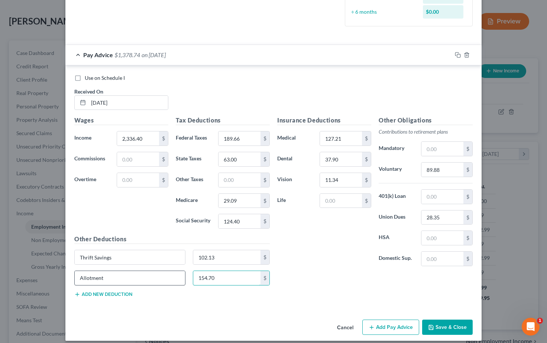
drag, startPoint x: 213, startPoint y: 275, endPoint x: 181, endPoint y: 274, distance: 32.0
click at [181, 274] on div "Allotment 154.70 $" at bounding box center [172, 281] width 203 height 21
click at [327, 271] on div "Insurance Deductions Medical 127.21 $ Dental 37.90 $ Vision 11.34 $ Life $" at bounding box center [324, 194] width 101 height 156
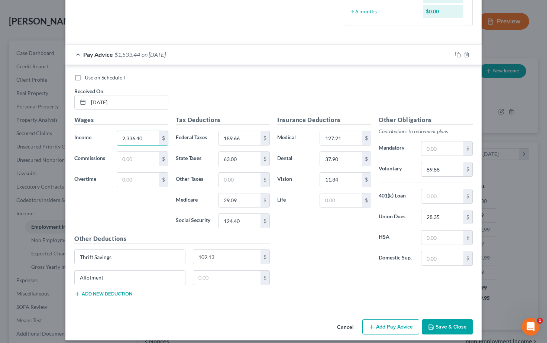
drag, startPoint x: 145, startPoint y: 136, endPoint x: 109, endPoint y: 135, distance: 35.7
click at [109, 135] on div "Income * 2,336.40 $" at bounding box center [121, 138] width 101 height 15
type input "2,181.70"
click at [312, 254] on div "Insurance Deductions Medical 127.21 $ Dental 37.90 $ Vision 11.34 $ Life $" at bounding box center [324, 194] width 101 height 156
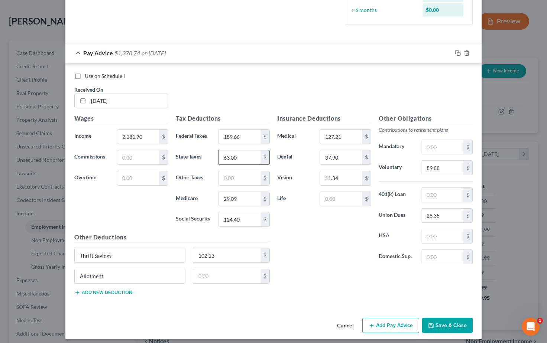
scroll to position [211, 0]
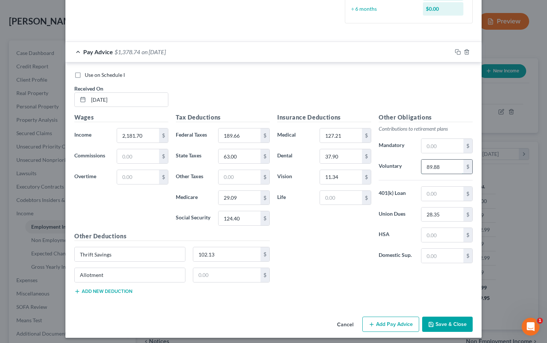
click at [445, 167] on input "89.88" at bounding box center [443, 167] width 42 height 14
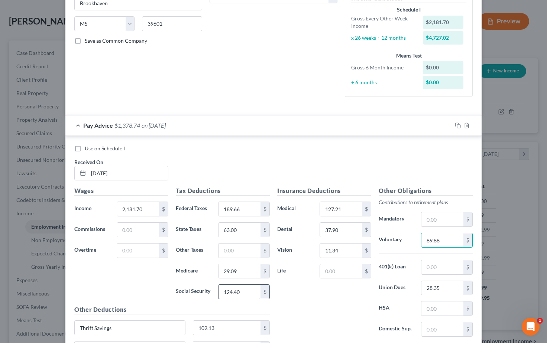
scroll to position [138, 0]
drag, startPoint x: 243, startPoint y: 295, endPoint x: 209, endPoint y: 287, distance: 35.4
click at [209, 288] on div "Social Security 124.40 $" at bounding box center [222, 291] width 101 height 15
type input "124.33"
drag, startPoint x: 243, startPoint y: 270, endPoint x: 216, endPoint y: 269, distance: 26.8
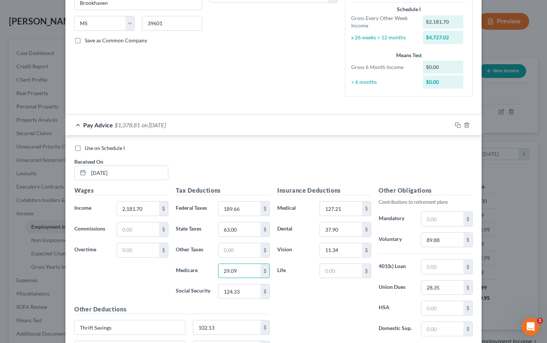
click at [216, 269] on div "29.09 $" at bounding box center [243, 271] width 59 height 15
type input "29.07"
click at [245, 208] on input "189.66" at bounding box center [240, 209] width 42 height 14
click at [344, 248] on input "11.34" at bounding box center [341, 250] width 42 height 14
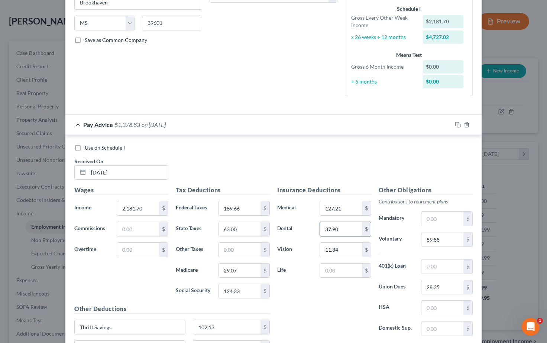
click at [344, 230] on input "37.90" at bounding box center [341, 229] width 42 height 14
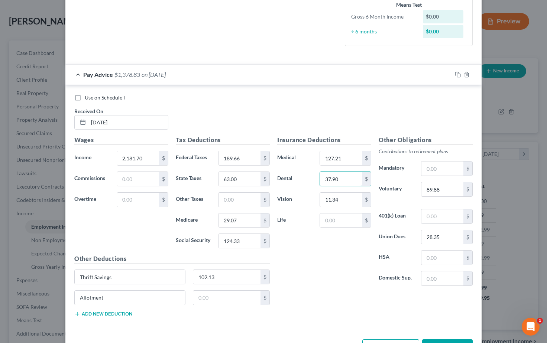
scroll to position [188, 0]
click at [248, 241] on input "124.33" at bounding box center [240, 241] width 42 height 14
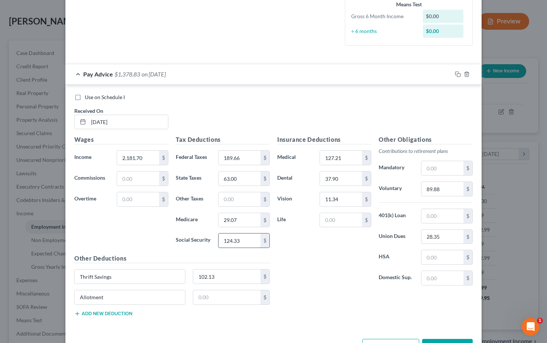
click at [248, 241] on input "124.33" at bounding box center [240, 241] width 42 height 14
click at [239, 239] on input "124.33" at bounding box center [240, 241] width 42 height 14
type input "124.40"
click at [238, 216] on input "29.07" at bounding box center [240, 220] width 42 height 14
click at [241, 216] on input "29.07" at bounding box center [240, 220] width 42 height 14
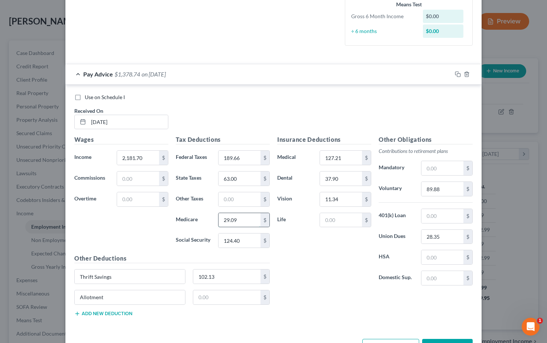
scroll to position [189, 0]
type input "29.09"
click at [318, 264] on div "Insurance Deductions Medical 127.21 $ Dental 37.90 $ Vision 11.34 $ Life $" at bounding box center [324, 213] width 101 height 156
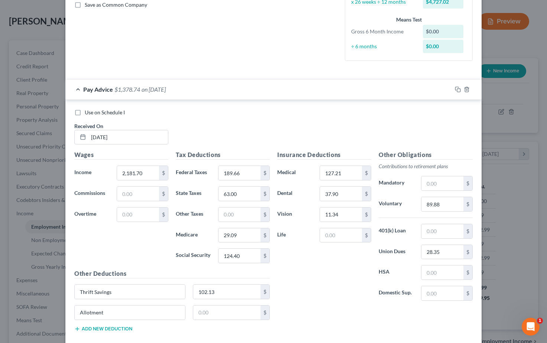
scroll to position [186, 0]
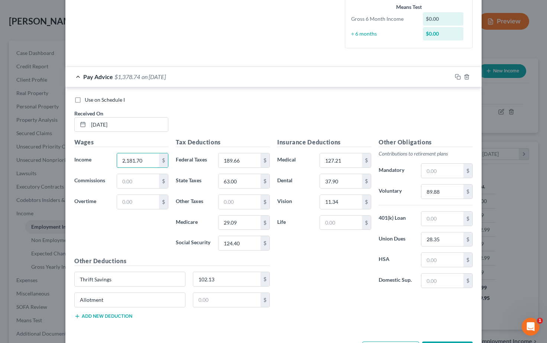
drag, startPoint x: 136, startPoint y: 158, endPoint x: 113, endPoint y: 155, distance: 23.2
click at [113, 156] on div "2,181.70 $" at bounding box center [142, 160] width 59 height 15
type input "2,336.40"
drag, startPoint x: 318, startPoint y: 262, endPoint x: 314, endPoint y: 261, distance: 4.2
click at [318, 262] on div "Insurance Deductions Medical 127.21 $ Dental 37.90 $ Vision 11.34 $ Life $" at bounding box center [324, 216] width 101 height 156
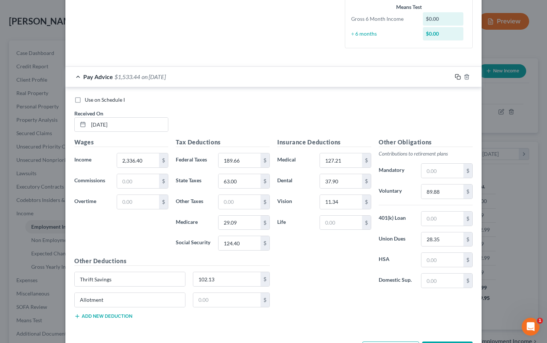
click at [456, 74] on icon "button" at bounding box center [458, 77] width 6 height 6
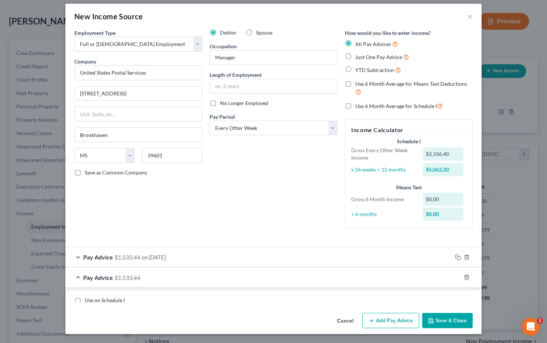
scroll to position [3, 0]
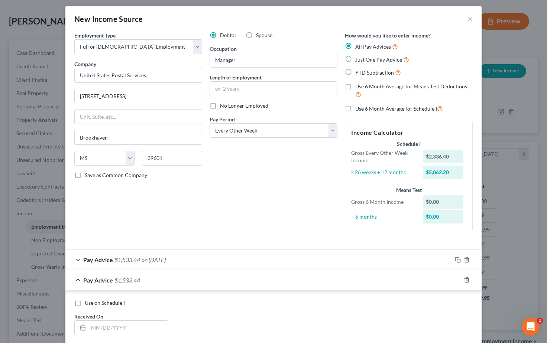
drag, startPoint x: 468, startPoint y: 278, endPoint x: 468, endPoint y: 264, distance: 14.1
click at [467, 280] on line "button" at bounding box center [467, 280] width 0 height 1
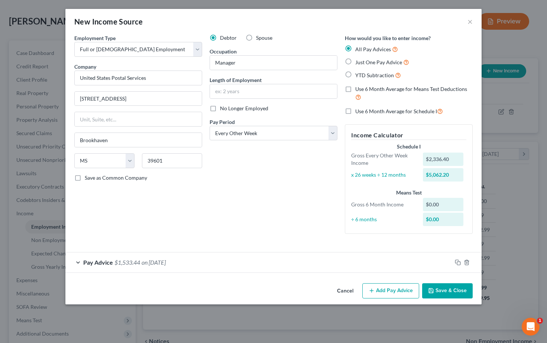
click at [467, 262] on line "button" at bounding box center [467, 262] width 0 height 1
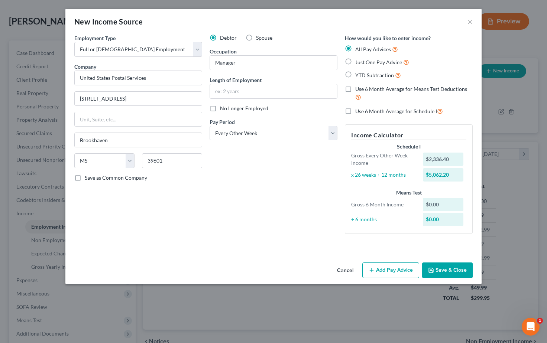
click at [214, 227] on div "Debtor Spouse Occupation Manager Length of Employment No Longer Employed Pay Pe…" at bounding box center [273, 137] width 135 height 206
click at [398, 268] on button "Add Pay Advice" at bounding box center [390, 271] width 57 height 16
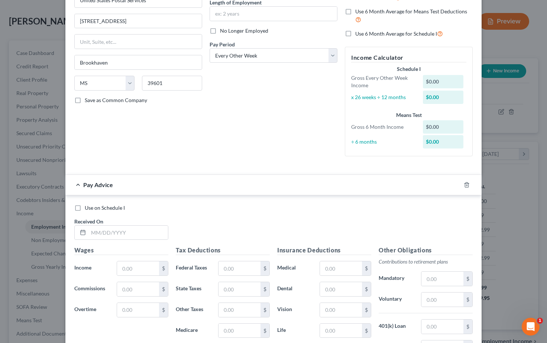
scroll to position [82, 0]
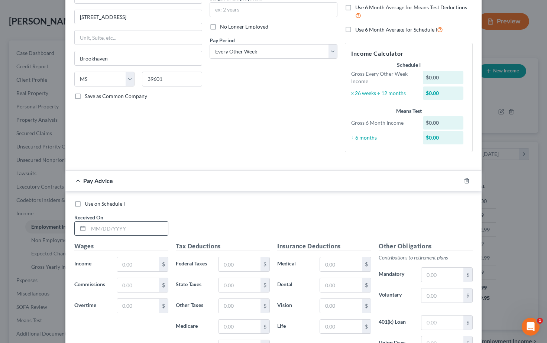
click at [98, 227] on input "text" at bounding box center [128, 229] width 80 height 14
type input "08/01/2025"
click at [136, 264] on input "text" at bounding box center [138, 265] width 42 height 14
click at [127, 263] on input "text" at bounding box center [138, 265] width 42 height 14
type input "1,947.09"
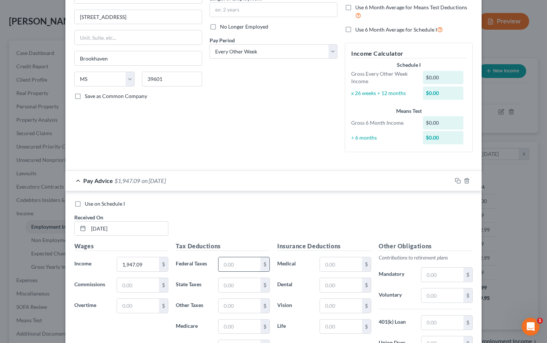
click at [242, 263] on input "text" at bounding box center [240, 265] width 42 height 14
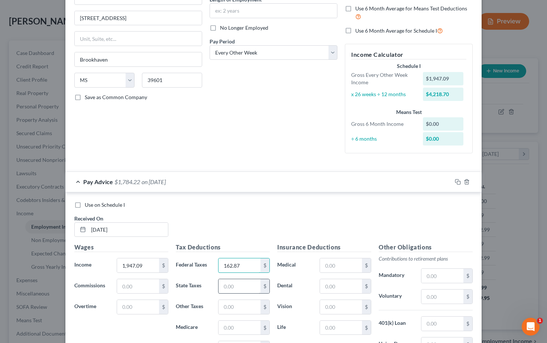
type input "162.87"
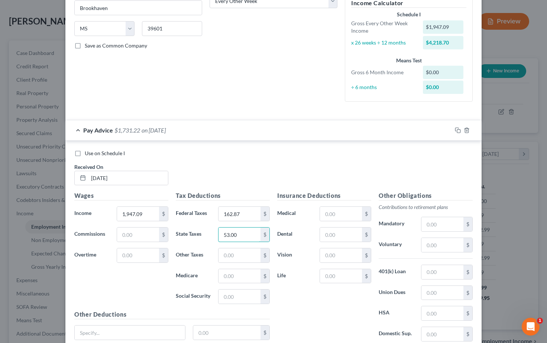
scroll to position [139, 0]
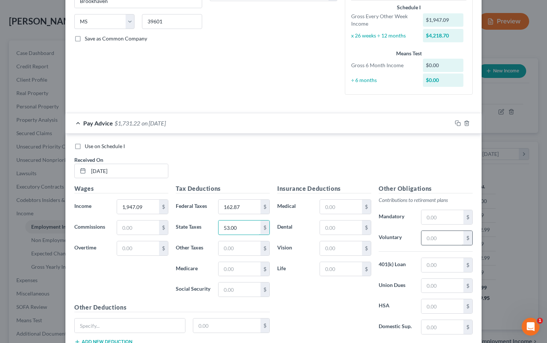
type input "53.00"
click at [437, 238] on input "text" at bounding box center [443, 238] width 42 height 14
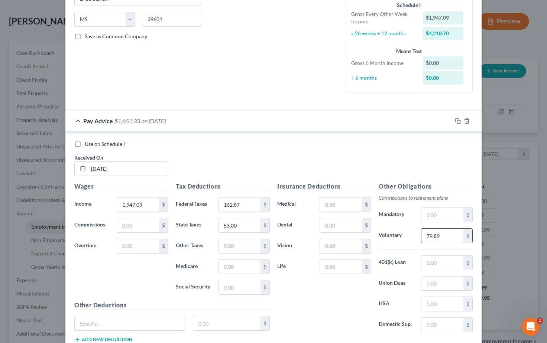
scroll to position [141, 0]
type input "79.89"
click at [235, 266] on input "text" at bounding box center [240, 268] width 42 height 14
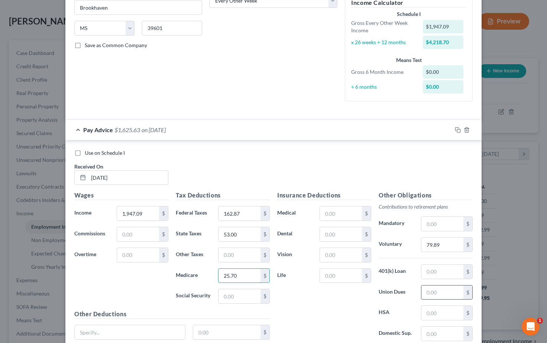
type input "25.70"
click at [448, 292] on input "text" at bounding box center [443, 293] width 42 height 14
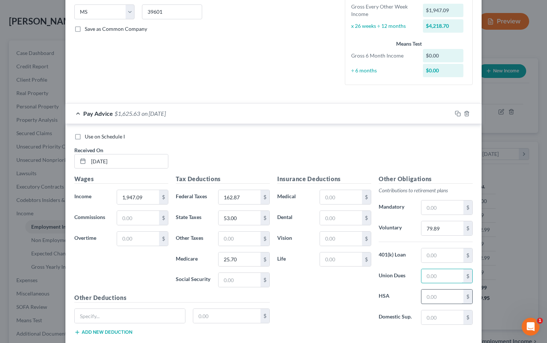
scroll to position [149, 0]
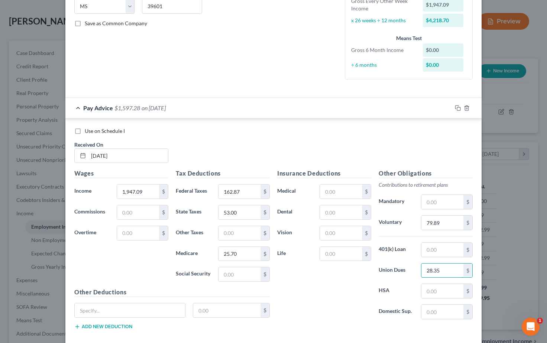
type input "28.35"
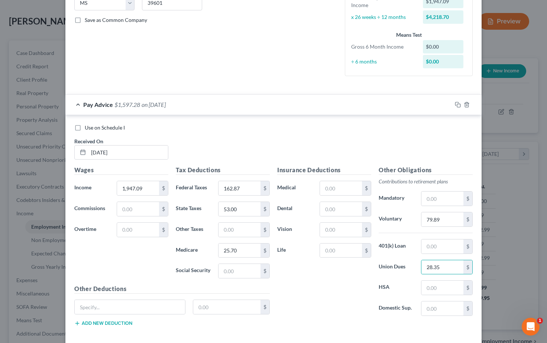
click at [333, 298] on div "Insurance Deductions Medical $ Dental $ Vision $ Life $" at bounding box center [324, 244] width 101 height 156
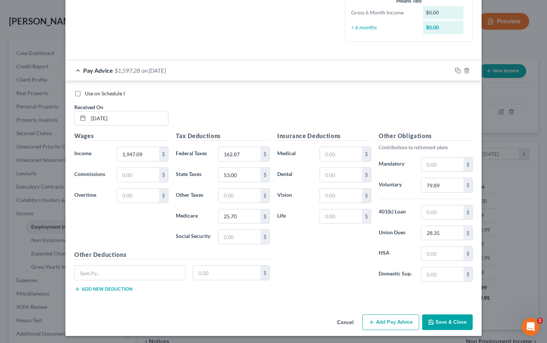
scroll to position [192, 0]
click at [225, 268] on input "text" at bounding box center [227, 274] width 68 height 14
type input "101.54"
click at [119, 287] on button "Add new deduction" at bounding box center [103, 290] width 58 height 6
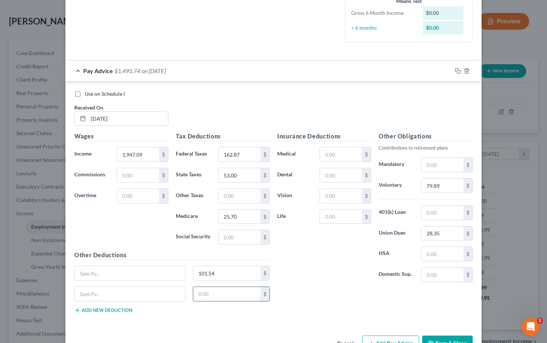
click at [211, 295] on input "text" at bounding box center [227, 294] width 68 height 14
type input "53.16"
click at [467, 71] on line "button" at bounding box center [467, 71] width 0 height 1
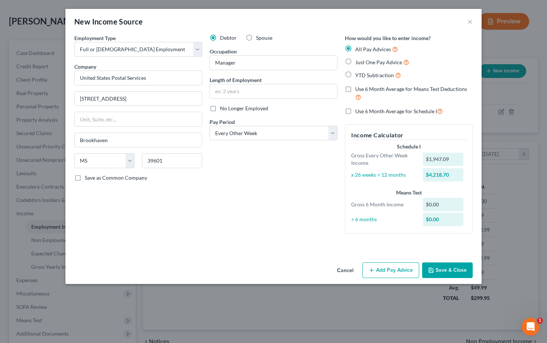
click at [385, 268] on button "Add Pay Advice" at bounding box center [390, 271] width 57 height 16
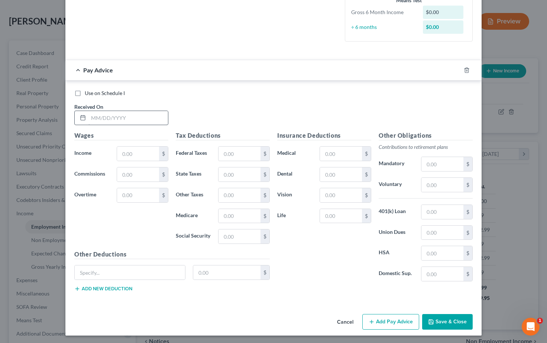
scroll to position [192, 0]
click at [95, 116] on input "text" at bounding box center [128, 119] width 80 height 14
type input "07/18/2025"
click at [147, 153] on input "text" at bounding box center [138, 154] width 42 height 14
type input "907.88"
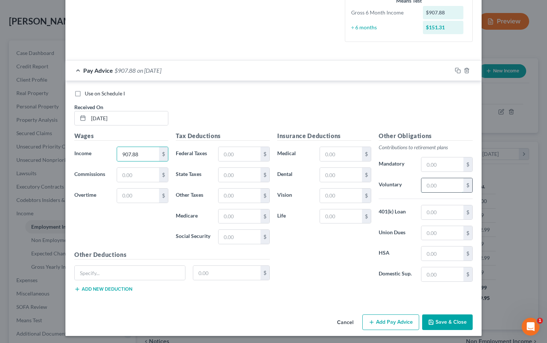
click at [439, 183] on input "text" at bounding box center [443, 185] width 42 height 14
type input "39.95"
drag, startPoint x: 244, startPoint y: 239, endPoint x: 242, endPoint y: 235, distance: 4.0
click at [244, 239] on input "text" at bounding box center [240, 237] width 42 height 14
type input "45.35"
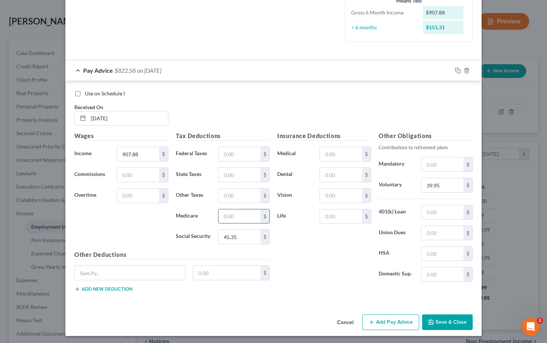
click at [236, 219] on input "text" at bounding box center [240, 217] width 42 height 14
type input "10.60"
click at [236, 148] on input "text" at bounding box center [240, 154] width 42 height 14
type input "43.99"
click at [347, 155] on input "text" at bounding box center [341, 154] width 42 height 14
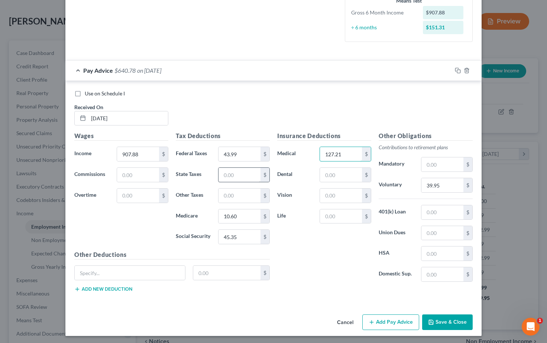
type input "127.21"
type input "9.00"
click at [338, 200] on input "text" at bounding box center [341, 196] width 42 height 14
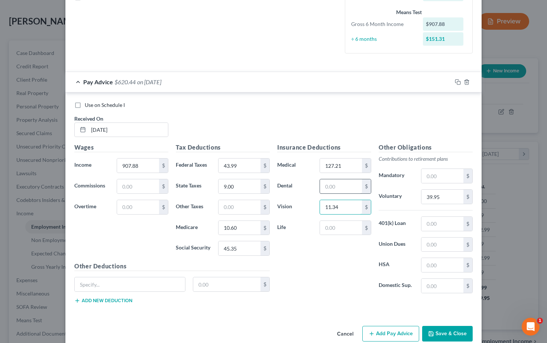
type input "11.34"
click at [336, 180] on input "text" at bounding box center [341, 187] width 42 height 14
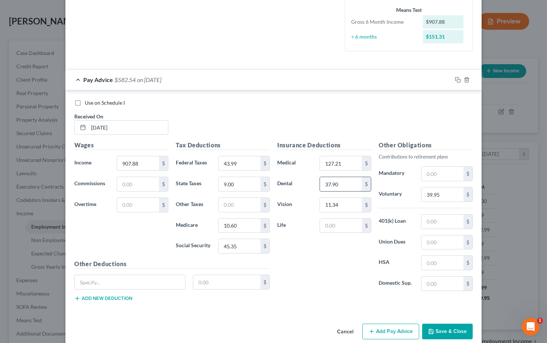
scroll to position [184, 0]
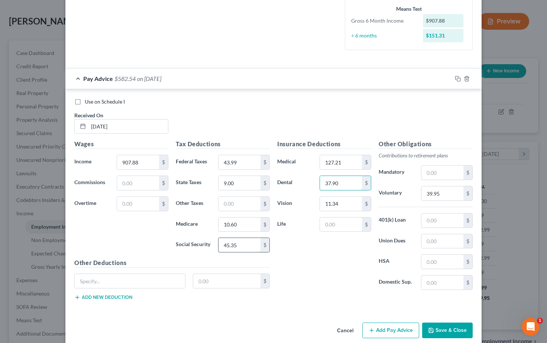
type input "37.90"
click at [246, 244] on input "45.35" at bounding box center [240, 245] width 42 height 14
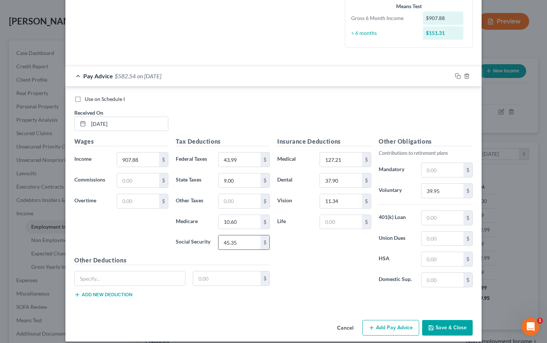
click at [246, 244] on input "45.35" at bounding box center [240, 243] width 42 height 14
click at [246, 244] on input "45.35" at bounding box center [240, 242] width 42 height 14
click at [239, 242] on input "45.35" at bounding box center [240, 242] width 42 height 14
click at [244, 242] on input "45.35" at bounding box center [240, 242] width 42 height 14
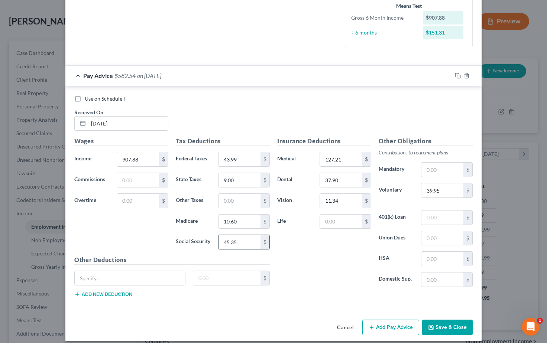
click at [243, 241] on input "45.35" at bounding box center [240, 242] width 42 height 14
drag, startPoint x: 241, startPoint y: 252, endPoint x: 239, endPoint y: 246, distance: 5.8
click at [241, 252] on div "Tax Deductions Federal Taxes 43.99 $ State Taxes 9.00 $ Other Taxes $ Medicare …" at bounding box center [222, 196] width 101 height 119
click at [239, 242] on input "45.35" at bounding box center [240, 242] width 42 height 14
type input "45.43"
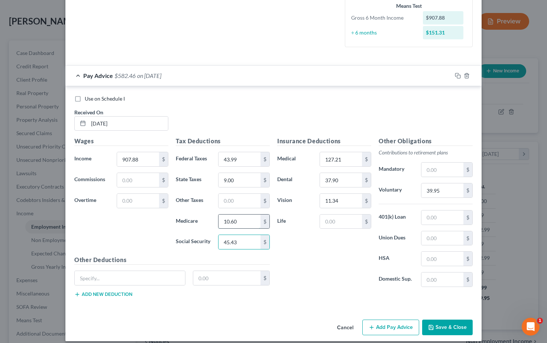
click at [248, 223] on input "10.60" at bounding box center [240, 222] width 42 height 14
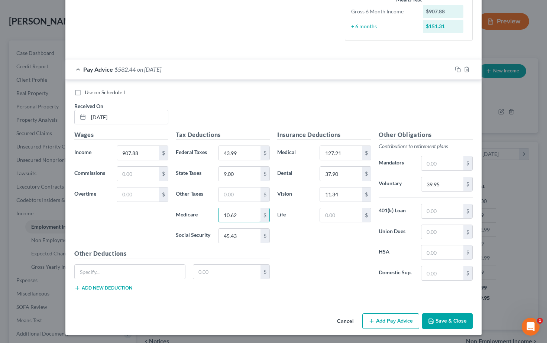
scroll to position [192, 0]
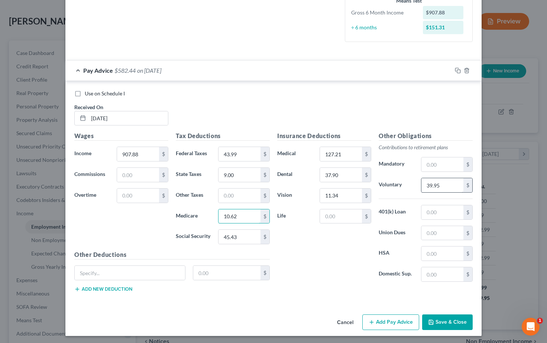
type input "10.62"
drag, startPoint x: 441, startPoint y: 185, endPoint x: 424, endPoint y: 184, distance: 17.5
click at [424, 184] on input "39.95" at bounding box center [443, 185] width 42 height 14
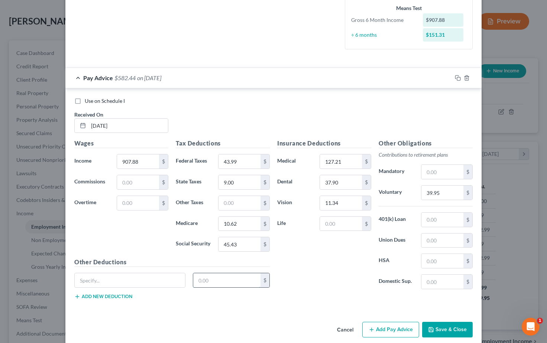
click at [221, 280] on input "text" at bounding box center [227, 281] width 68 height 14
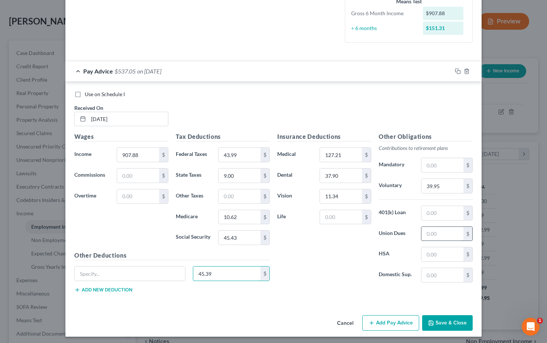
type input "45.39"
click at [448, 233] on input "text" at bounding box center [443, 234] width 42 height 14
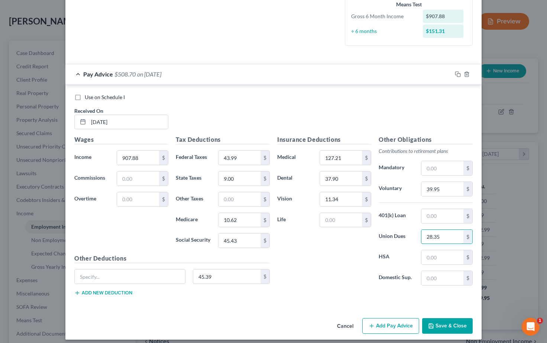
type input "28.35"
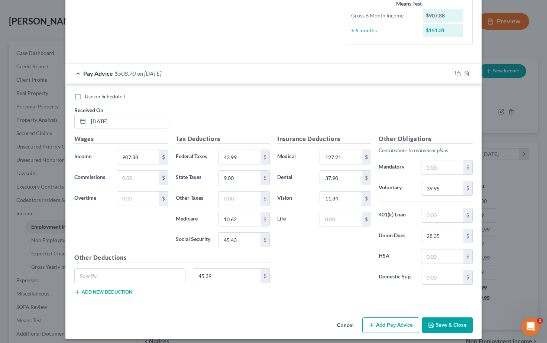
click at [124, 291] on button "Add new deduction" at bounding box center [103, 293] width 58 height 6
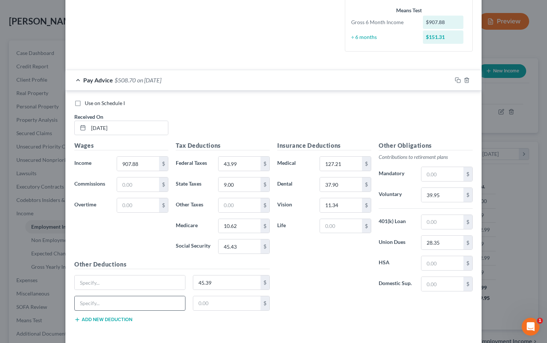
drag, startPoint x: 107, startPoint y: 322, endPoint x: 99, endPoint y: 304, distance: 20.0
click at [106, 321] on button "Add new deduction" at bounding box center [103, 320] width 58 height 6
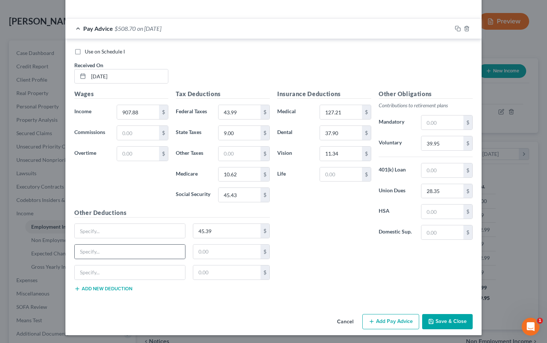
scroll to position [234, 0]
click at [216, 249] on input "text" at bounding box center [227, 252] width 68 height 14
type input "53.16"
click at [216, 274] on input "text" at bounding box center [227, 273] width 68 height 14
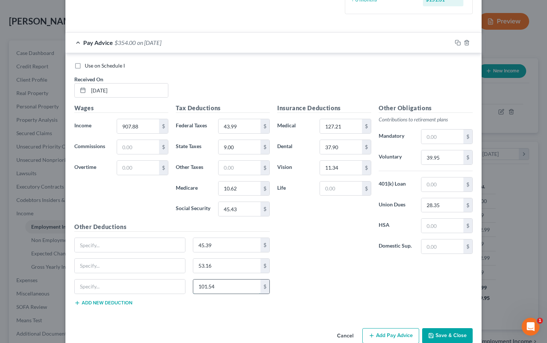
scroll to position [216, 0]
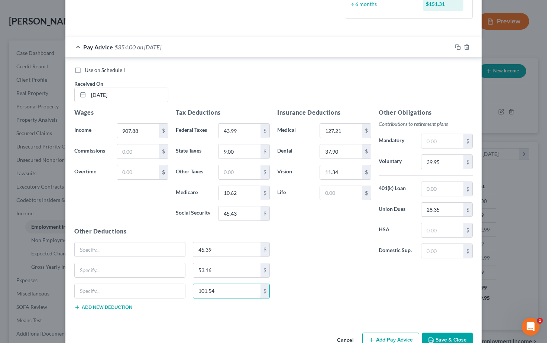
type input "101.54"
click at [326, 274] on div "Insurance Deductions Medical 127.21 $ Dental 37.90 $ Vision 11.34 $ Life $ Othe…" at bounding box center [375, 212] width 203 height 208
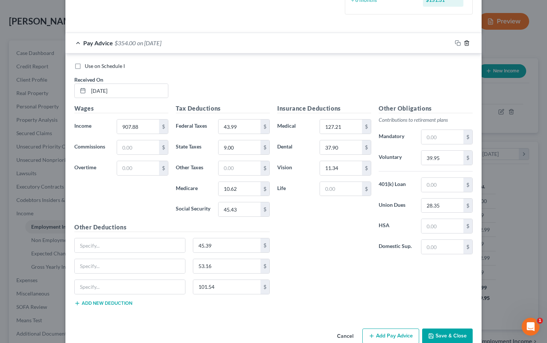
click at [465, 41] on icon "button" at bounding box center [466, 43] width 3 height 5
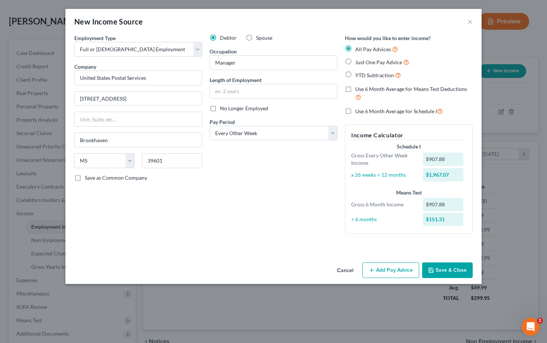
scroll to position [0, 0]
drag, startPoint x: 385, startPoint y: 269, endPoint x: 319, endPoint y: 227, distance: 77.7
click at [385, 269] on button "Add Pay Advice" at bounding box center [390, 271] width 57 height 16
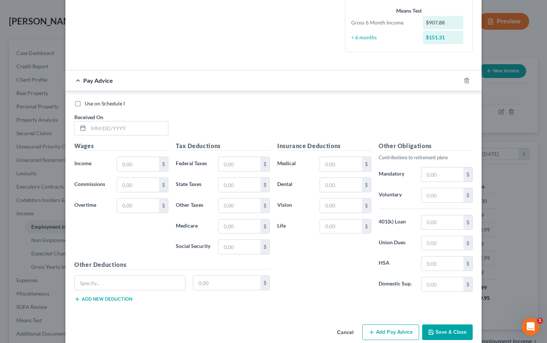
scroll to position [187, 0]
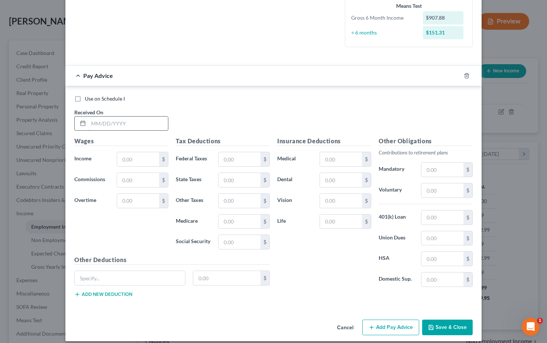
click at [97, 124] on input "text" at bounding box center [128, 124] width 80 height 14
click at [97, 124] on div "Use on Schedule I Received On *" at bounding box center [274, 116] width 406 height 42
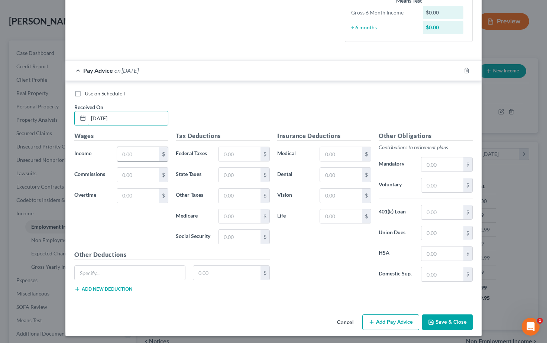
type input "03/28/2025"
click at [133, 154] on input "text" at bounding box center [138, 154] width 42 height 14
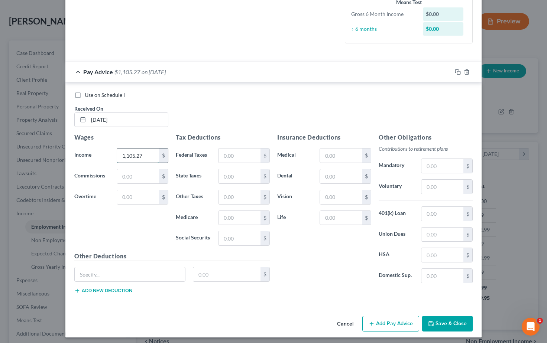
scroll to position [186, 0]
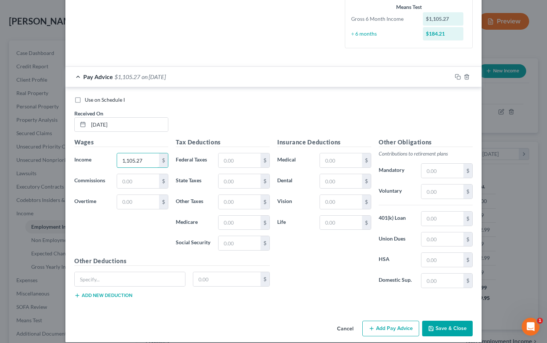
type input "1,105.27"
click at [226, 114] on div "Use on Schedule I Received On * 03/28/2025" at bounding box center [274, 117] width 406 height 42
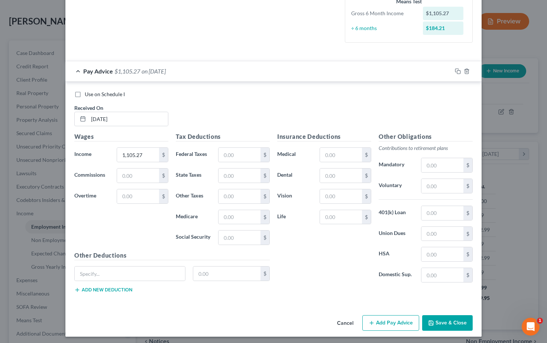
scroll to position [191, 0]
click at [226, 114] on div "Use on Schedule I Received On * 03/28/2025" at bounding box center [274, 112] width 406 height 42
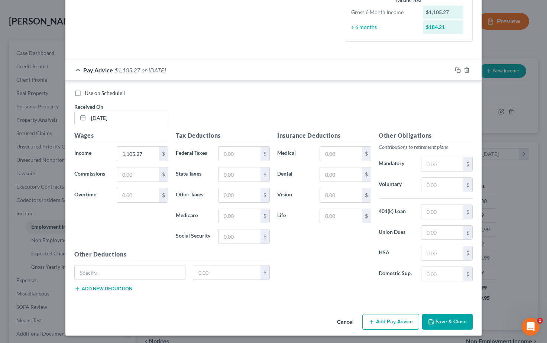
scroll to position [192, 0]
click at [433, 185] on input "text" at bounding box center [443, 185] width 42 height 14
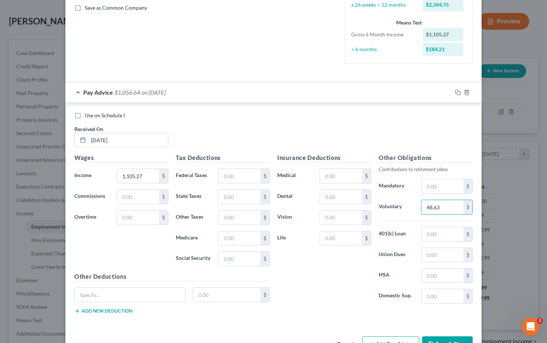
scroll to position [169, 0]
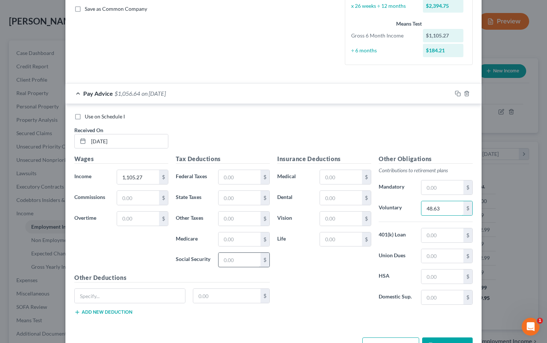
type input "48.63"
click at [236, 262] on input "text" at bounding box center [240, 260] width 42 height 14
type input "57.59"
click at [235, 239] on input "text" at bounding box center [240, 240] width 42 height 14
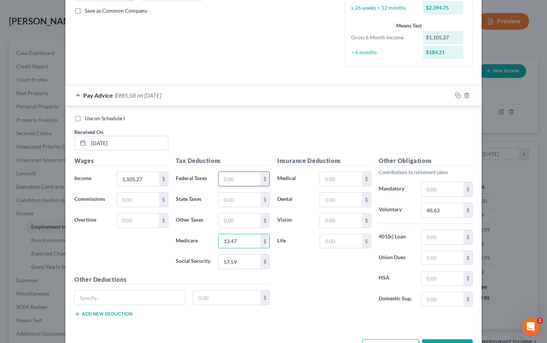
type input "13.47"
click at [226, 176] on input "text" at bounding box center [240, 179] width 42 height 14
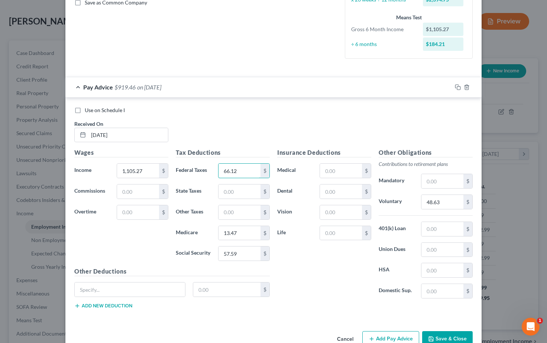
scroll to position [180, 0]
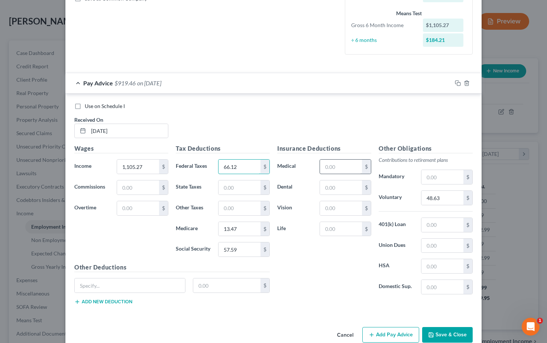
type input "66.12"
click at [336, 166] on input "text" at bounding box center [341, 167] width 42 height 14
type input "127.21"
type input "19.00"
click at [346, 210] on input "text" at bounding box center [341, 208] width 42 height 14
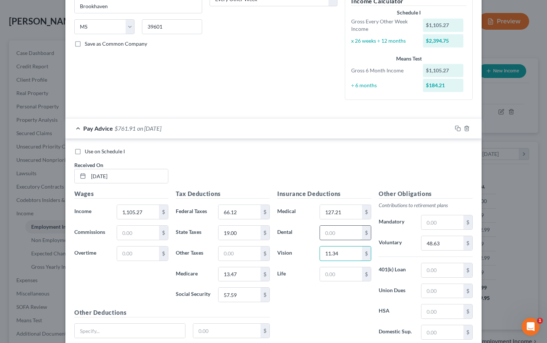
scroll to position [134, 0]
type input "11.34"
click at [339, 236] on input "text" at bounding box center [341, 233] width 42 height 14
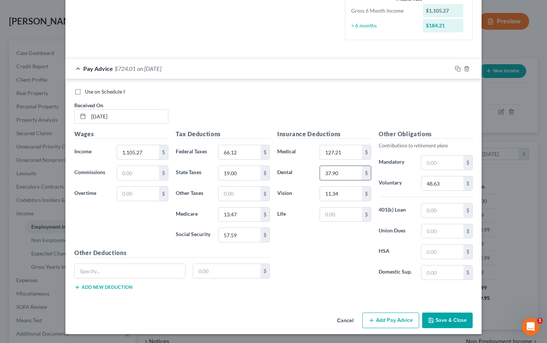
scroll to position [192, 0]
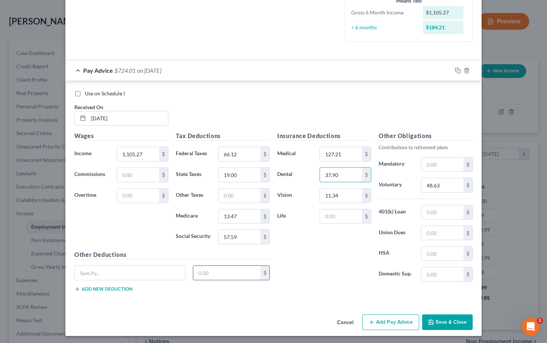
type input "37.90"
click at [216, 270] on input "text" at bounding box center [227, 273] width 68 height 14
type input "0.06"
click at [117, 288] on button "Add new deduction" at bounding box center [103, 290] width 58 height 6
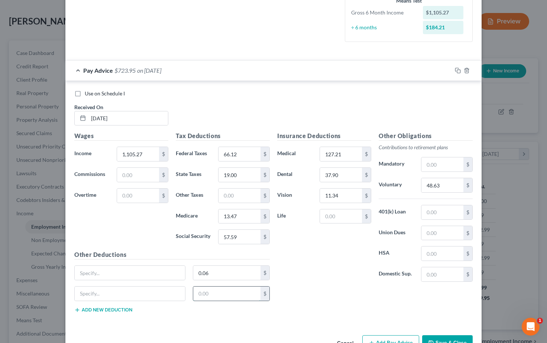
click at [219, 292] on input "text" at bounding box center [227, 294] width 68 height 14
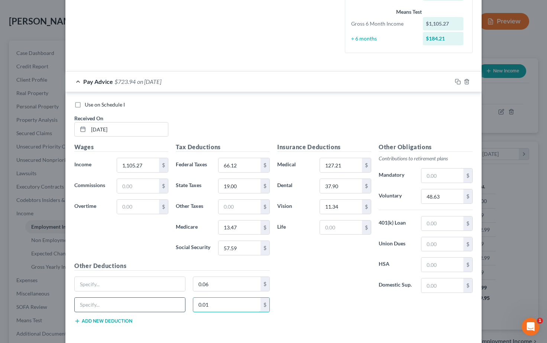
scroll to position [172, 0]
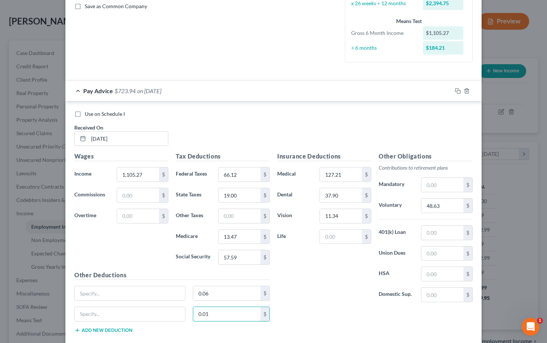
type input "0.01"
click at [121, 328] on button "Add new deduction" at bounding box center [103, 331] width 58 height 6
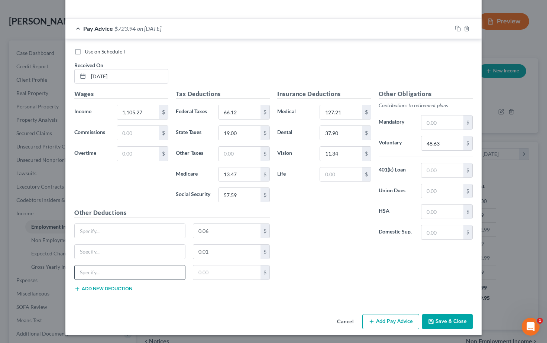
scroll to position [234, 0]
click at [210, 272] on input "text" at bounding box center [227, 273] width 68 height 14
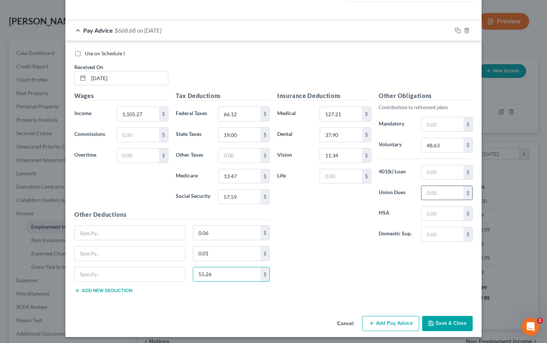
type input "55.26"
click at [429, 190] on input "text" at bounding box center [443, 193] width 42 height 14
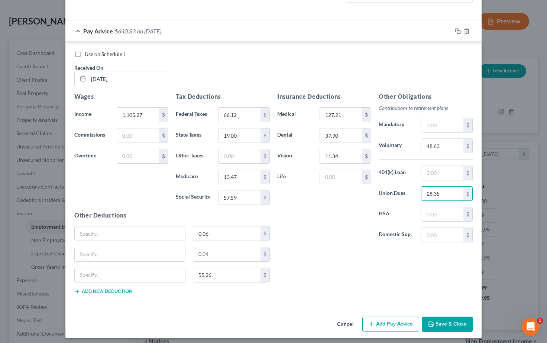
type input "28.35"
click at [116, 289] on button "Add new deduction" at bounding box center [103, 292] width 58 height 6
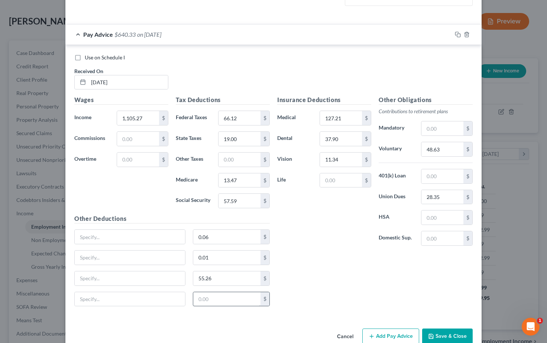
scroll to position [227, 0]
click at [216, 296] on input "text" at bounding box center [227, 300] width 68 height 14
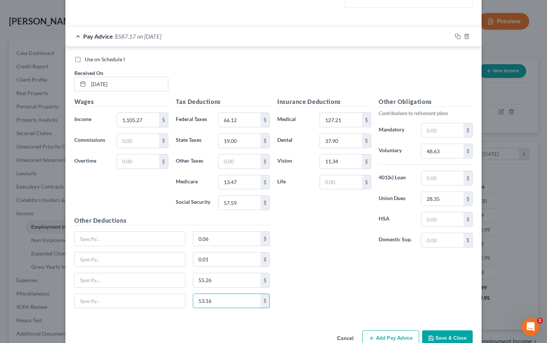
type input "53.16"
click at [314, 260] on div "Insurance Deductions Medical 127.21 $ Dental 37.90 $ Vision 11.34 $ Life $ Othe…" at bounding box center [375, 205] width 203 height 217
drag, startPoint x: 147, startPoint y: 118, endPoint x: 104, endPoint y: 116, distance: 42.8
click at [105, 116] on div "Income * 1,105.27 $" at bounding box center [121, 120] width 101 height 15
type input "1,504.27"
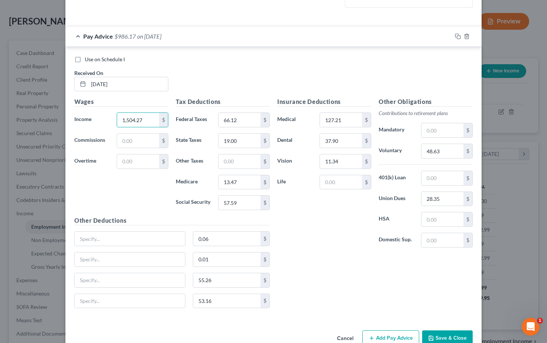
click at [294, 215] on div "Insurance Deductions Medical 127.21 $ Dental 37.90 $ Vision 11.34 $ Life $" at bounding box center [324, 175] width 101 height 156
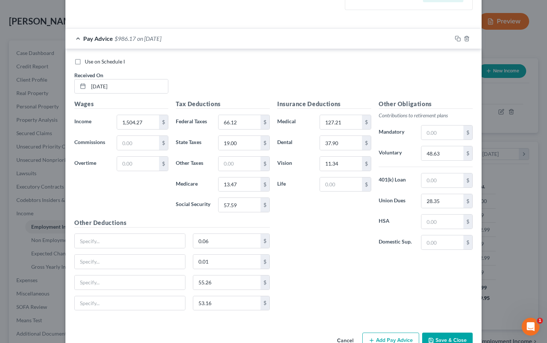
scroll to position [225, 0]
click at [291, 214] on div "Insurance Deductions Medical 127.21 $ Dental 37.90 $ Vision 11.34 $ Life $" at bounding box center [324, 177] width 101 height 156
click at [242, 206] on input "57.59" at bounding box center [240, 204] width 42 height 14
click at [245, 204] on input "57.59" at bounding box center [240, 204] width 42 height 14
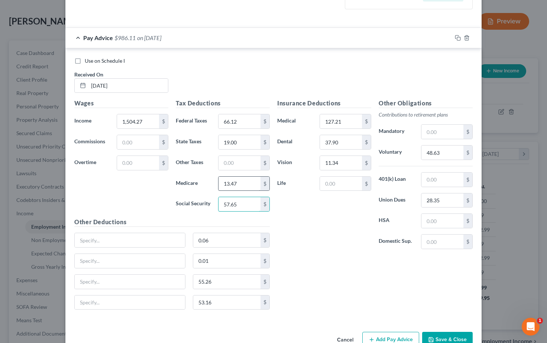
type input "57.65"
click at [246, 182] on input "13.47" at bounding box center [240, 184] width 42 height 14
type input "13.48"
drag, startPoint x: 205, startPoint y: 240, endPoint x: 186, endPoint y: 240, distance: 18.6
click at [186, 240] on div "0.06 $" at bounding box center [172, 243] width 203 height 21
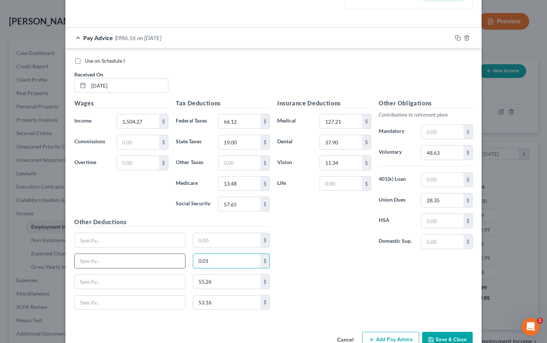
drag, startPoint x: 210, startPoint y: 261, endPoint x: 185, endPoint y: 261, distance: 24.5
click at [185, 261] on div "0.01 $" at bounding box center [172, 264] width 203 height 21
type input "Thrift Savings Plan"
type input "Allotment"
click at [390, 335] on button "Add Pay Advice" at bounding box center [390, 340] width 57 height 16
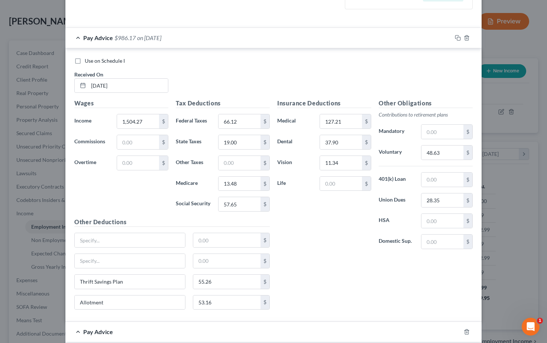
scroll to position [229, 0]
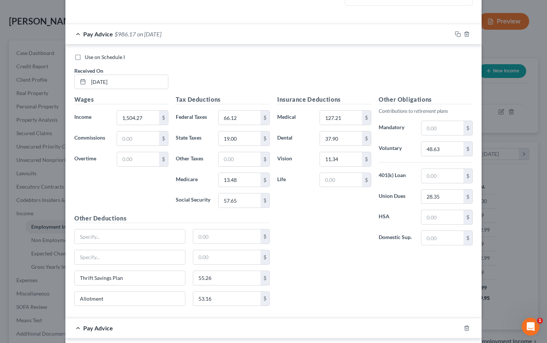
click at [248, 30] on div "Pay Advice $986.17 on 03/28/2025" at bounding box center [258, 34] width 387 height 20
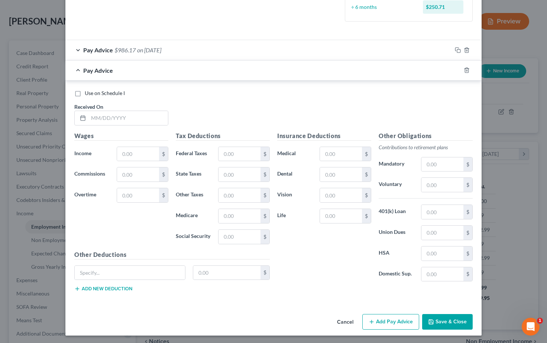
scroll to position [212, 0]
click at [106, 114] on input "text" at bounding box center [128, 119] width 80 height 14
type input "07/18/2025"
click at [143, 154] on input "text" at bounding box center [138, 155] width 42 height 14
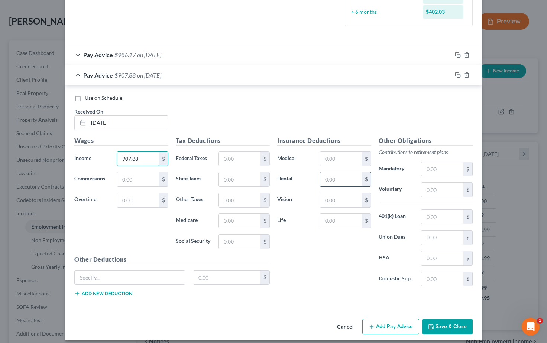
scroll to position [203, 0]
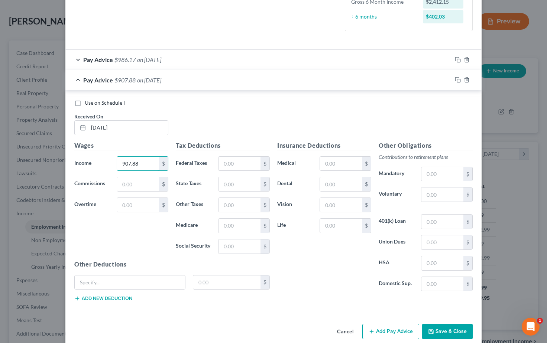
type input "907.88"
click at [209, 52] on div "Pay Advice $986.17 on 03/28/2025" at bounding box center [258, 60] width 387 height 20
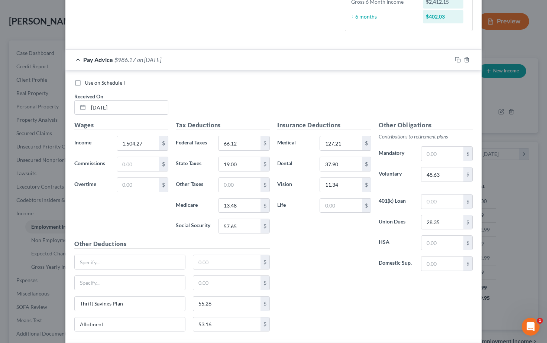
click at [209, 52] on div "Pay Advice $986.17 on 03/28/2025" at bounding box center [258, 60] width 387 height 20
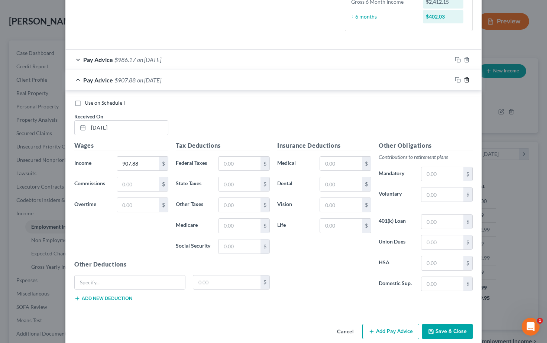
click at [466, 81] on icon "button" at bounding box center [466, 80] width 3 height 5
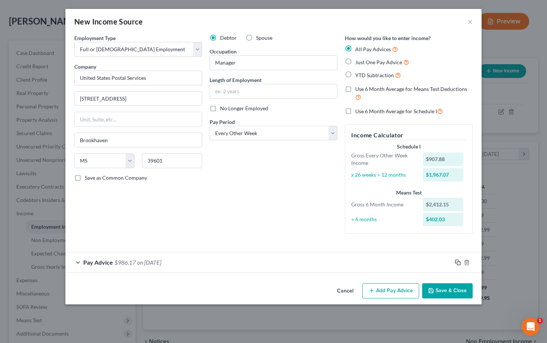
click at [458, 262] on icon "button" at bounding box center [458, 263] width 6 height 6
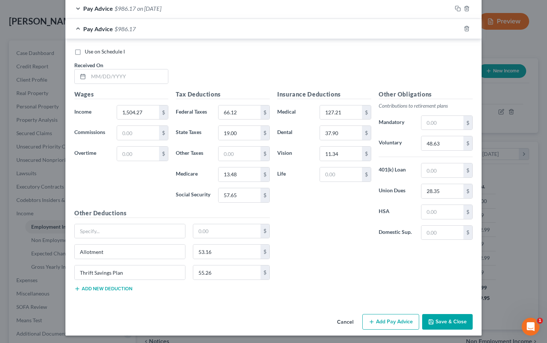
scroll to position [254, 0]
click at [102, 75] on input "text" at bounding box center [128, 77] width 80 height 14
type input "07/18/2025"
drag, startPoint x: 147, startPoint y: 110, endPoint x: 102, endPoint y: 111, distance: 45.4
click at [102, 111] on div "Income * 1,504.27 $" at bounding box center [121, 113] width 101 height 15
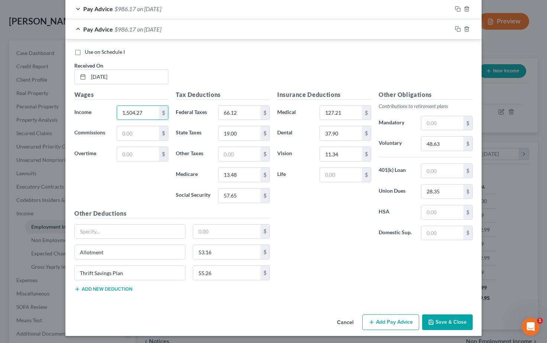
scroll to position [252, 0]
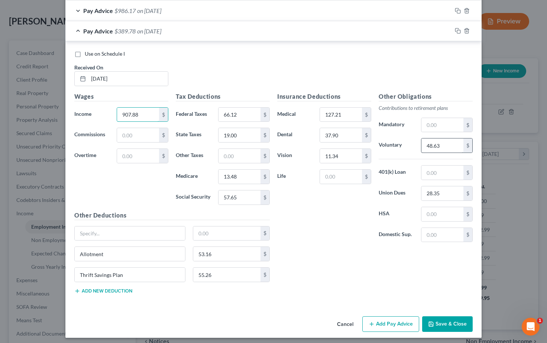
type input "907.88"
drag, startPoint x: 448, startPoint y: 145, endPoint x: 400, endPoint y: 142, distance: 47.7
click at [400, 142] on div "Voluntary 48.63 $" at bounding box center [425, 145] width 101 height 15
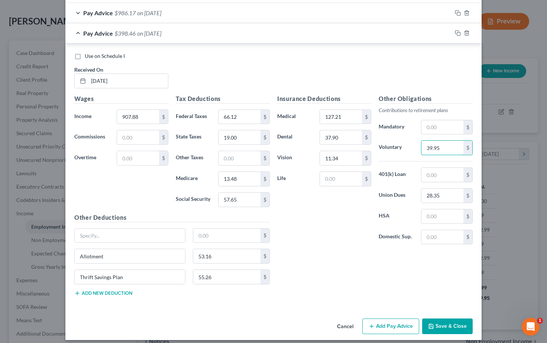
scroll to position [249, 0]
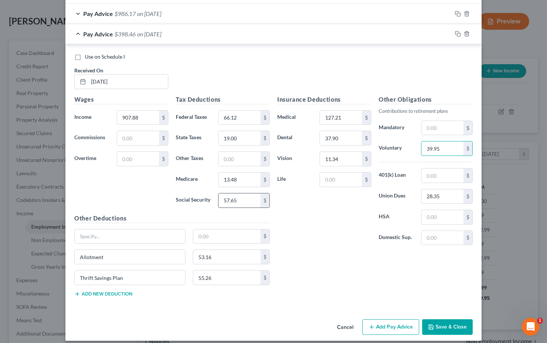
type input "39.95"
drag, startPoint x: 241, startPoint y: 198, endPoint x: 205, endPoint y: 198, distance: 35.7
click at [205, 198] on div "Social Security 57.65 $" at bounding box center [222, 200] width 101 height 15
type input "45.35"
drag, startPoint x: 237, startPoint y: 179, endPoint x: 200, endPoint y: 176, distance: 37.3
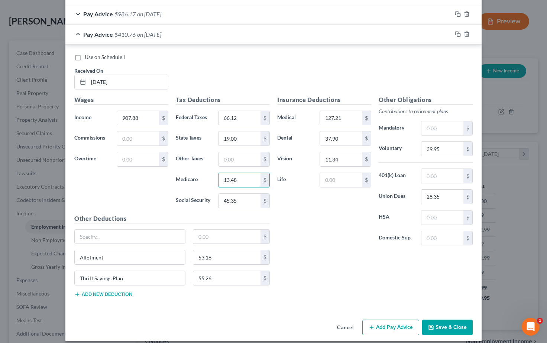
click at [200, 176] on div "Medicare 13.48 $" at bounding box center [222, 180] width 101 height 15
type input "10.60"
drag, startPoint x: 238, startPoint y: 116, endPoint x: 190, endPoint y: 114, distance: 47.6
click at [190, 114] on div "Federal Taxes 66.12 $" at bounding box center [222, 118] width 101 height 15
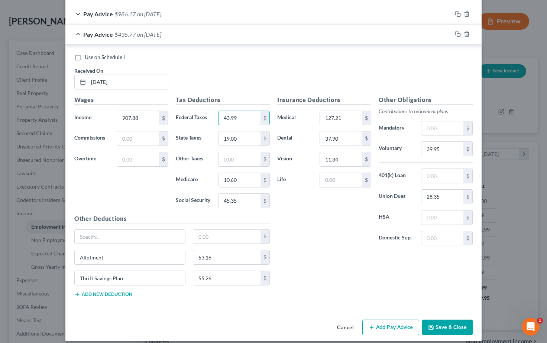
type input "43.99"
drag, startPoint x: 200, startPoint y: 135, endPoint x: 193, endPoint y: 135, distance: 6.7
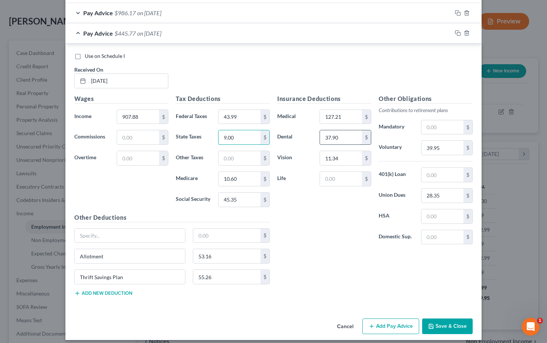
scroll to position [251, 0]
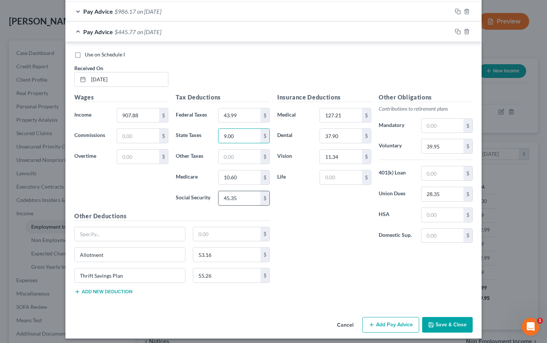
type input "9.00"
click at [250, 195] on input "45.35" at bounding box center [240, 198] width 42 height 14
click at [251, 195] on input "45.35" at bounding box center [240, 198] width 42 height 14
drag, startPoint x: 250, startPoint y: 195, endPoint x: 243, endPoint y: 196, distance: 7.1
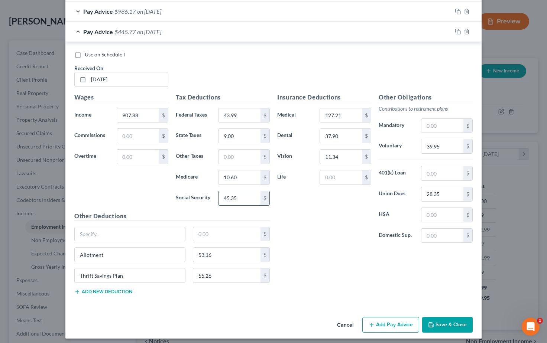
click at [249, 196] on input "45.35" at bounding box center [240, 198] width 42 height 14
click at [233, 197] on input "45.35" at bounding box center [240, 198] width 42 height 14
click at [240, 196] on input "45.35" at bounding box center [240, 198] width 42 height 14
type input "45.43"
click at [249, 174] on input "10.60" at bounding box center [240, 178] width 42 height 14
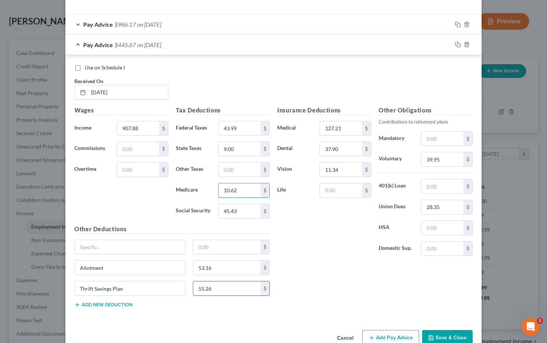
scroll to position [238, 0]
type input "10.62"
drag, startPoint x: 225, startPoint y: 287, endPoint x: 190, endPoint y: 286, distance: 35.0
click at [190, 286] on div "55.26 $" at bounding box center [231, 289] width 85 height 15
type input "45.39"
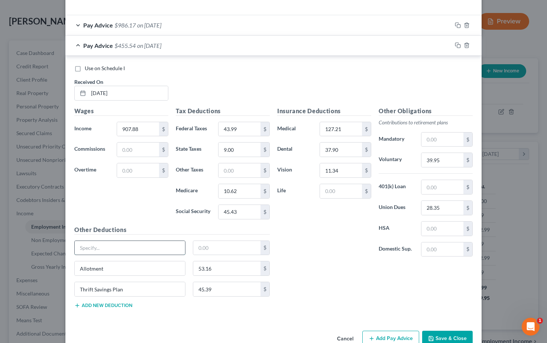
scroll to position [237, 0]
type input "Allotment"
type input "101.54"
click at [296, 244] on div "Insurance Deductions Medical 127.21 $ Dental 37.90 $ Vision 11.34 $ Life $" at bounding box center [324, 185] width 101 height 156
drag, startPoint x: 135, startPoint y: 129, endPoint x: 103, endPoint y: 128, distance: 32.4
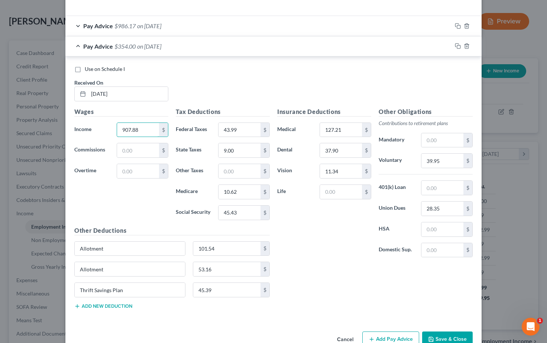
click at [103, 128] on div "Income * 907.88 $" at bounding box center [121, 130] width 101 height 15
type input "1,065.02"
click at [297, 229] on div "Insurance Deductions Medical 127.21 $ Dental 37.90 $ Vision 11.34 $ Life $" at bounding box center [324, 185] width 101 height 156
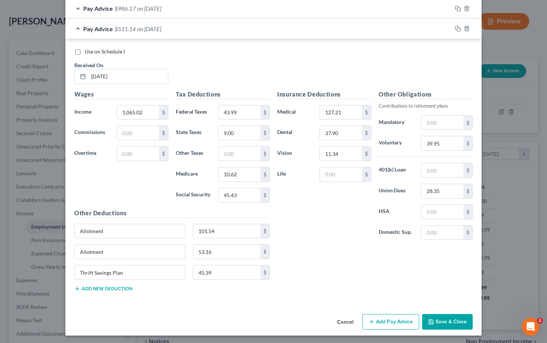
scroll to position [254, 0]
click at [458, 29] on icon "button" at bounding box center [458, 29] width 6 height 6
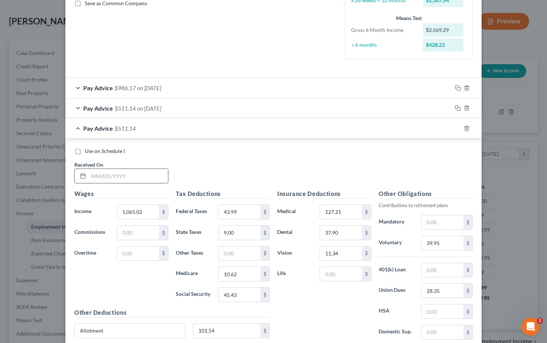
scroll to position [175, 0]
click at [98, 174] on input "text" at bounding box center [128, 175] width 80 height 14
type input "08/15/2025"
drag, startPoint x: 144, startPoint y: 209, endPoint x: 110, endPoint y: 207, distance: 34.2
click at [110, 207] on div "Income * 1,065.02 $" at bounding box center [121, 211] width 101 height 15
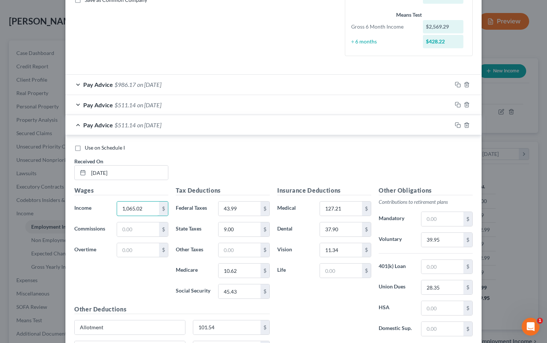
scroll to position [178, 0]
type input "2,181.70"
drag, startPoint x: 242, startPoint y: 207, endPoint x: 219, endPoint y: 207, distance: 23.8
click at [219, 207] on input "43.99" at bounding box center [240, 209] width 42 height 14
drag, startPoint x: 443, startPoint y: 240, endPoint x: 408, endPoint y: 239, distance: 34.9
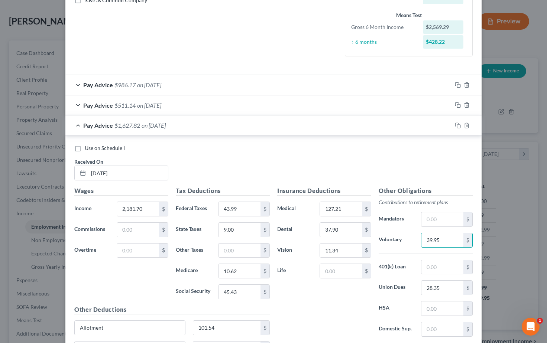
click at [408, 239] on div "Voluntary 39.95 $" at bounding box center [425, 240] width 101 height 15
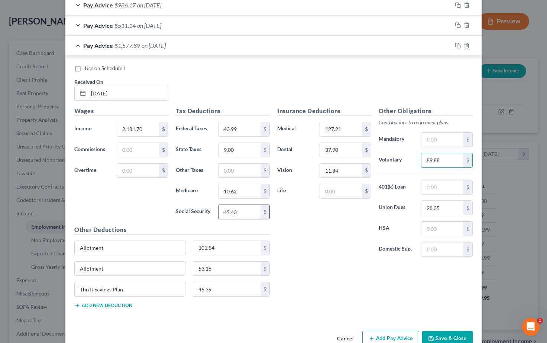
scroll to position [259, 0]
type input "89.88"
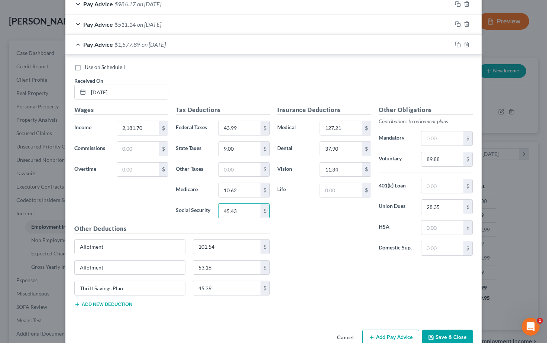
drag, startPoint x: 238, startPoint y: 209, endPoint x: 204, endPoint y: 208, distance: 33.5
click at [205, 208] on div "Social Security 45.43 $" at bounding box center [222, 211] width 101 height 15
type input "124.33"
drag, startPoint x: 238, startPoint y: 188, endPoint x: 209, endPoint y: 187, distance: 29.1
click at [209, 187] on div "Medicare 10.62 $" at bounding box center [222, 190] width 101 height 15
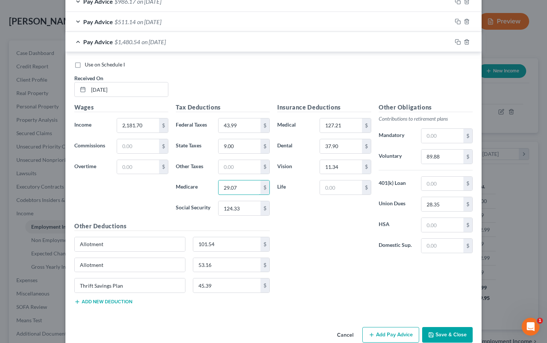
scroll to position [262, 0]
type input "29.07"
drag, startPoint x: 237, startPoint y: 122, endPoint x: 205, endPoint y: 121, distance: 32.0
click at [206, 121] on div "Federal Taxes 43.99 $" at bounding box center [222, 125] width 101 height 15
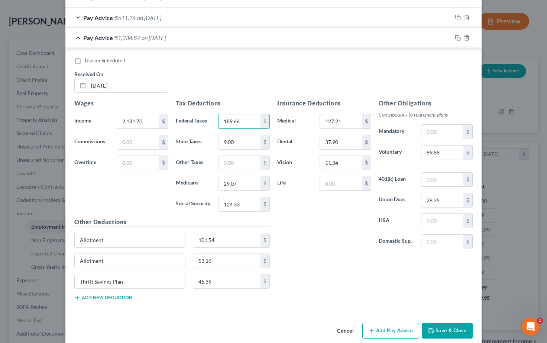
scroll to position [265, 0]
type input "189.66"
drag, startPoint x: 235, startPoint y: 140, endPoint x: 210, endPoint y: 139, distance: 25.3
type input "63.00"
click at [243, 202] on input "124.33" at bounding box center [240, 204] width 42 height 14
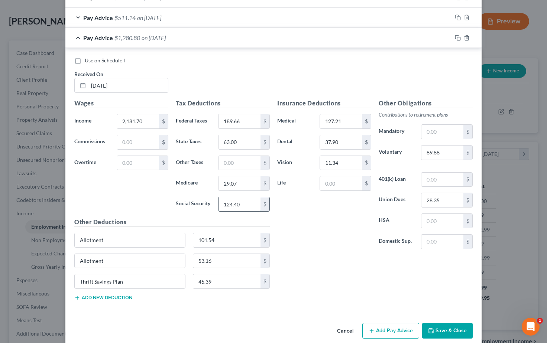
scroll to position [260, 0]
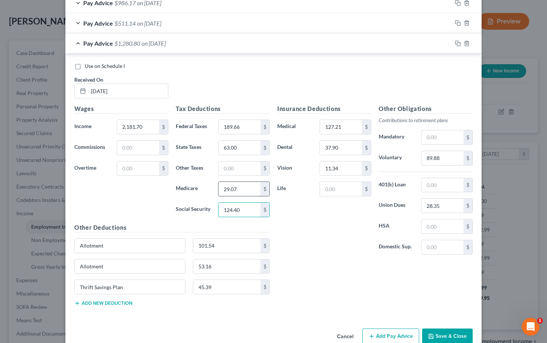
type input "124.40"
click at [246, 189] on input "29.07" at bounding box center [240, 189] width 42 height 14
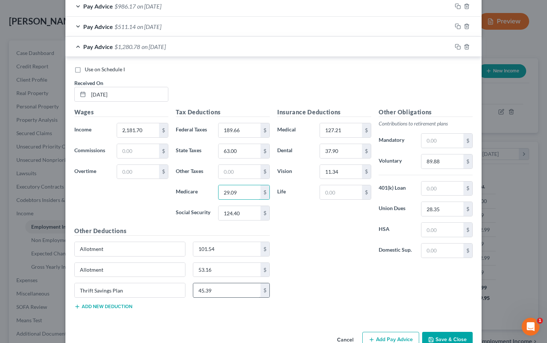
type input "29.09"
drag, startPoint x: 221, startPoint y: 289, endPoint x: 186, endPoint y: 289, distance: 34.9
click at [186, 289] on div "Thrift Savings Plan 45.39 $" at bounding box center [172, 293] width 203 height 21
type input "102.13"
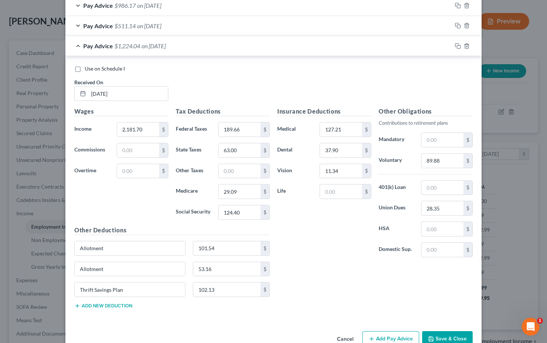
click at [333, 257] on div "Insurance Deductions Medical 127.21 $ Dental 37.90 $ Vision 11.34 $ Life $" at bounding box center [324, 185] width 101 height 156
drag, startPoint x: 145, startPoint y: 128, endPoint x: 103, endPoint y: 128, distance: 42.7
click at [103, 128] on div "Income * 2,181.70 $" at bounding box center [121, 129] width 101 height 15
type input "2,915.99"
click at [197, 79] on div "Use on Schedule I Received On * 08/15/2025" at bounding box center [274, 87] width 406 height 42
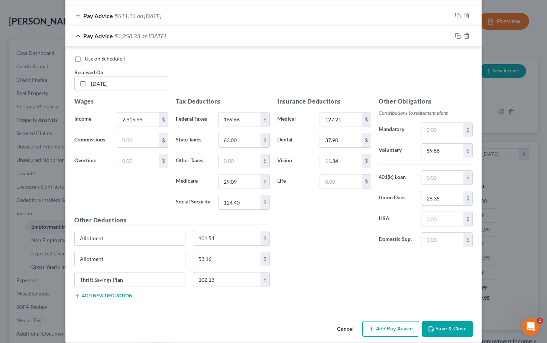
scroll to position [267, 0]
click at [445, 324] on button "Save & Close" at bounding box center [447, 330] width 51 height 16
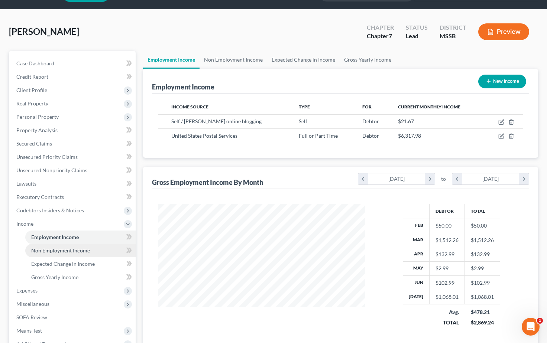
scroll to position [17, 0]
